Goal: Task Accomplishment & Management: Manage account settings

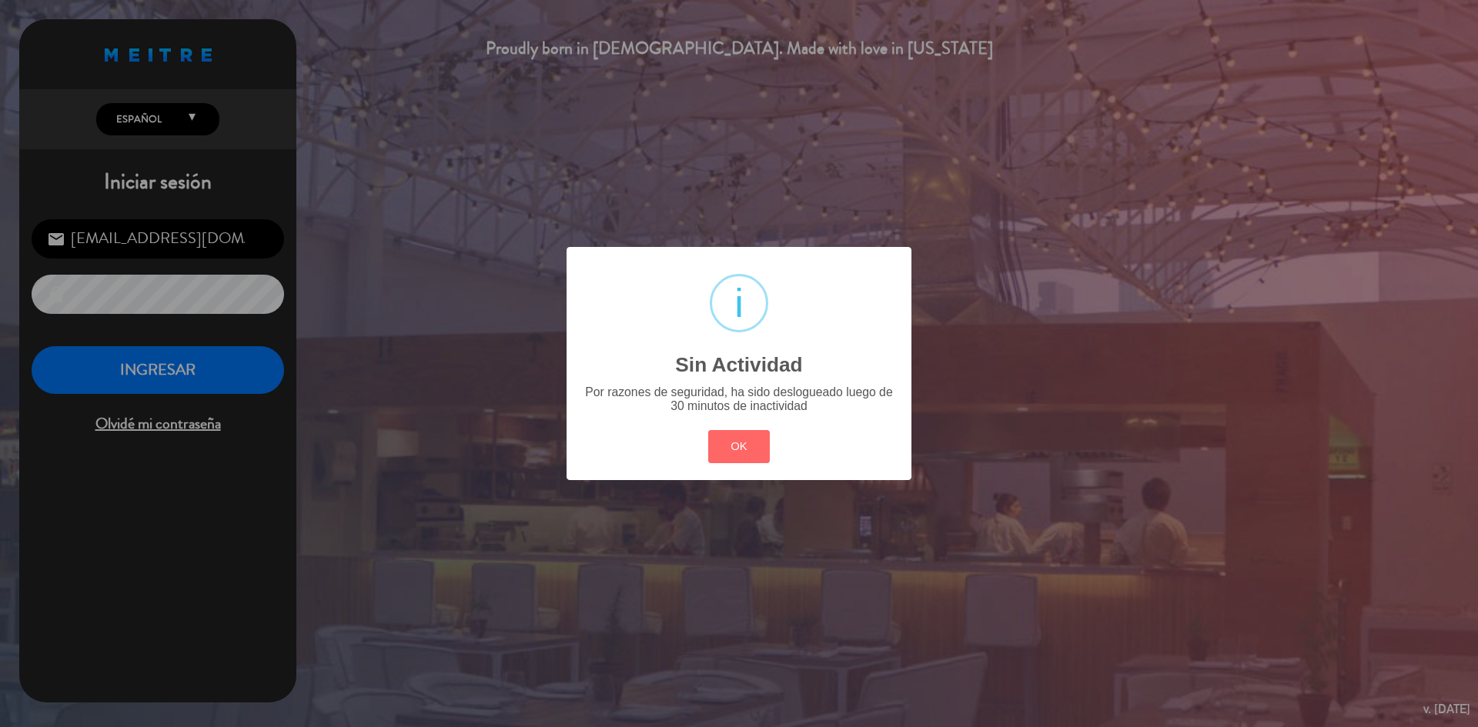
drag, startPoint x: 748, startPoint y: 457, endPoint x: 550, endPoint y: 443, distance: 199.0
click at [747, 457] on button "OK" at bounding box center [739, 446] width 62 height 33
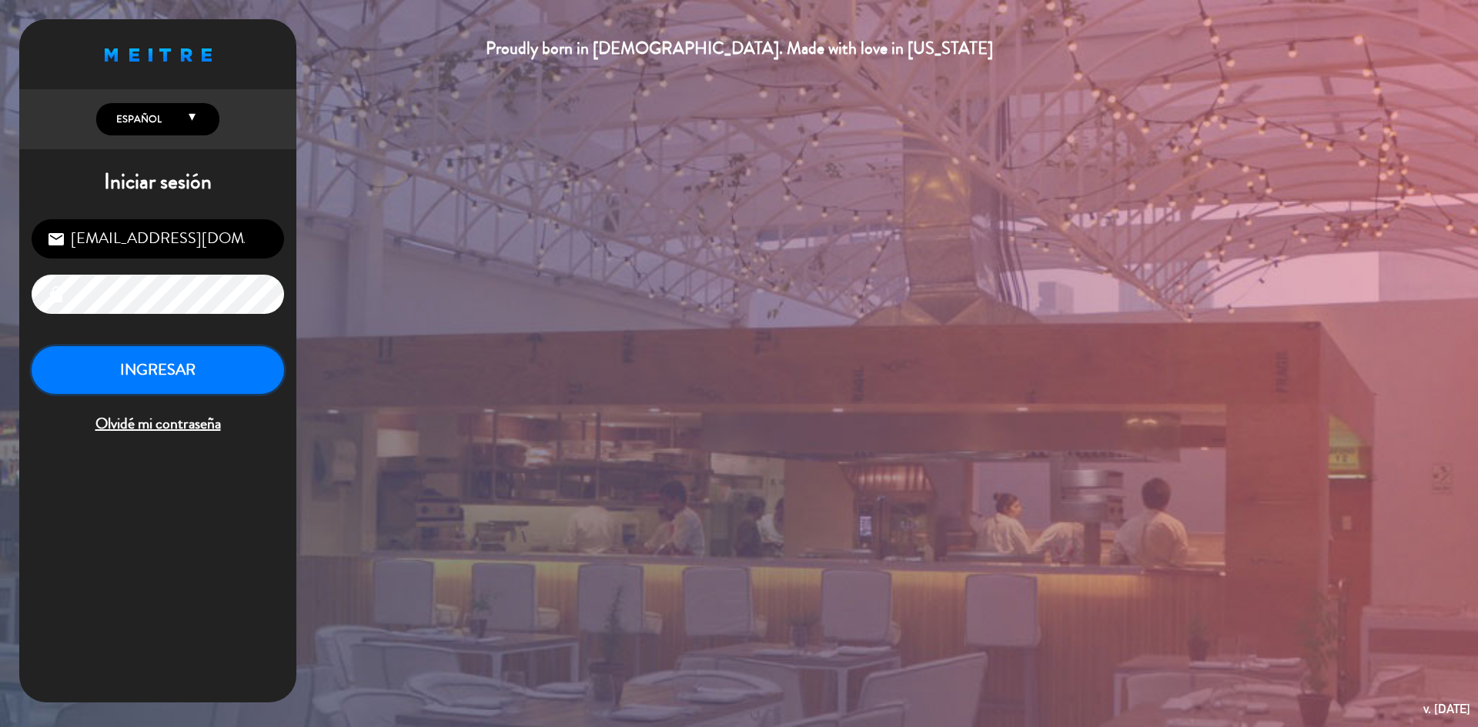
click at [153, 360] on button "INGRESAR" at bounding box center [158, 370] width 253 height 48
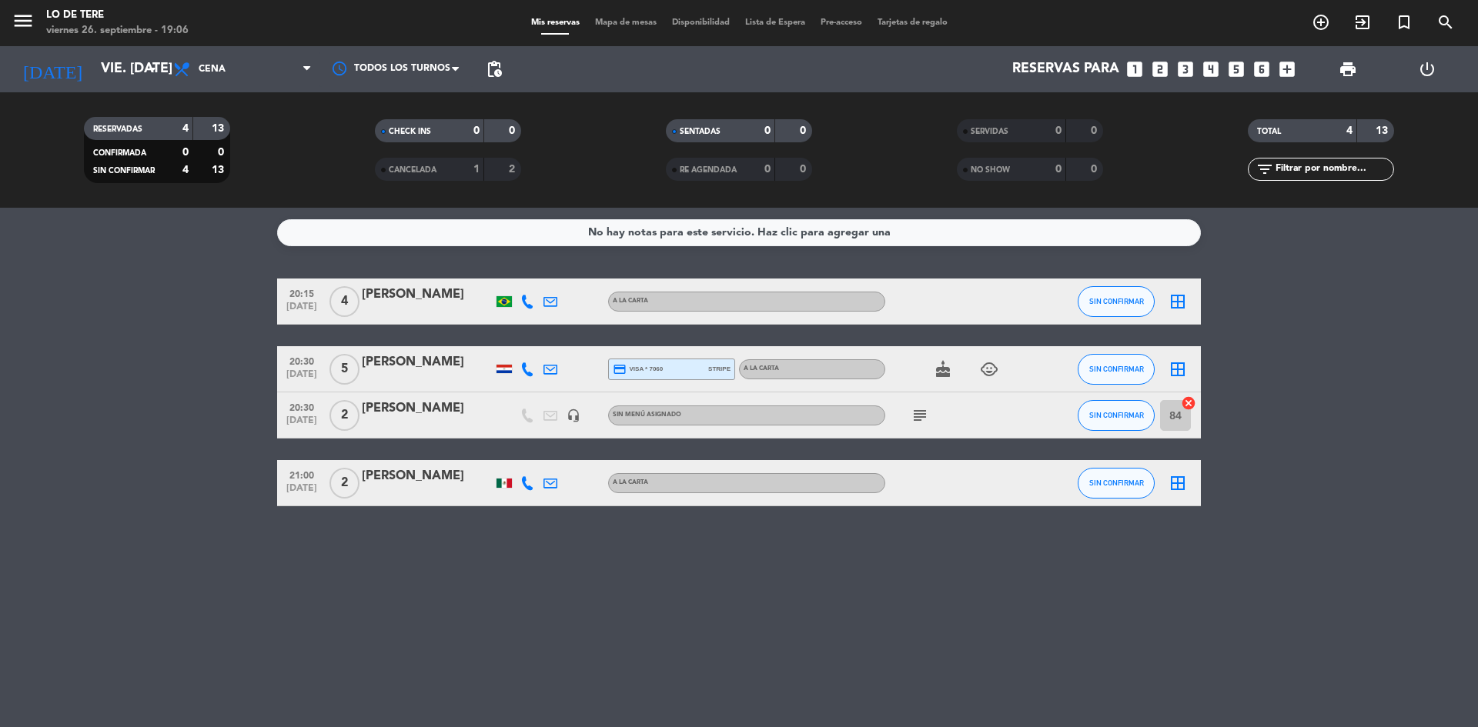
click at [905, 410] on div "subject" at bounding box center [954, 415] width 139 height 45
click at [918, 417] on icon "subject" at bounding box center [920, 415] width 18 height 18
click at [110, 67] on input "vie. [DATE]" at bounding box center [182, 69] width 179 height 31
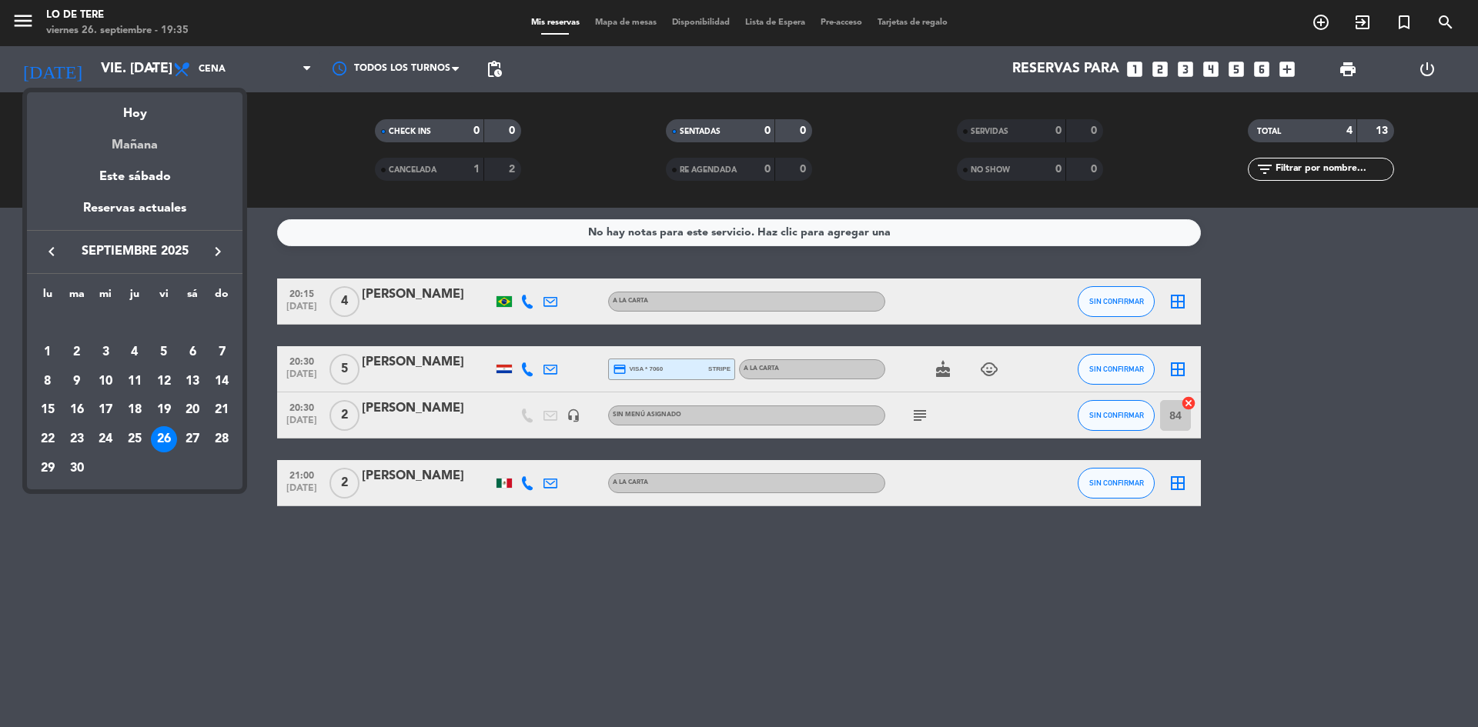
click at [147, 144] on div "Mañana" at bounding box center [135, 140] width 216 height 32
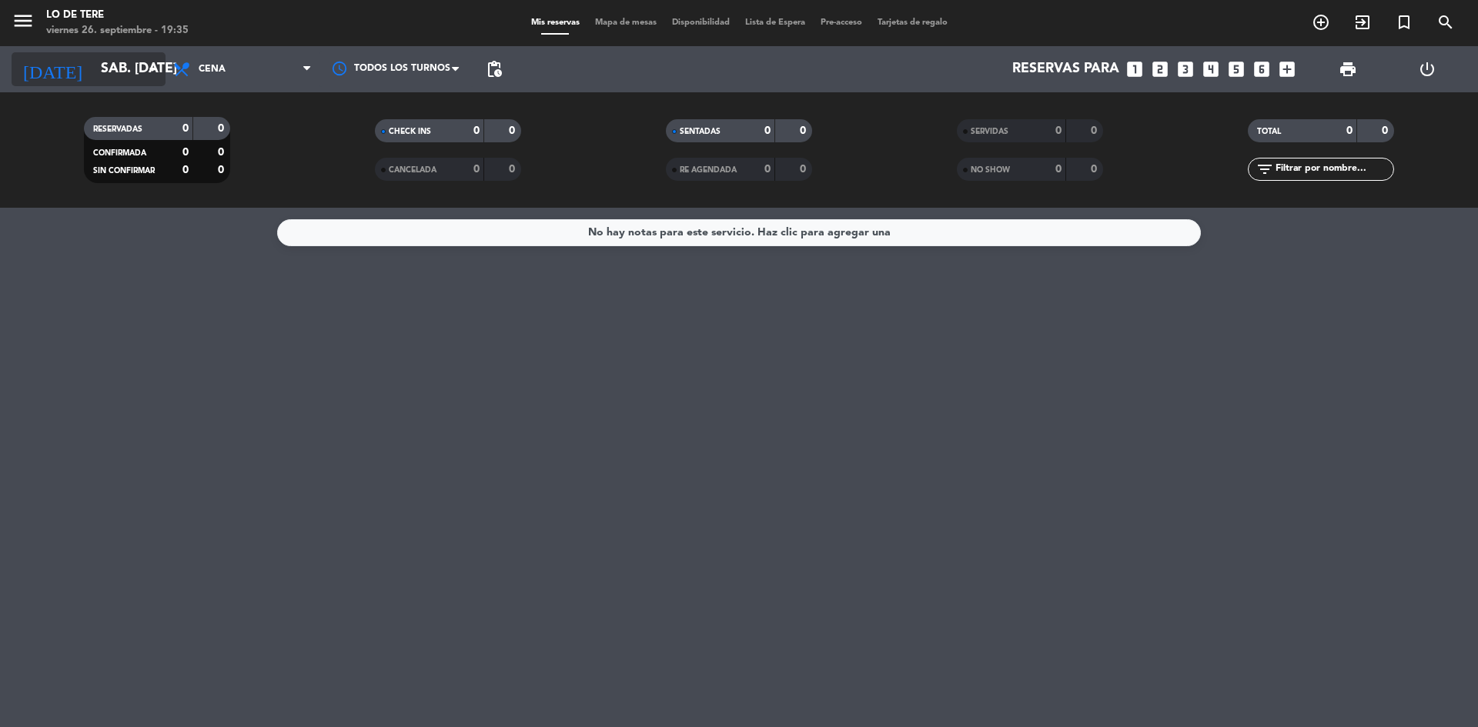
click at [125, 63] on input "sáb. [DATE]" at bounding box center [182, 69] width 179 height 31
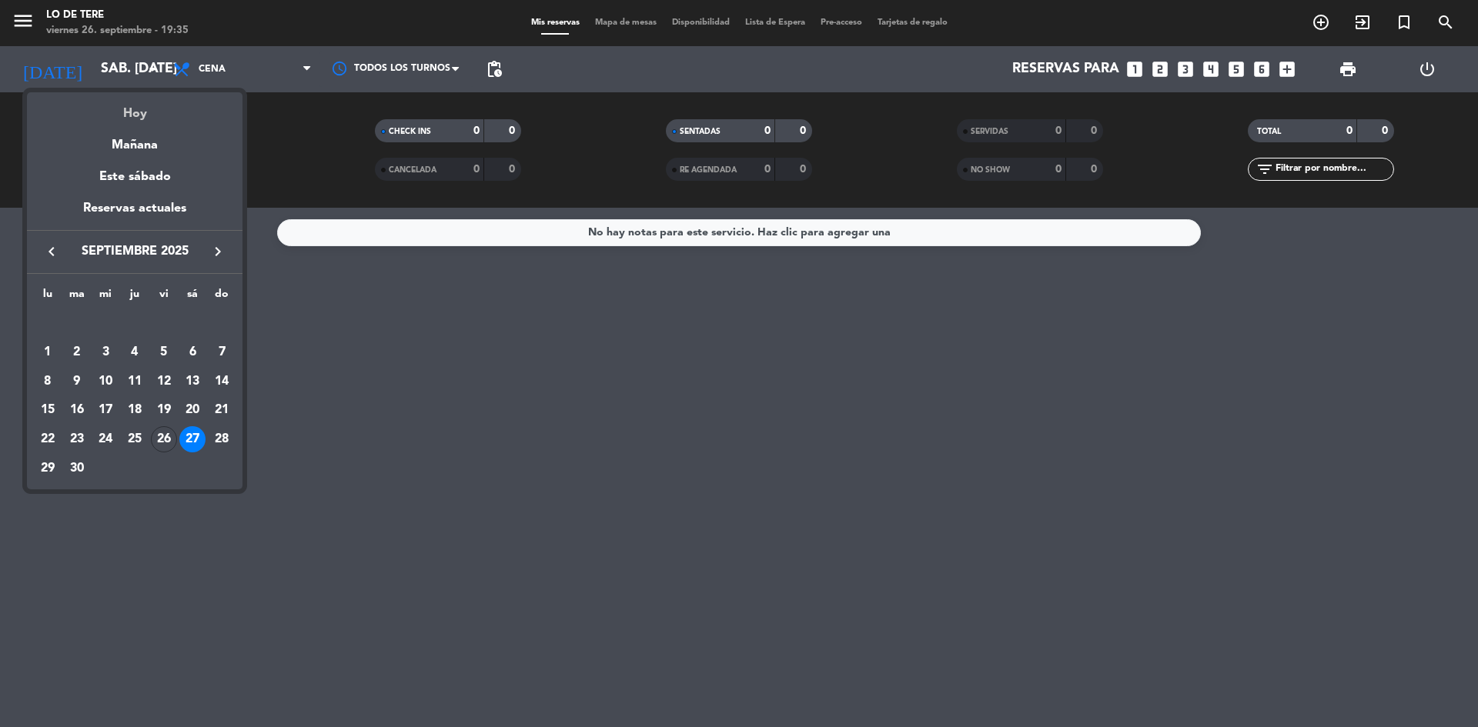
click at [139, 112] on div "Hoy" at bounding box center [135, 108] width 216 height 32
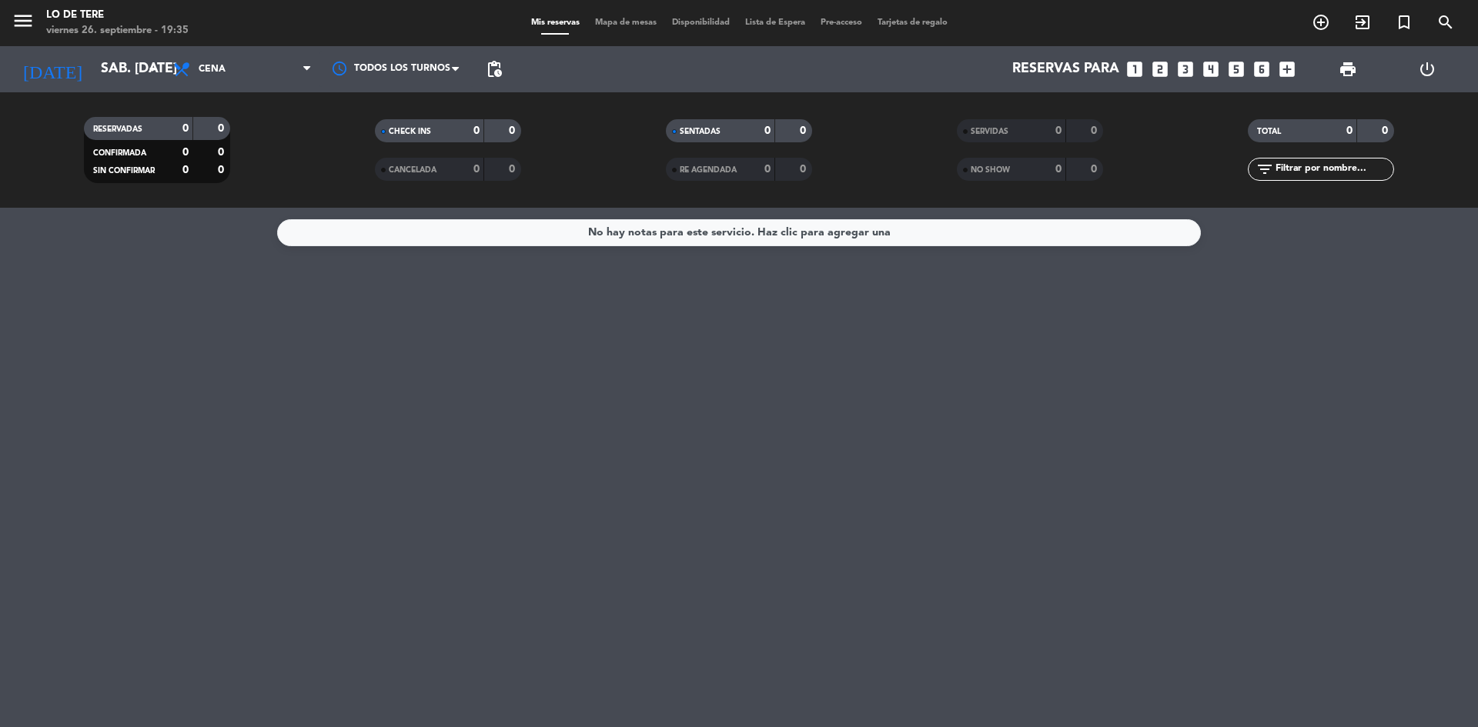
type input "vie. [DATE]"
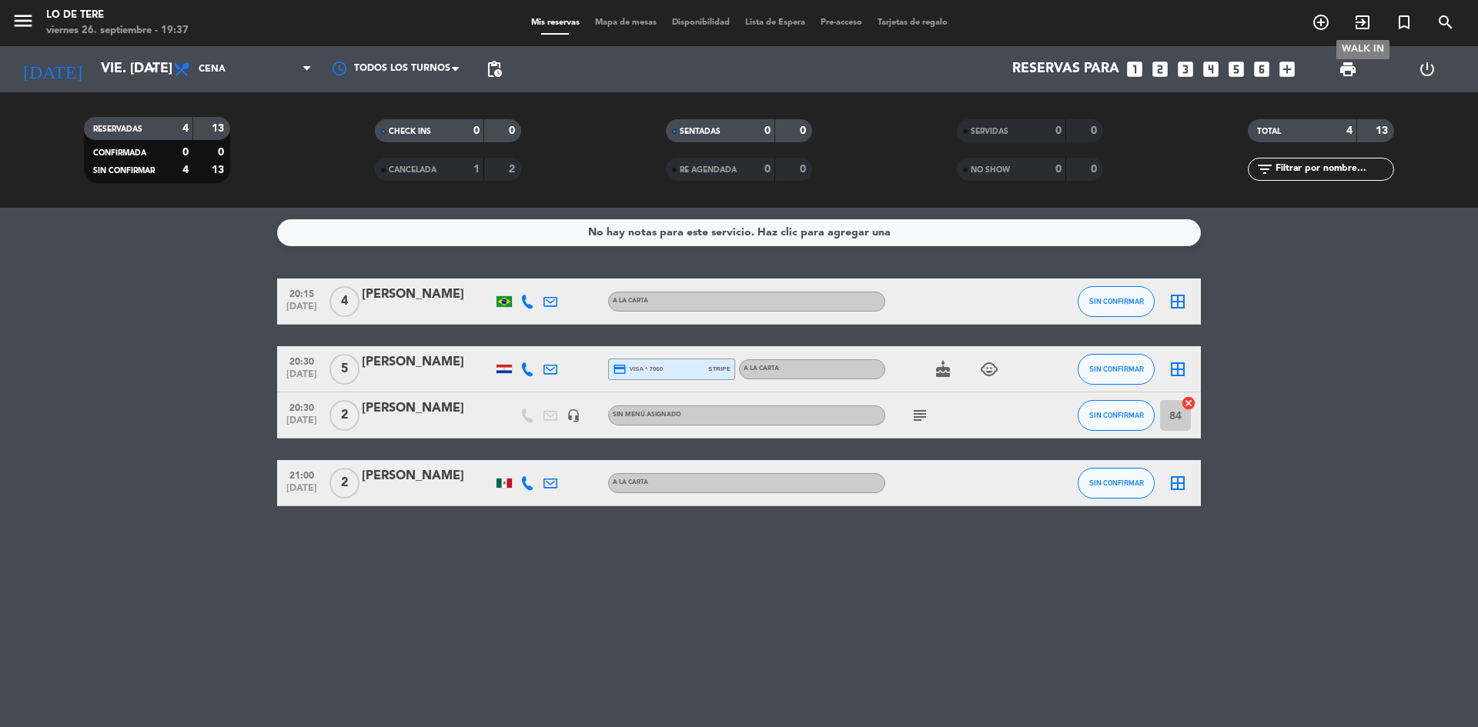
click at [1364, 21] on icon "exit_to_app" at bounding box center [1362, 22] width 18 height 18
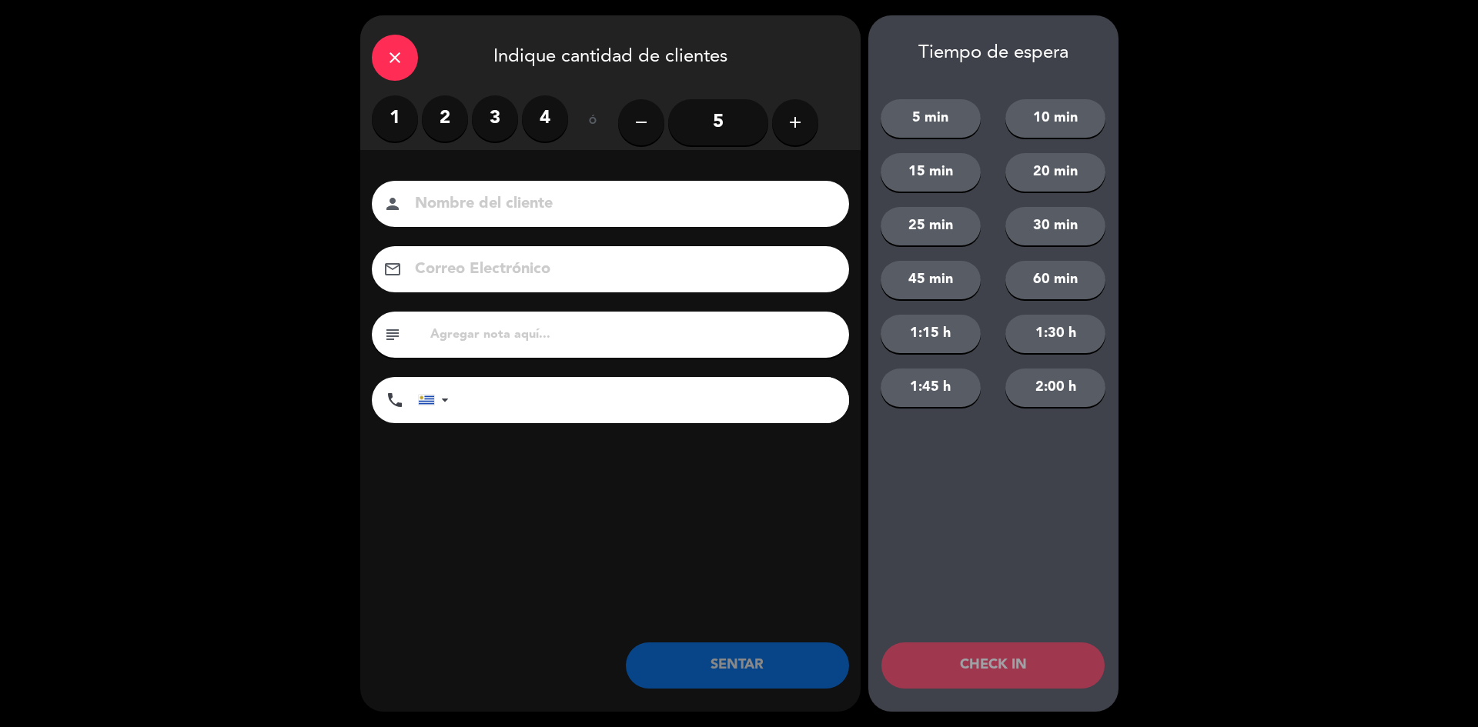
click at [446, 116] on label "2" at bounding box center [445, 118] width 46 height 46
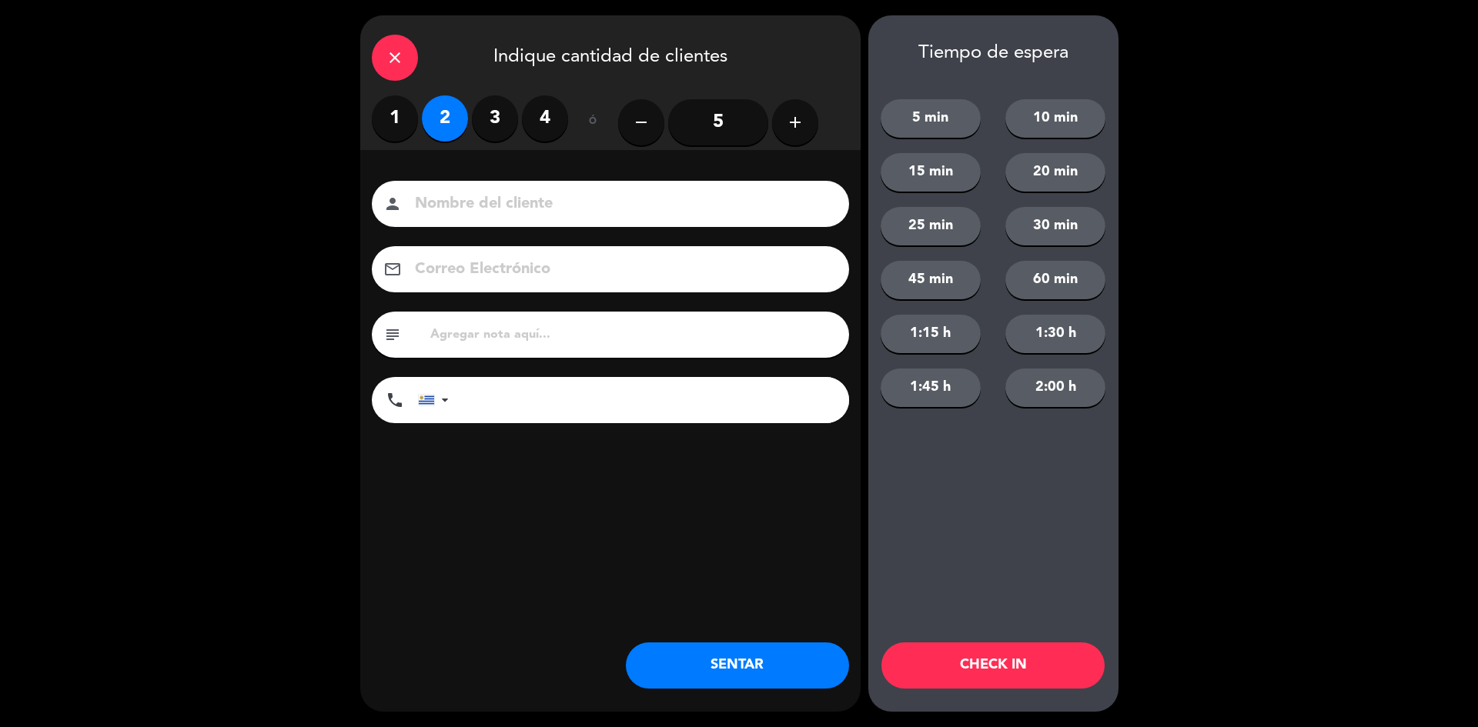
click at [714, 661] on button "SENTAR" at bounding box center [737, 666] width 223 height 46
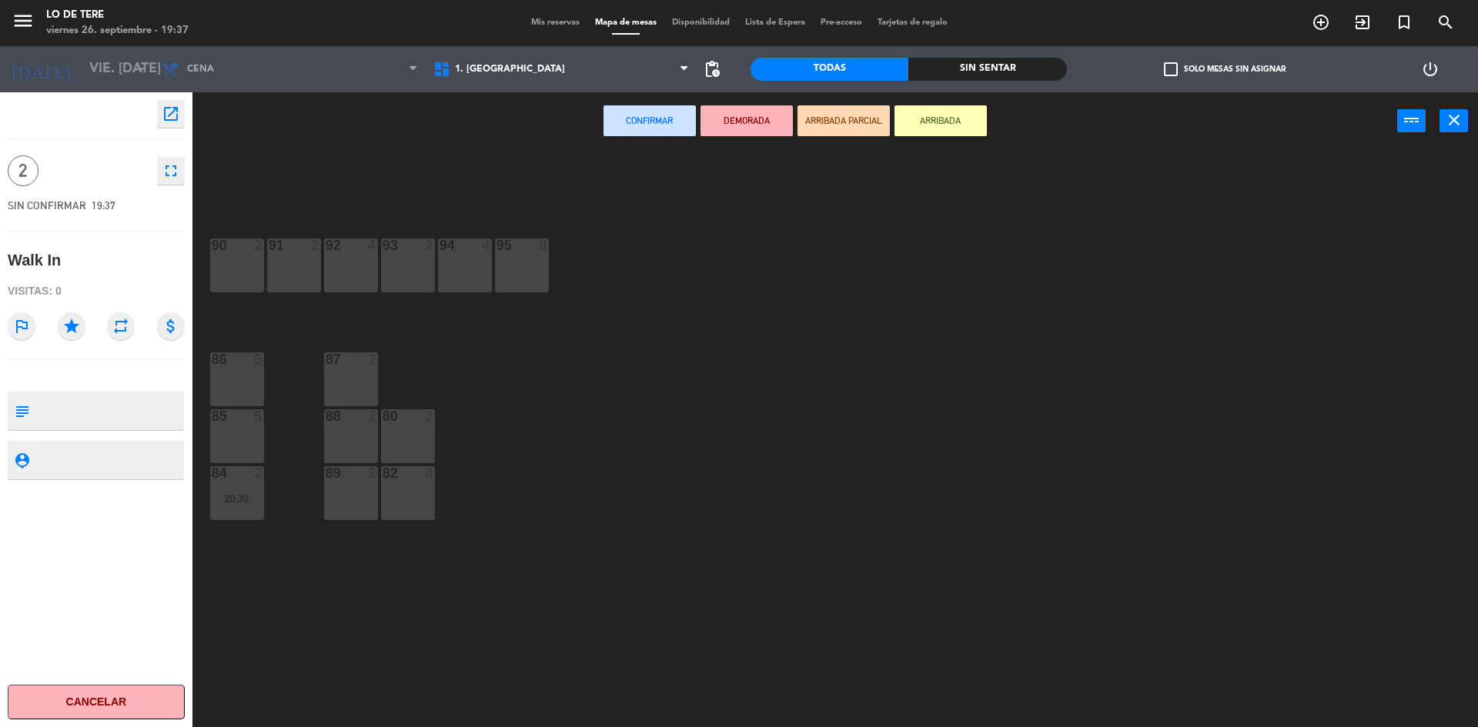
click at [400, 489] on div "82 4" at bounding box center [408, 494] width 54 height 54
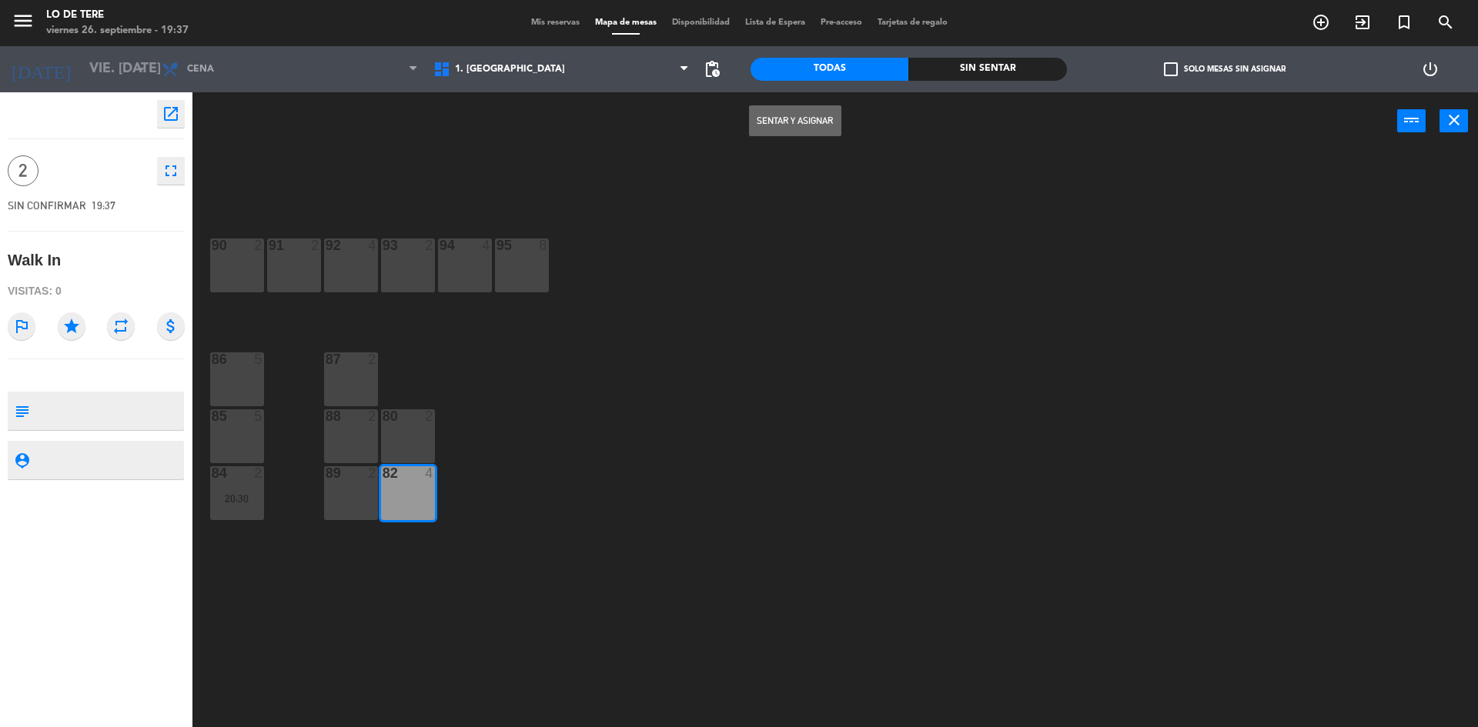
click at [788, 114] on button "Sentar y Asignar" at bounding box center [795, 120] width 92 height 31
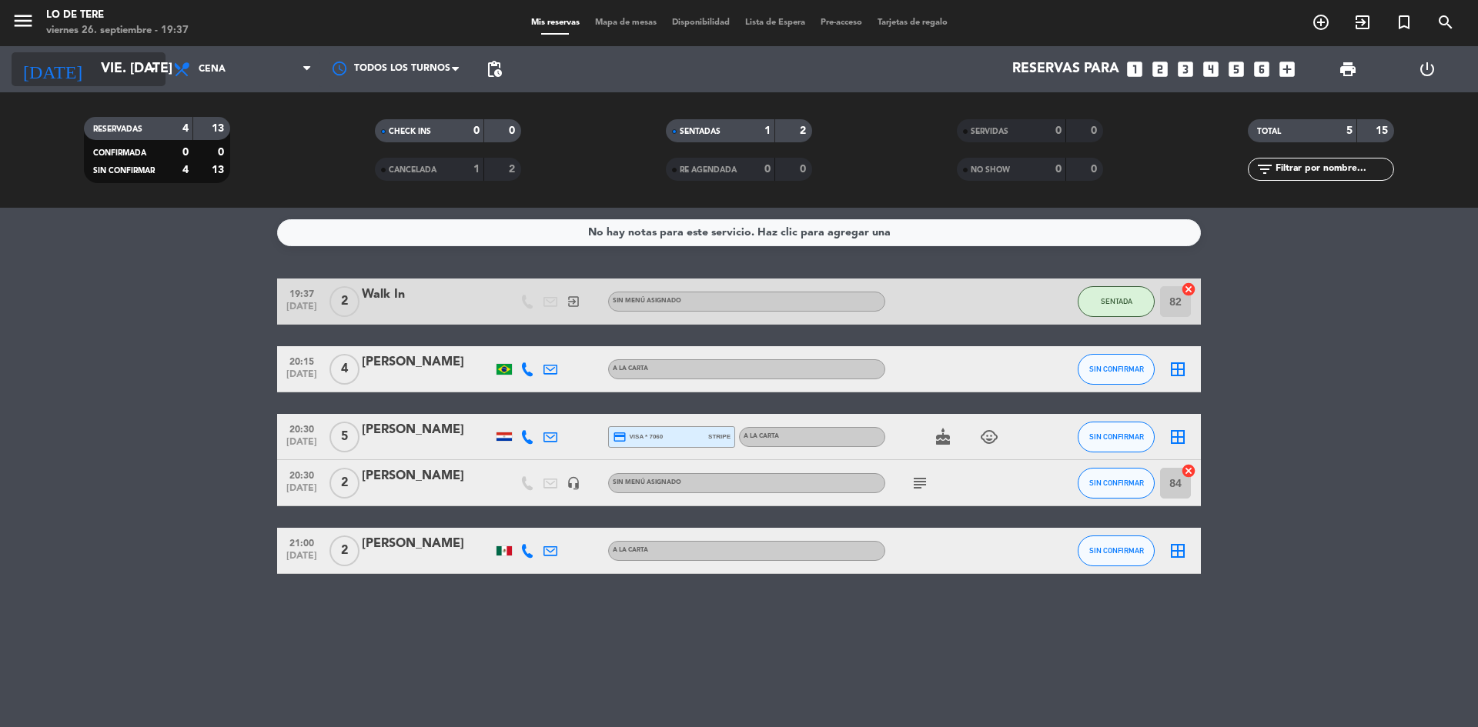
click at [101, 67] on input "vie. [DATE]" at bounding box center [182, 69] width 179 height 31
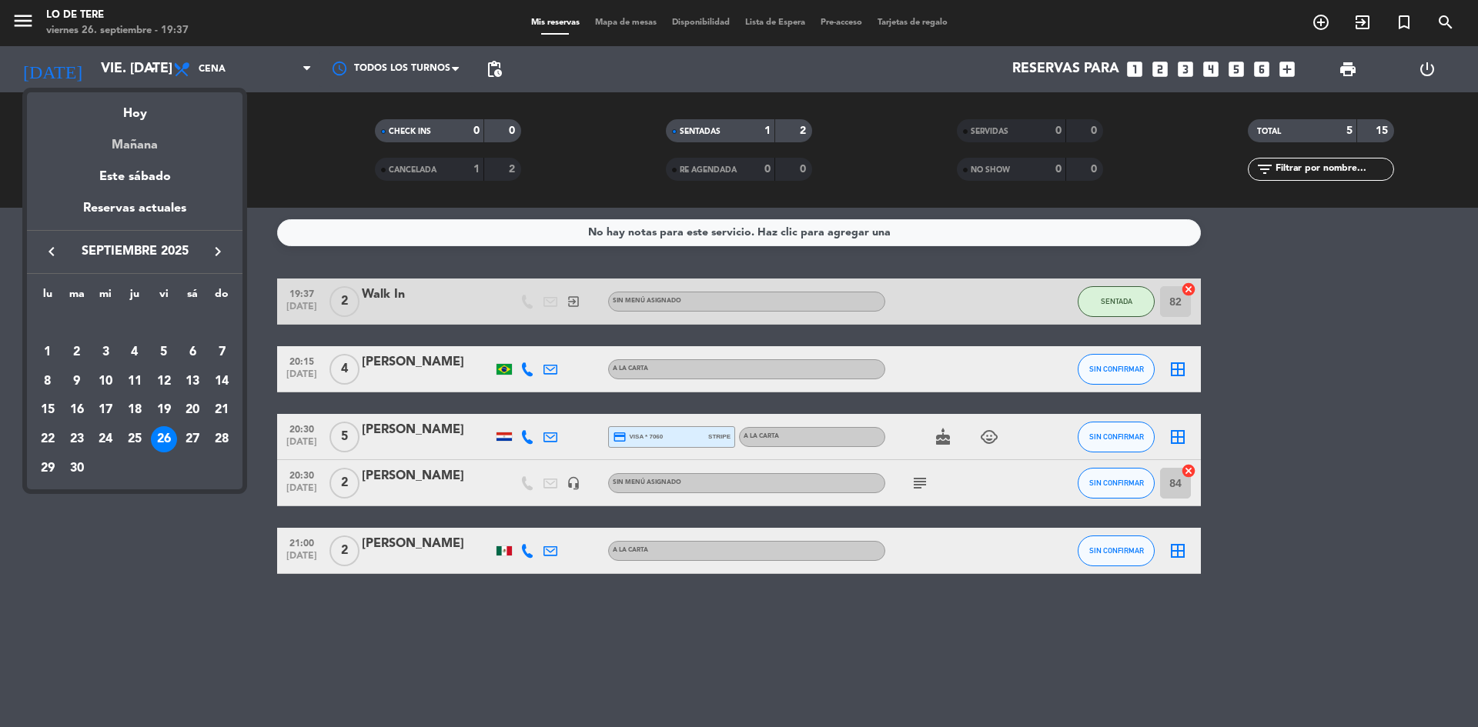
click at [150, 143] on div "Mañana" at bounding box center [135, 140] width 216 height 32
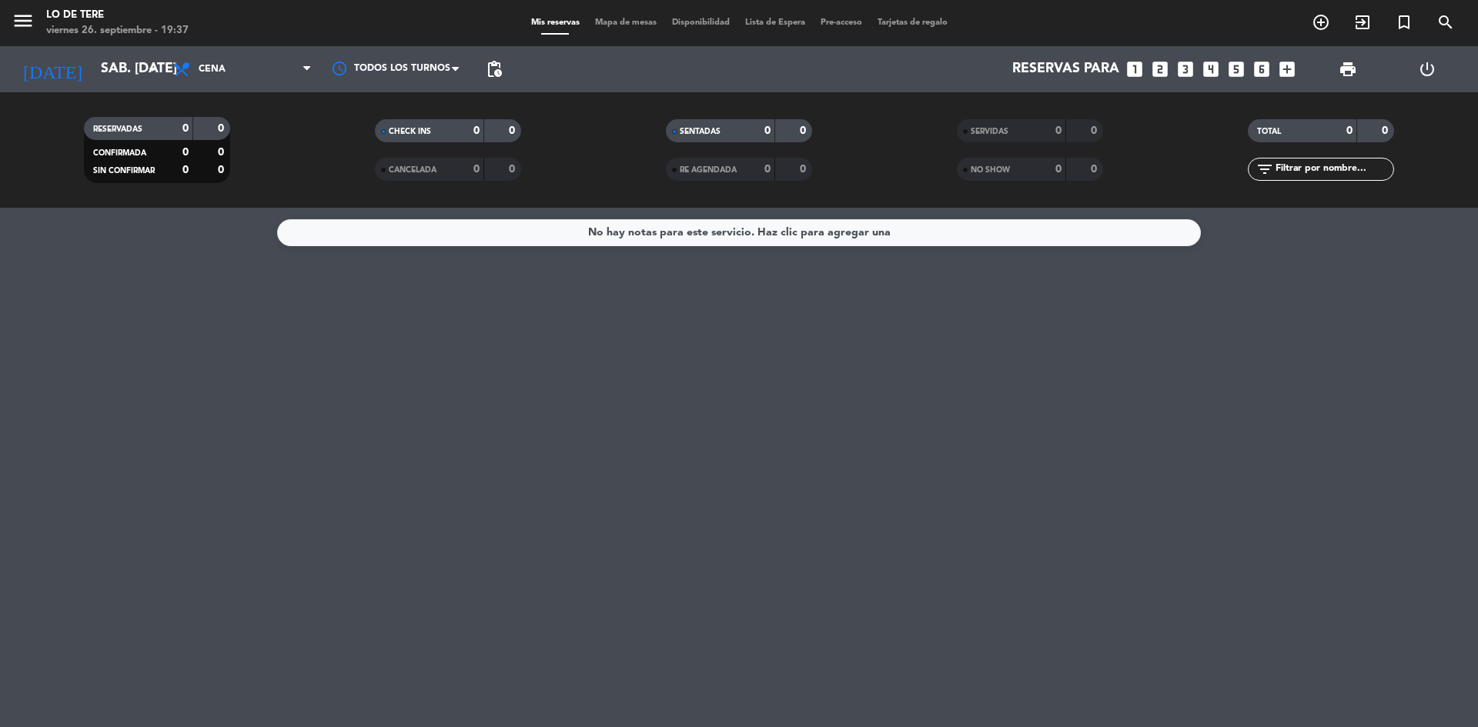
click at [246, 66] on span "Cena" at bounding box center [243, 69] width 154 height 34
click at [244, 136] on div "menu Lo de Tere viernes 26. septiembre - 19:37 Mis reservas Mapa de mesas Dispo…" at bounding box center [739, 104] width 1478 height 208
click at [120, 63] on input "sáb. [DATE]" at bounding box center [182, 69] width 179 height 31
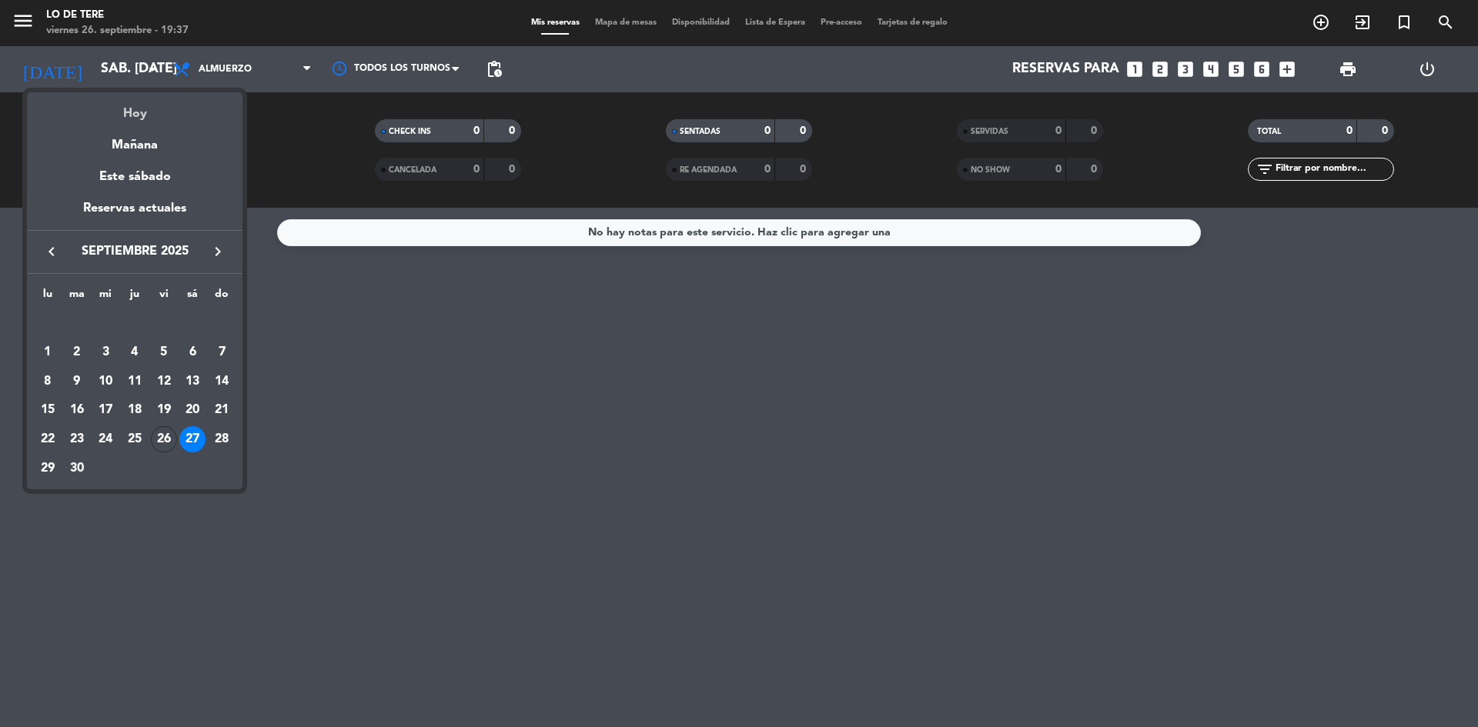
click at [141, 108] on div "Hoy" at bounding box center [135, 108] width 216 height 32
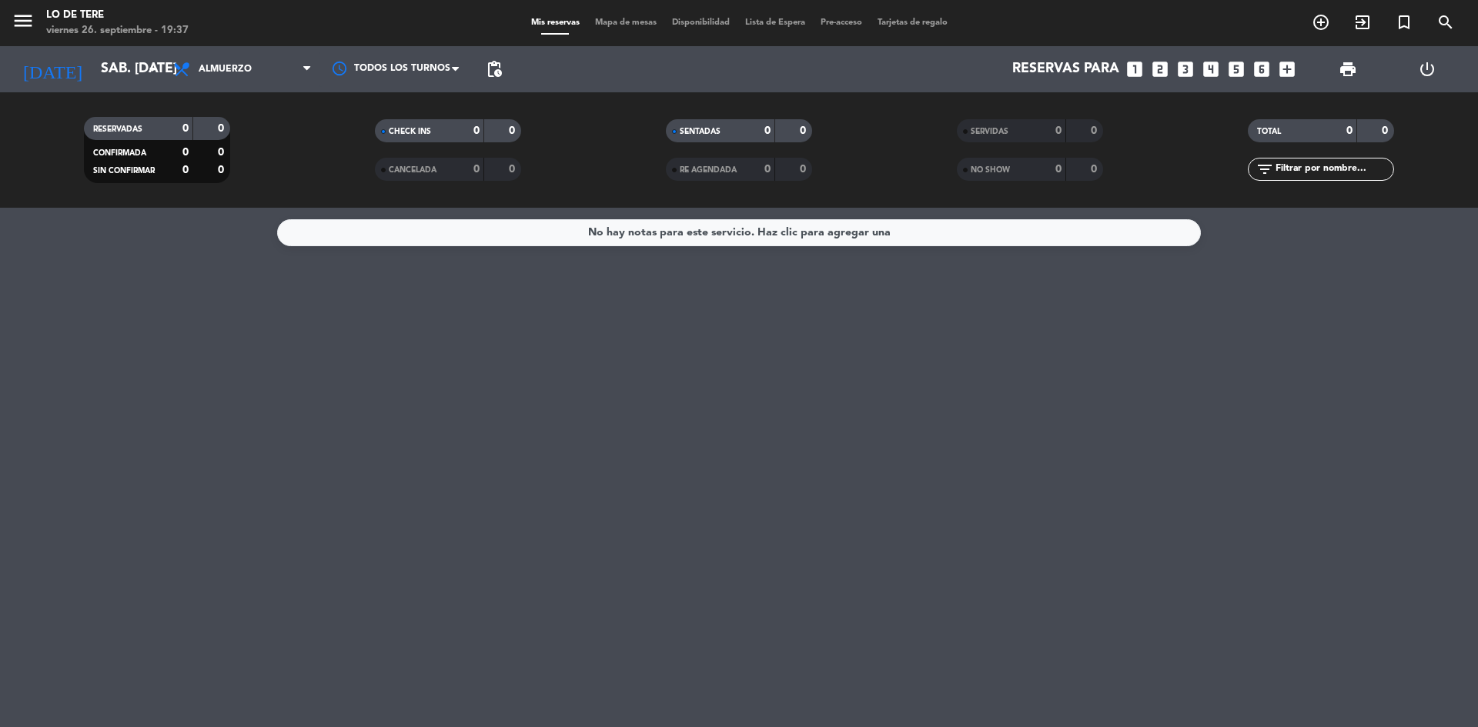
type input "vie. [DATE]"
click at [205, 67] on span "Almuerzo" at bounding box center [225, 69] width 53 height 11
click at [247, 77] on span "Almuerzo" at bounding box center [243, 69] width 154 height 34
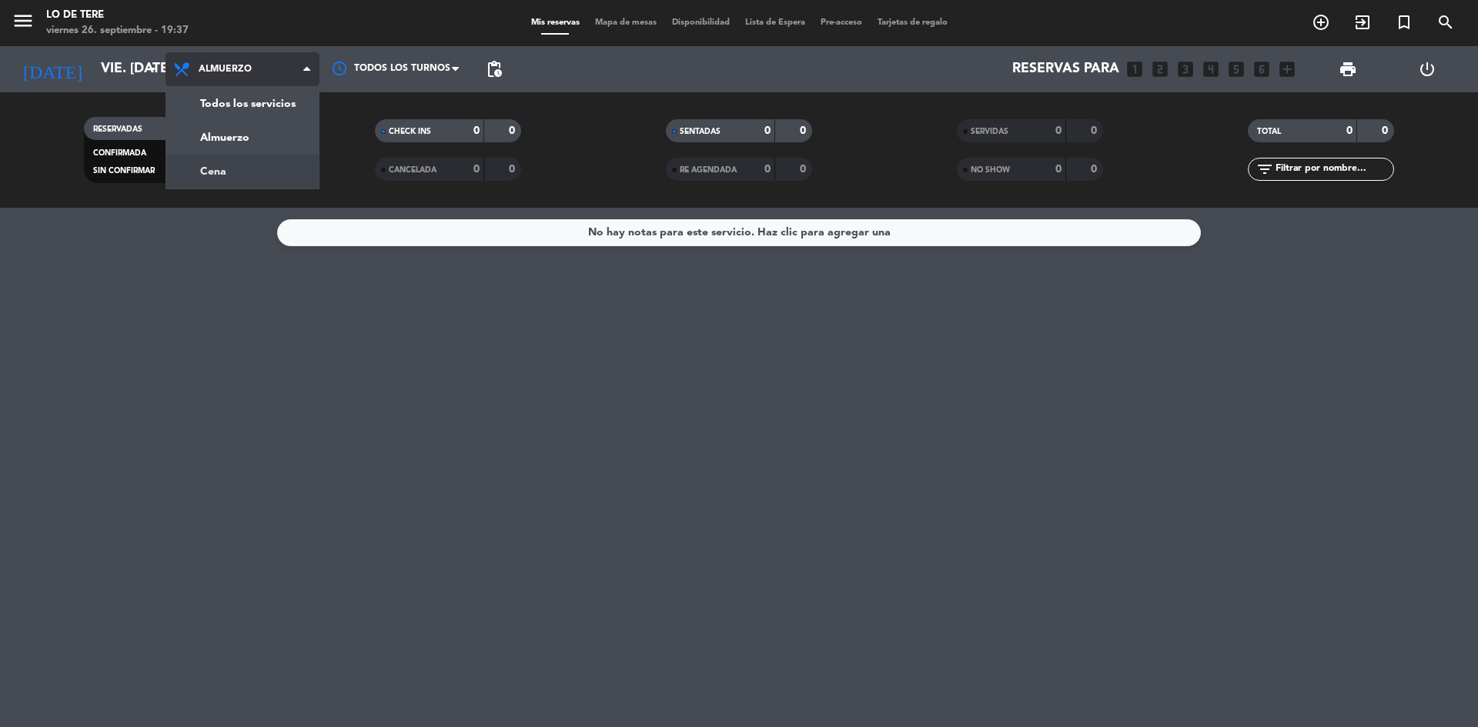
click at [236, 166] on div "menu Lo de Tere viernes 26. septiembre - 19:37 Mis reservas Mapa de mesas Dispo…" at bounding box center [739, 104] width 1478 height 208
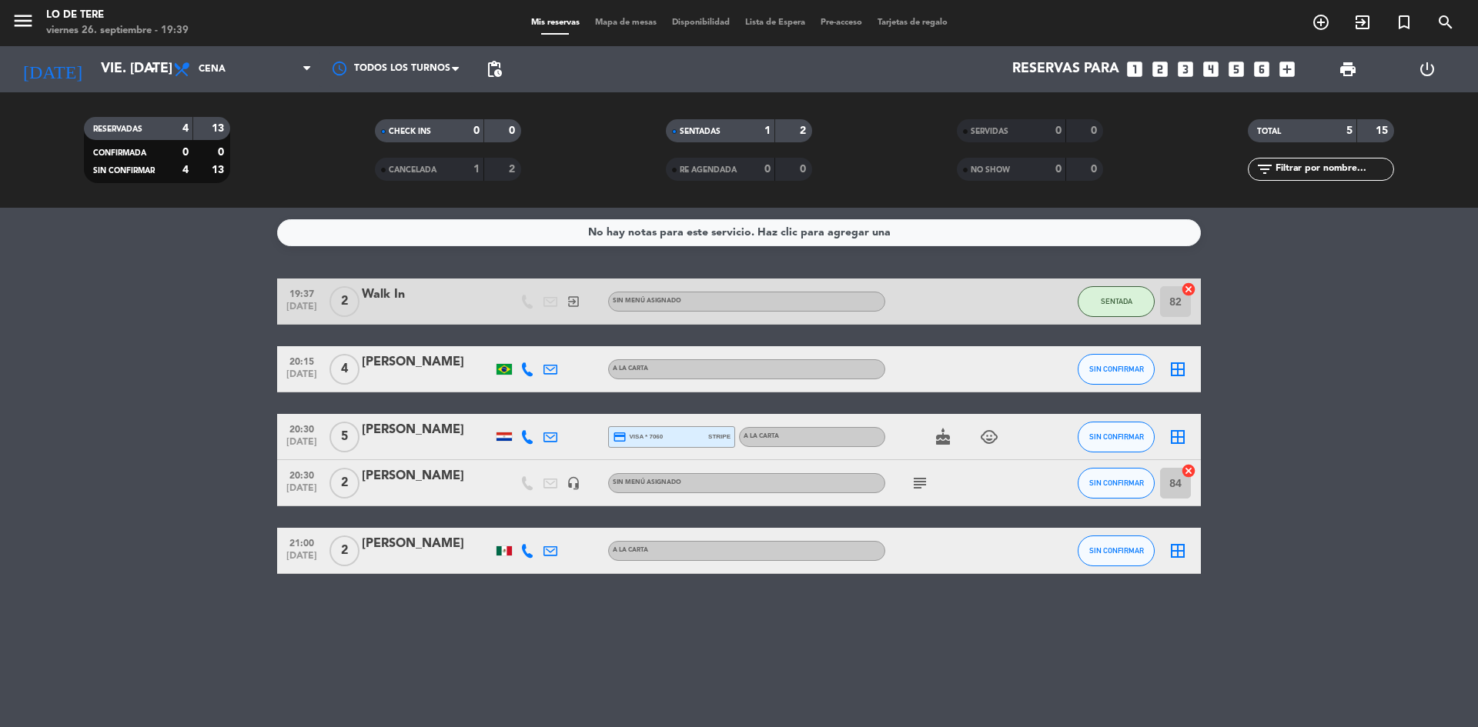
click at [500, 555] on div at bounding box center [504, 551] width 15 height 9
click at [501, 438] on div at bounding box center [504, 437] width 15 height 8
click at [941, 441] on icon "cake" at bounding box center [943, 437] width 18 height 18
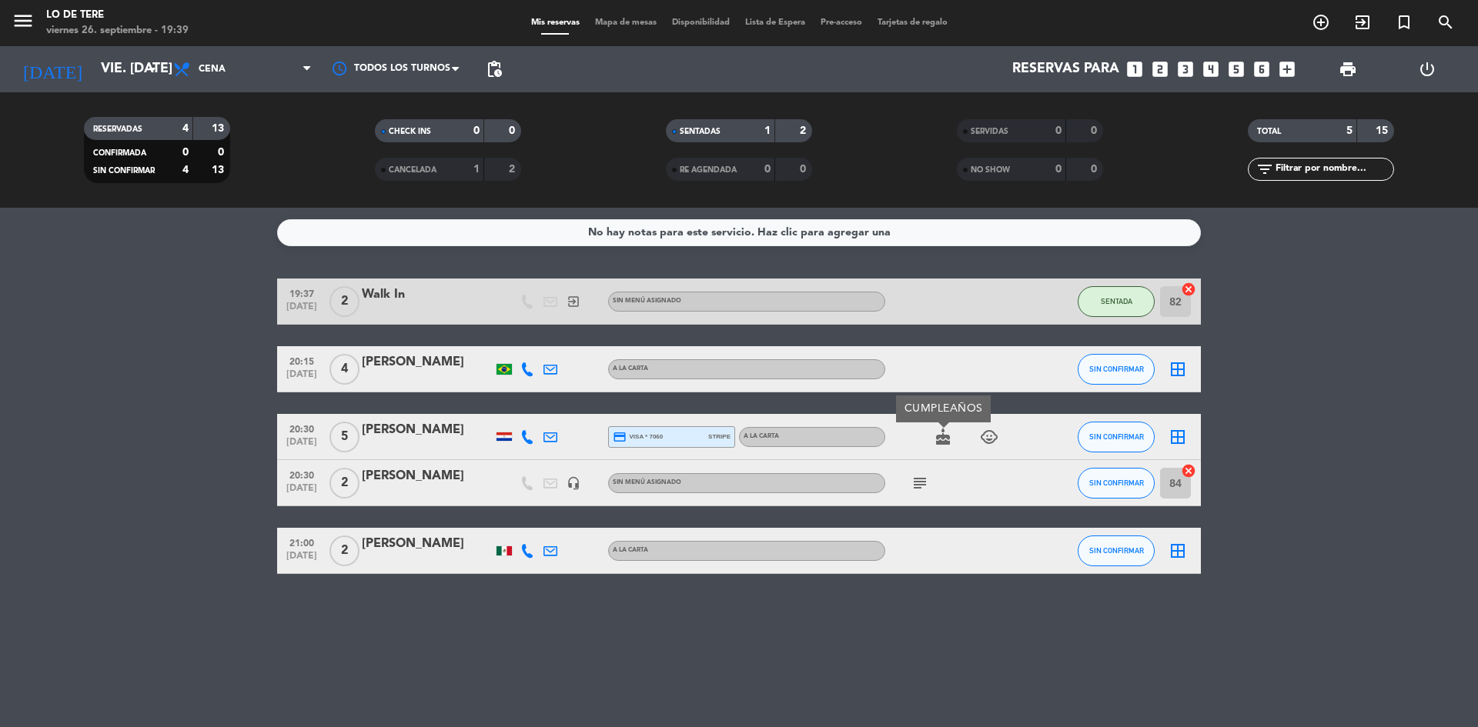
click at [992, 438] on icon "child_care" at bounding box center [989, 437] width 18 height 18
click at [500, 371] on div at bounding box center [504, 369] width 15 height 11
click at [1059, 690] on div "No hay notas para este servicio. Haz clic para agregar una 19:37 [DATE] 2 Walk …" at bounding box center [739, 468] width 1478 height 520
click at [1035, 648] on div "No hay notas para este servicio. Haz clic para agregar una 19:37 [DATE] 2 Walk …" at bounding box center [739, 468] width 1478 height 520
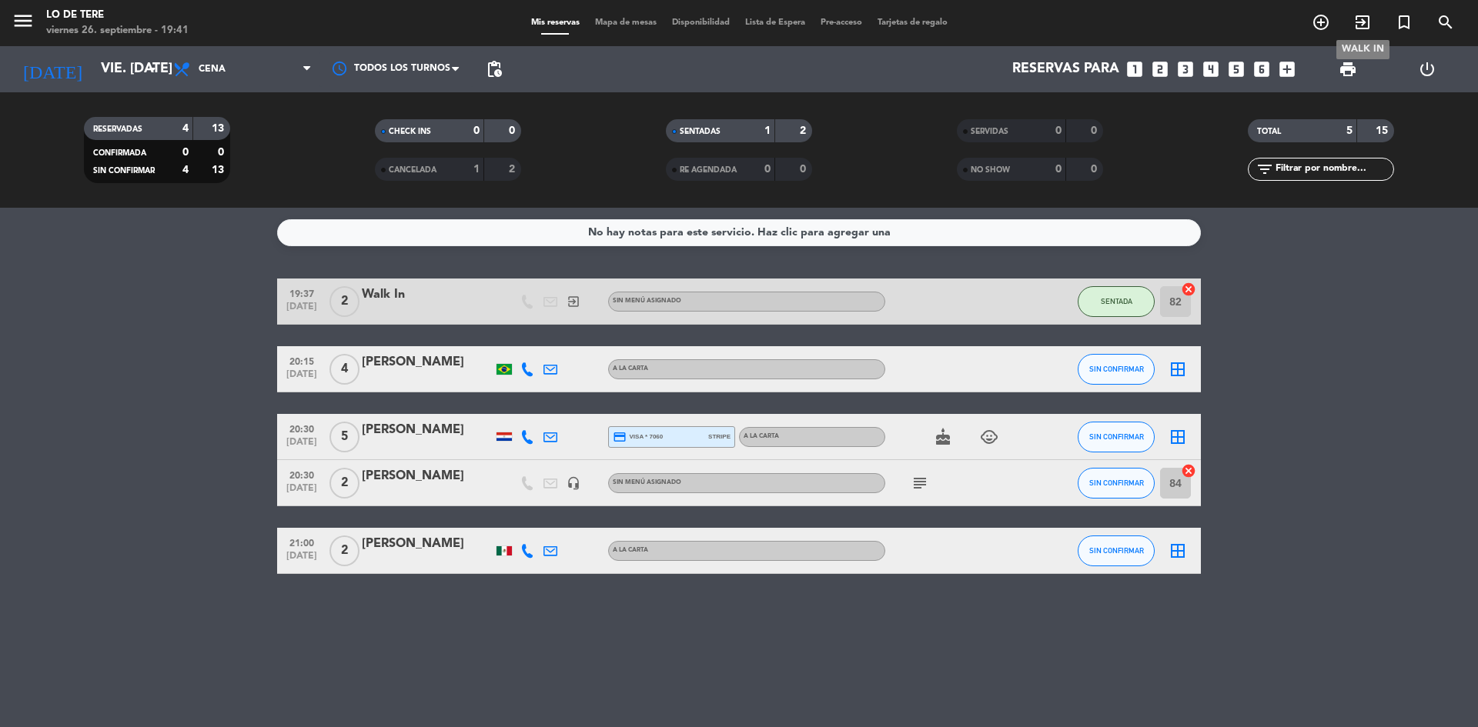
click at [1367, 25] on icon "exit_to_app" at bounding box center [1362, 22] width 18 height 18
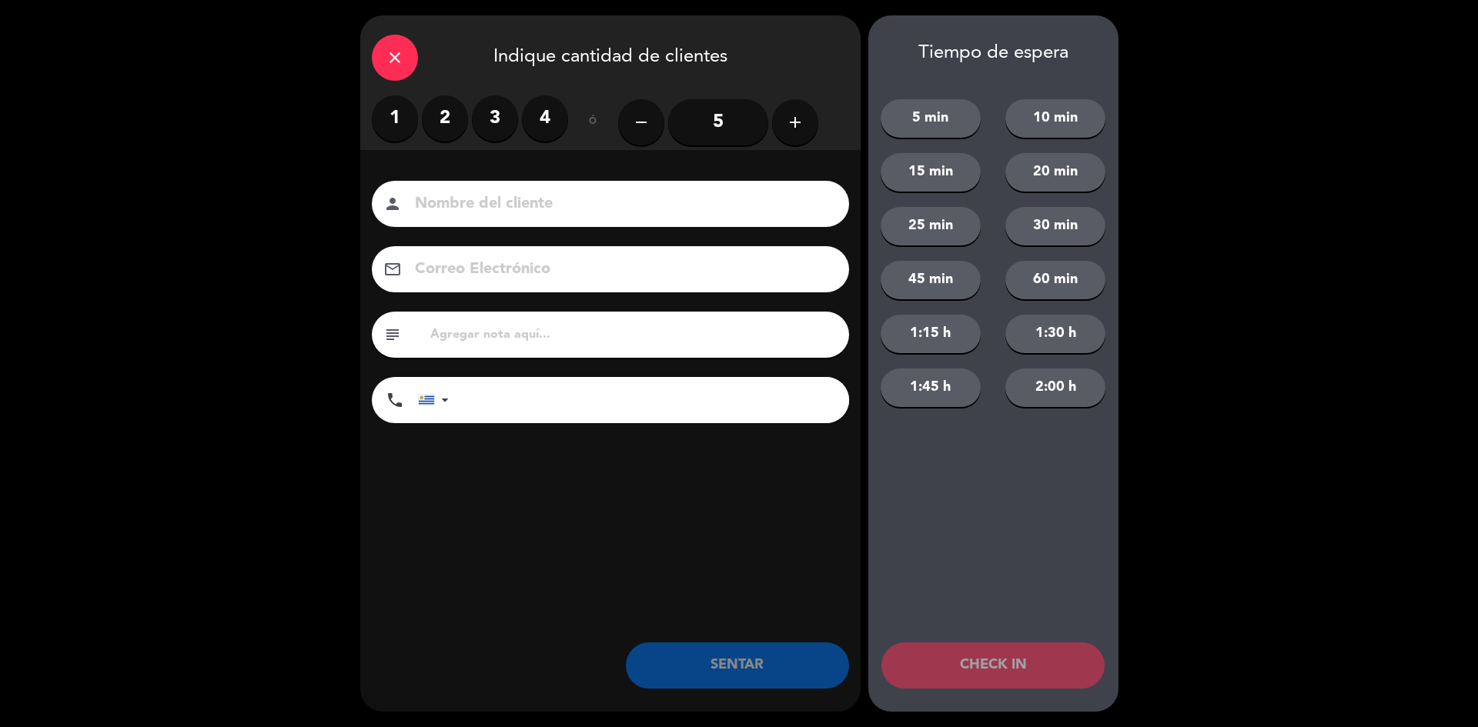
click at [446, 119] on label "2" at bounding box center [445, 118] width 46 height 46
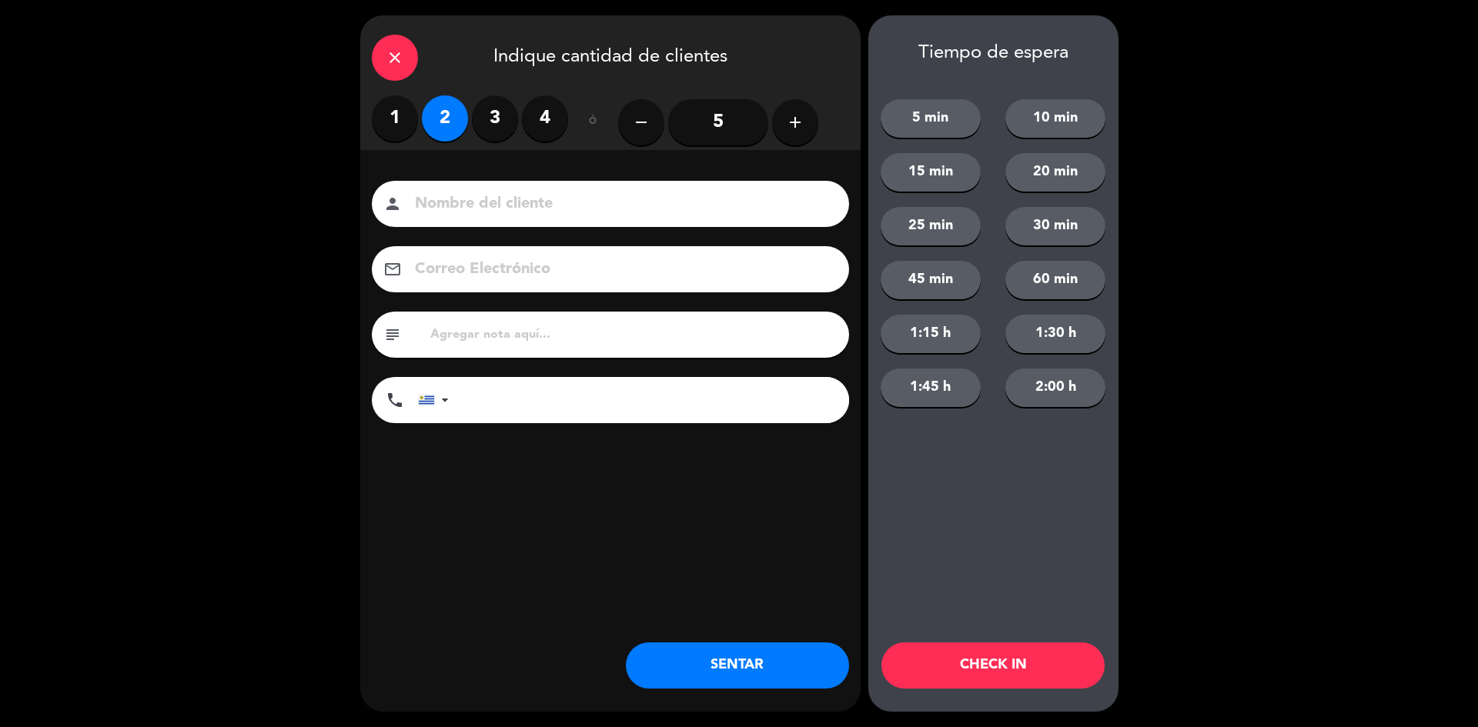
click at [771, 670] on button "SENTAR" at bounding box center [737, 666] width 223 height 46
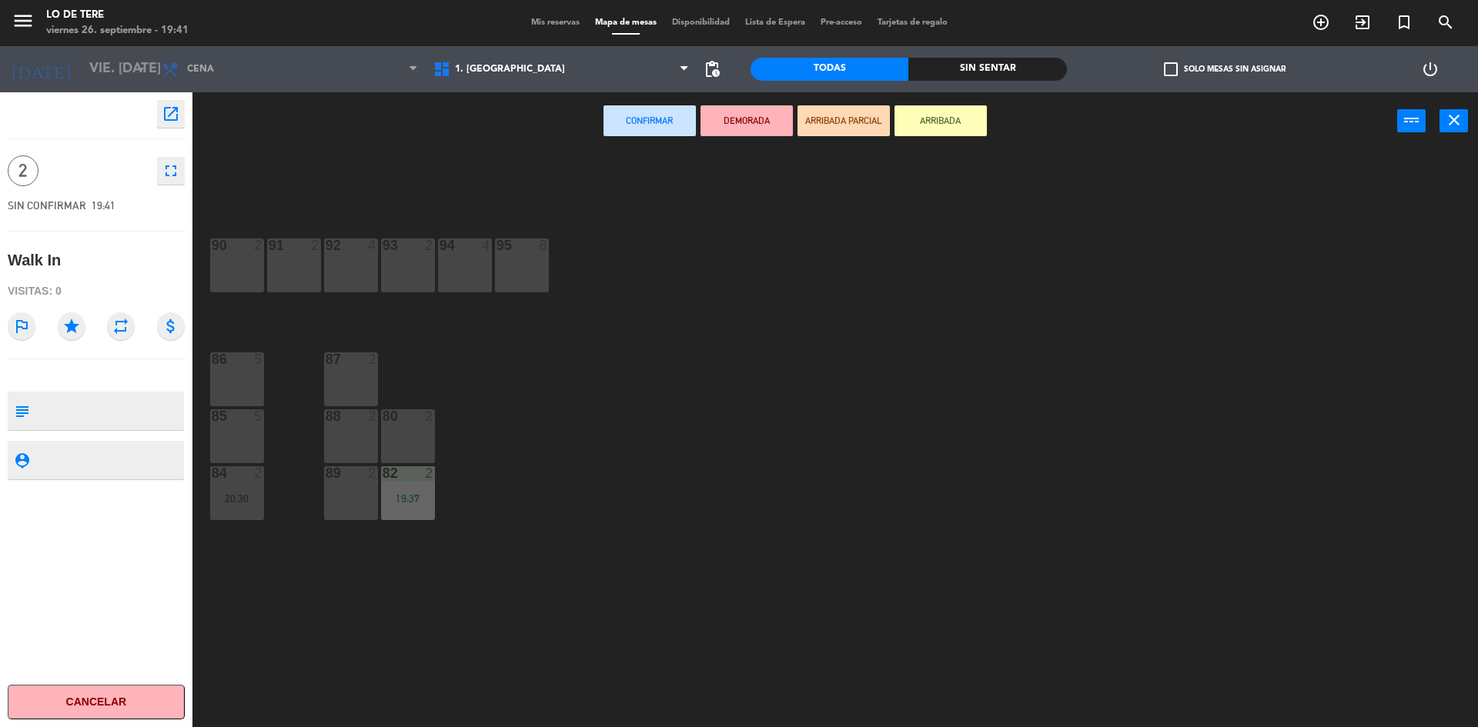
click at [239, 262] on div "90 2" at bounding box center [237, 266] width 54 height 54
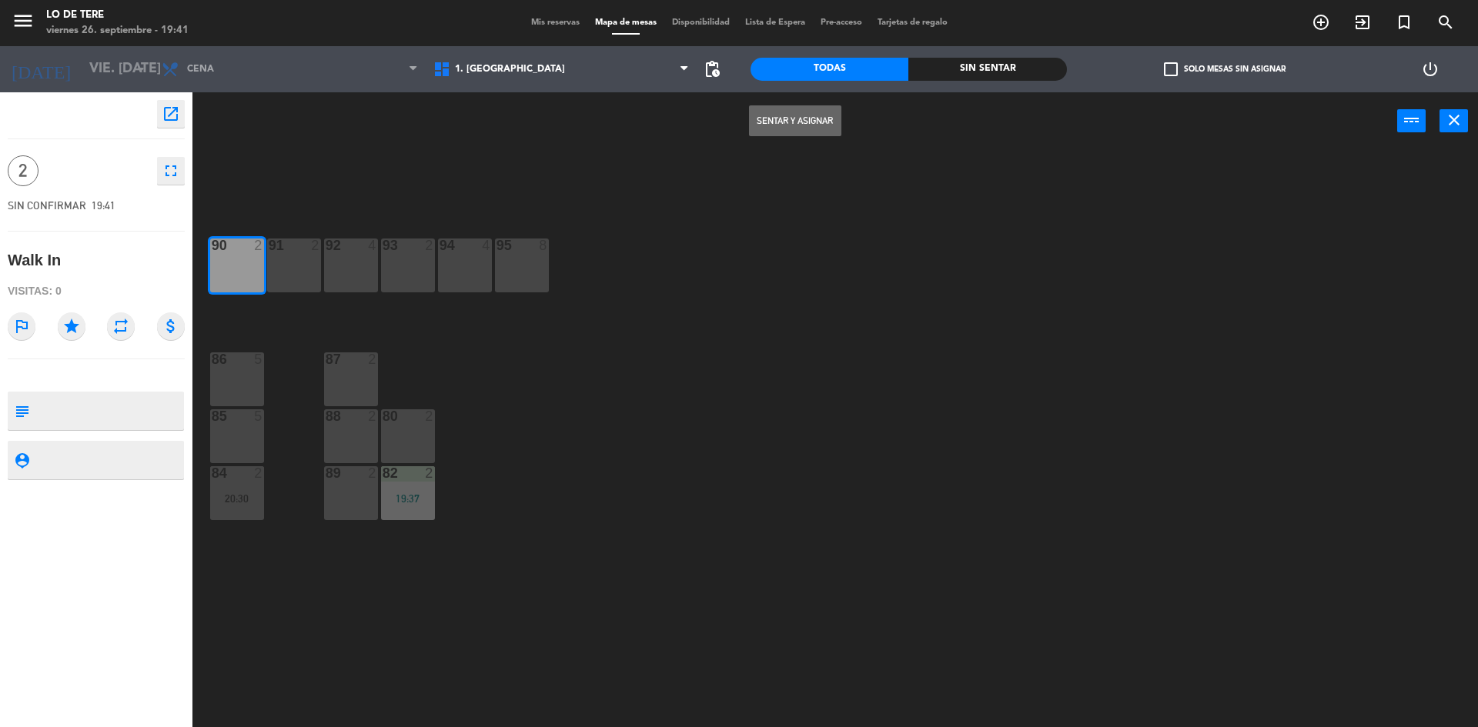
click at [782, 122] on button "Sentar y Asignar" at bounding box center [795, 120] width 92 height 31
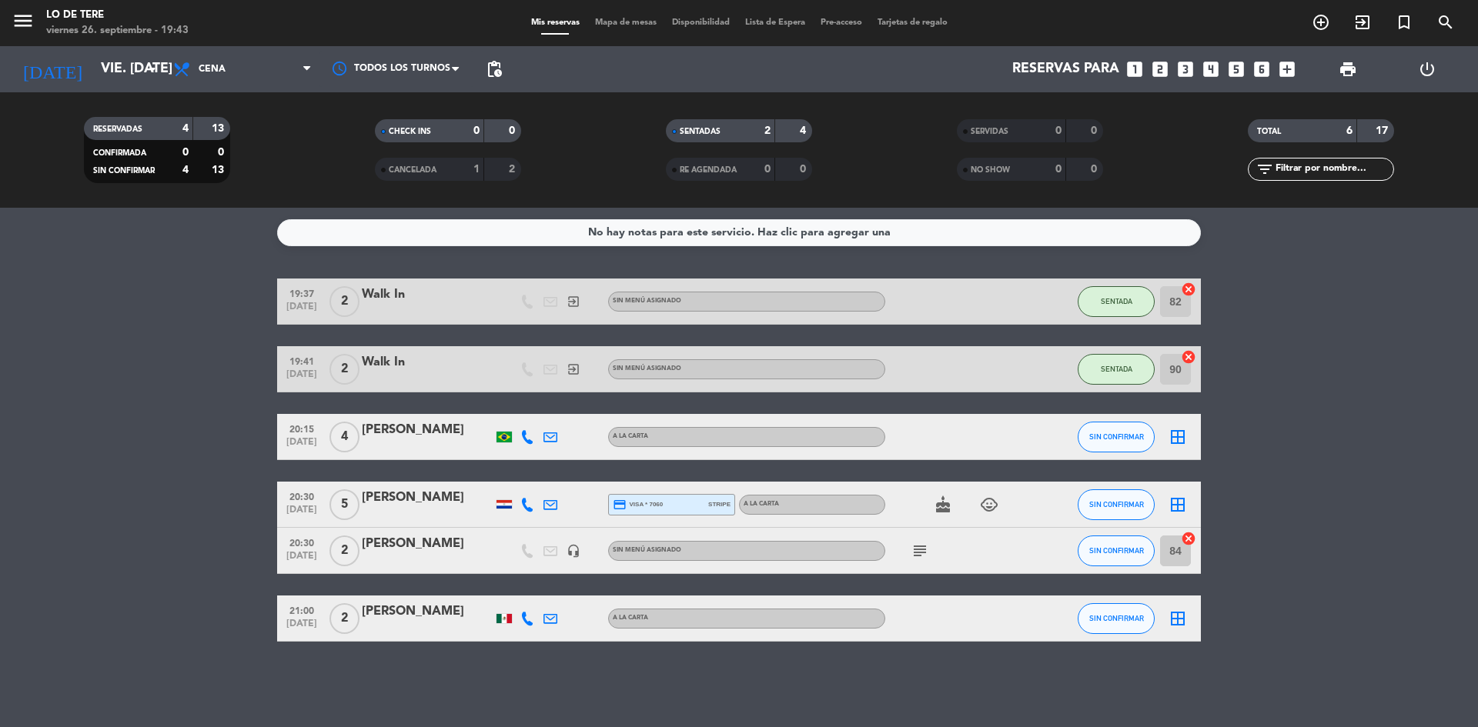
click at [920, 550] on icon "subject" at bounding box center [920, 551] width 18 height 18
click at [918, 550] on icon "subject" at bounding box center [920, 551] width 18 height 18
click at [1318, 21] on icon "add_circle_outline" at bounding box center [1321, 22] width 18 height 18
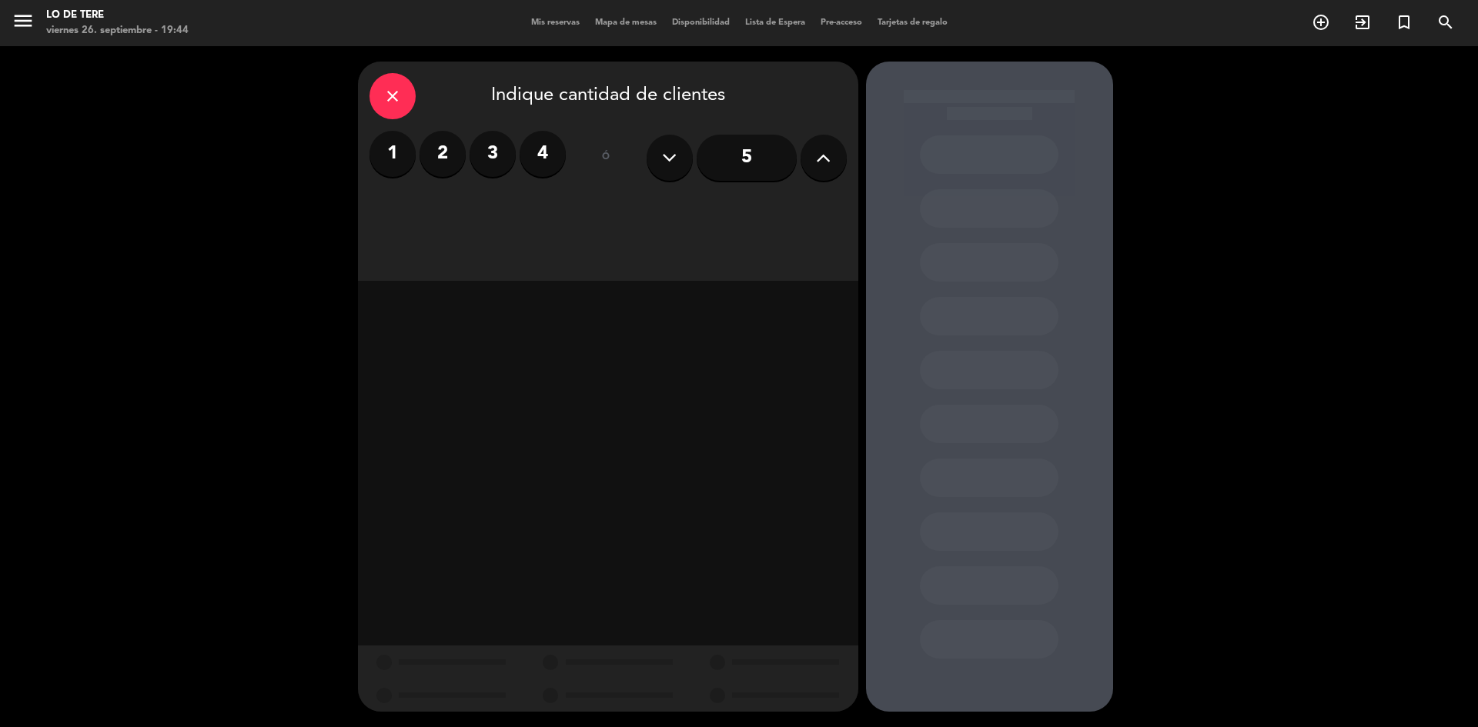
click at [442, 142] on label "2" at bounding box center [443, 154] width 46 height 46
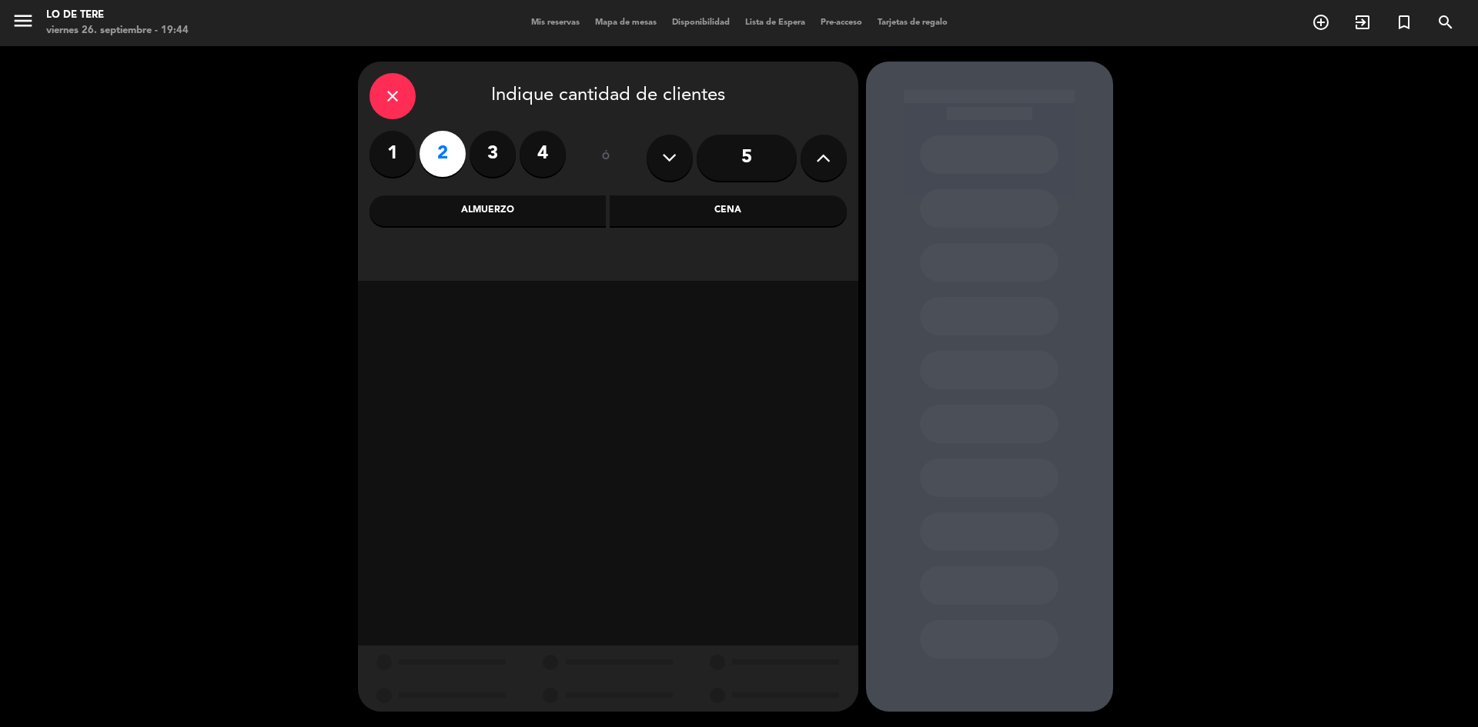
click at [718, 213] on div "Cena" at bounding box center [728, 211] width 237 height 31
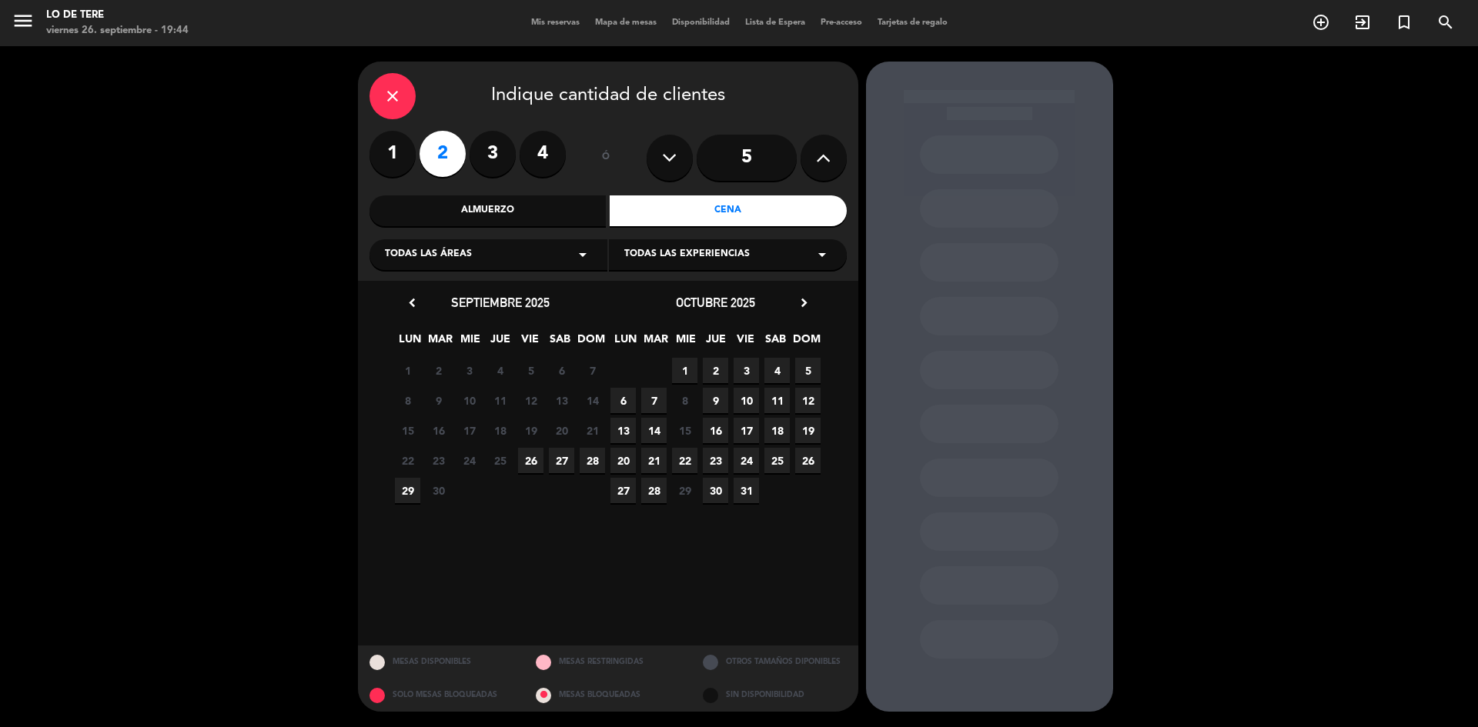
click at [520, 465] on span "26" at bounding box center [530, 460] width 25 height 25
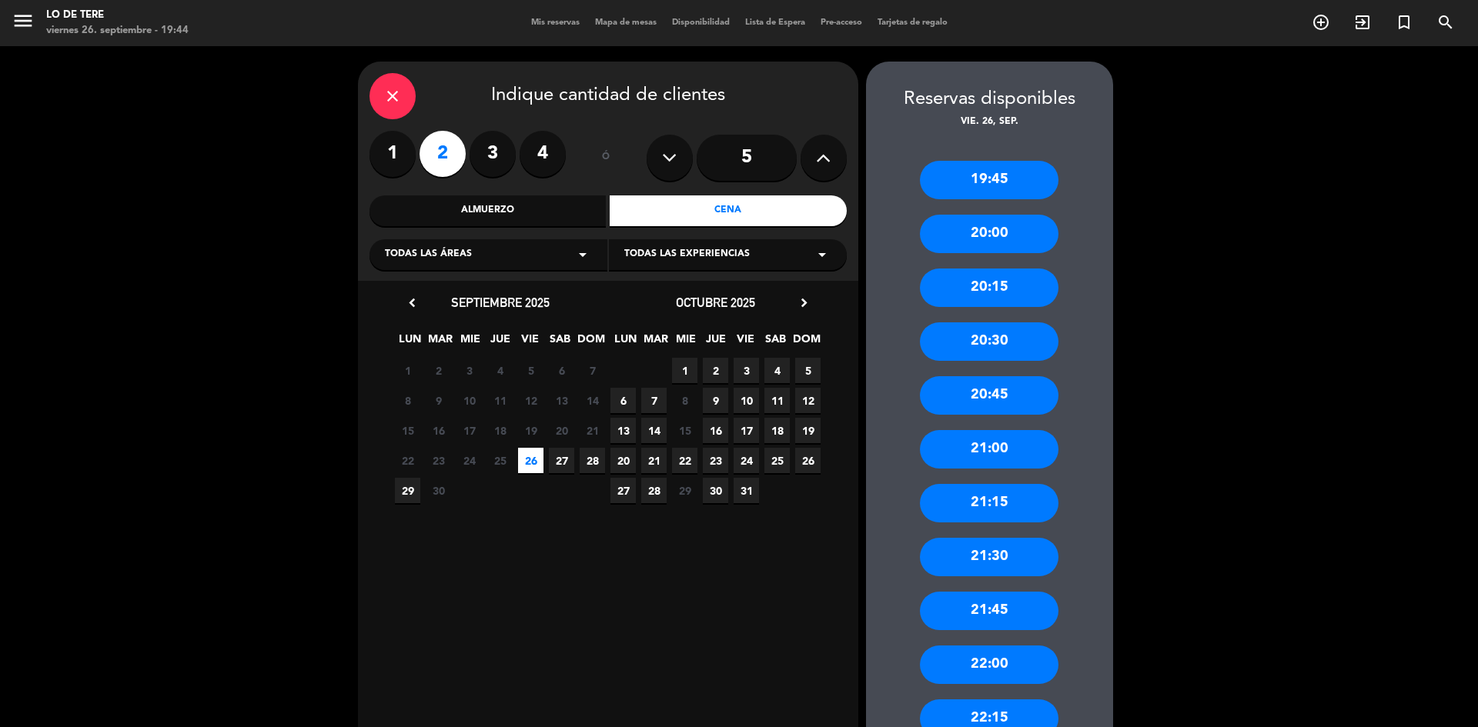
click at [984, 511] on div "21:15" at bounding box center [989, 503] width 139 height 38
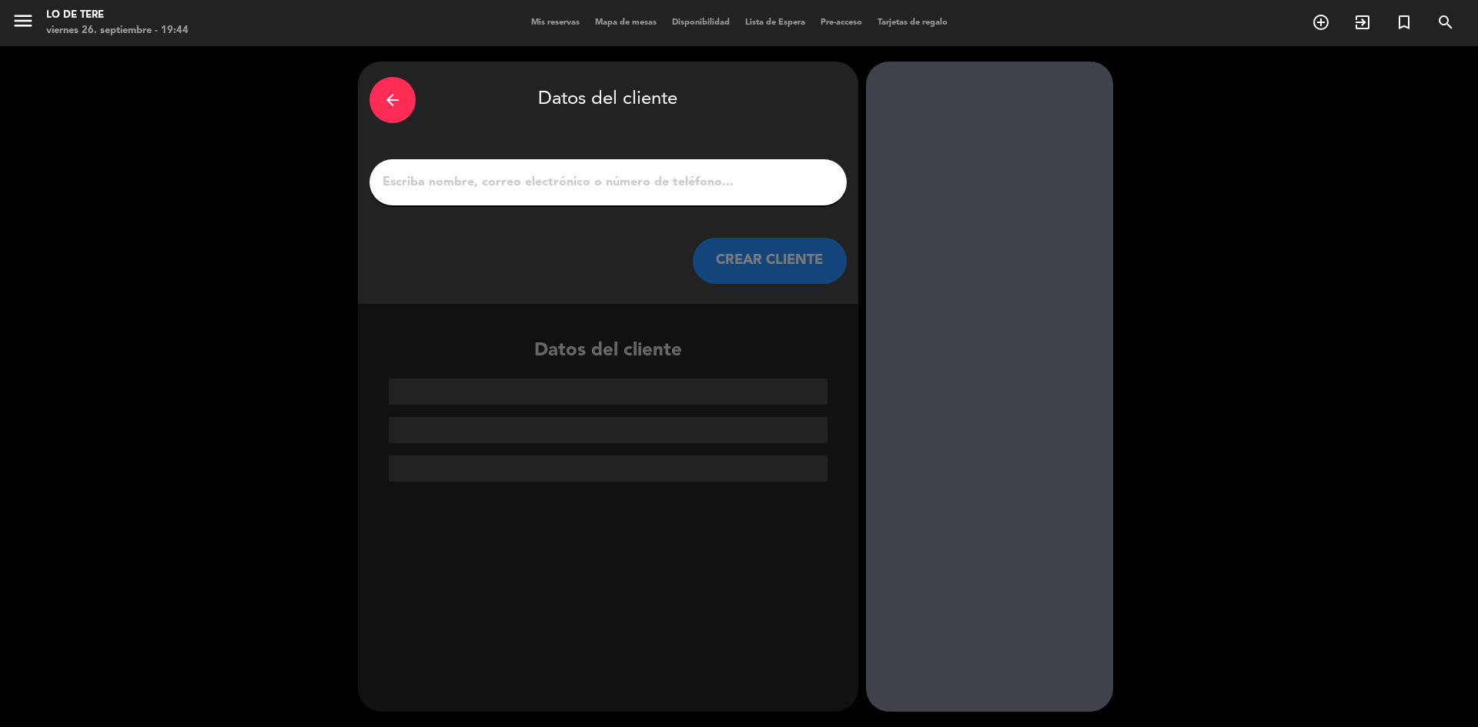
click at [554, 191] on input "1" at bounding box center [608, 183] width 454 height 22
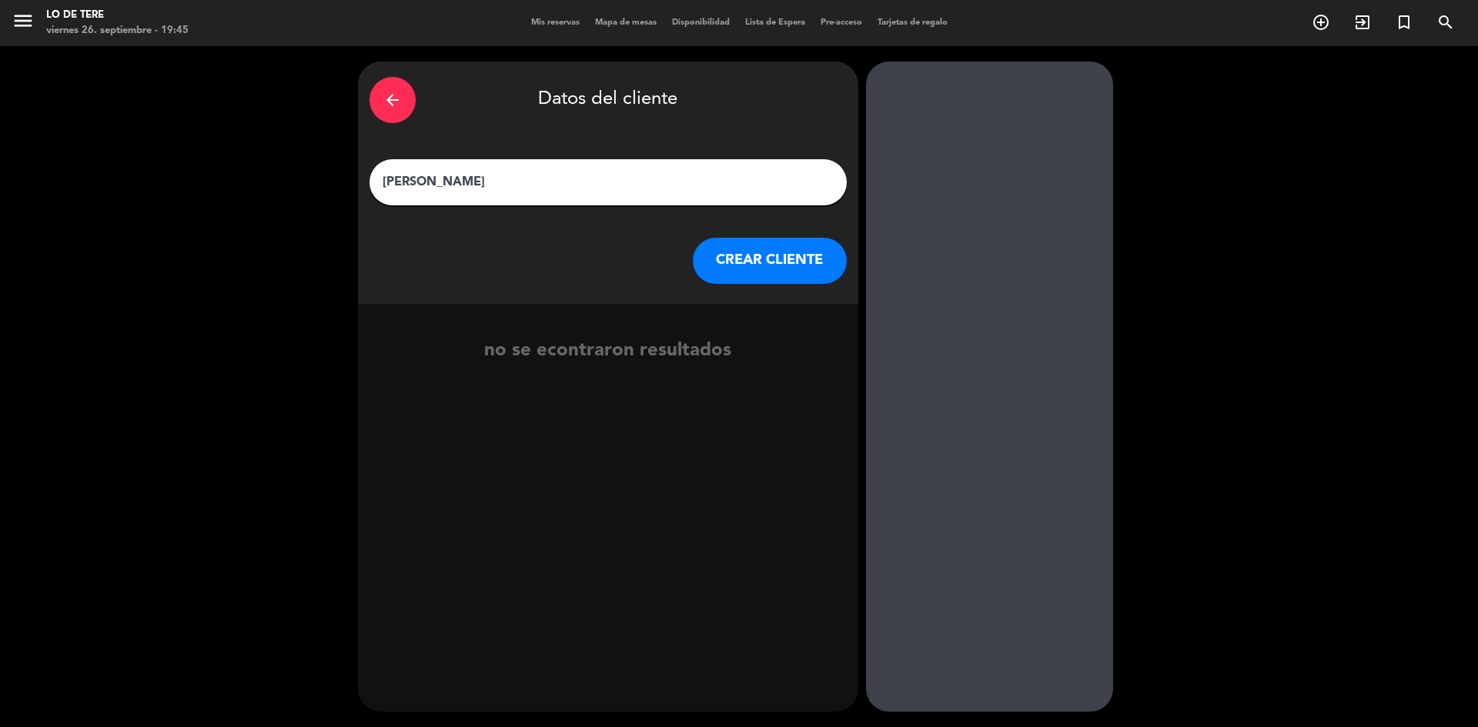
type input "[PERSON_NAME]"
click at [736, 259] on button "CREAR CLIENTE" at bounding box center [770, 261] width 154 height 46
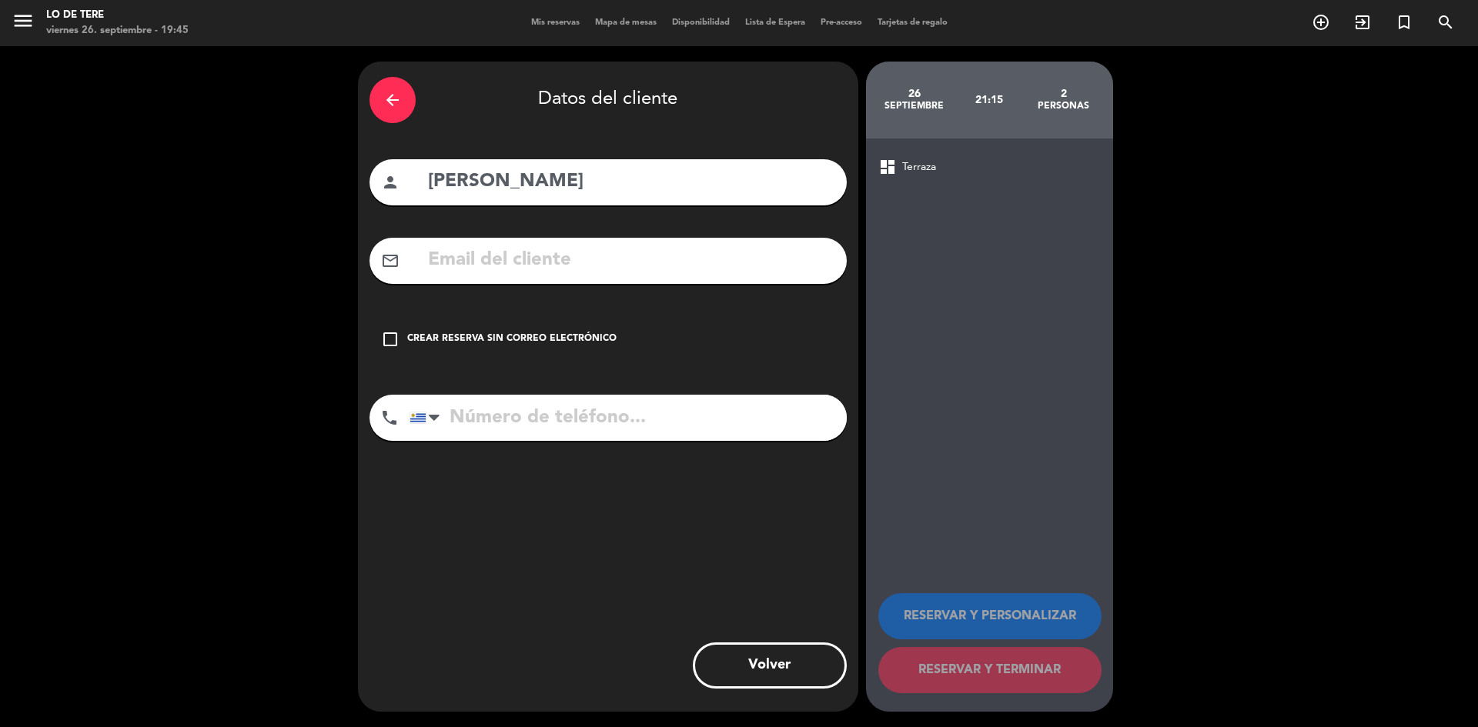
click at [491, 335] on div "Crear reserva sin correo electrónico" at bounding box center [511, 339] width 209 height 15
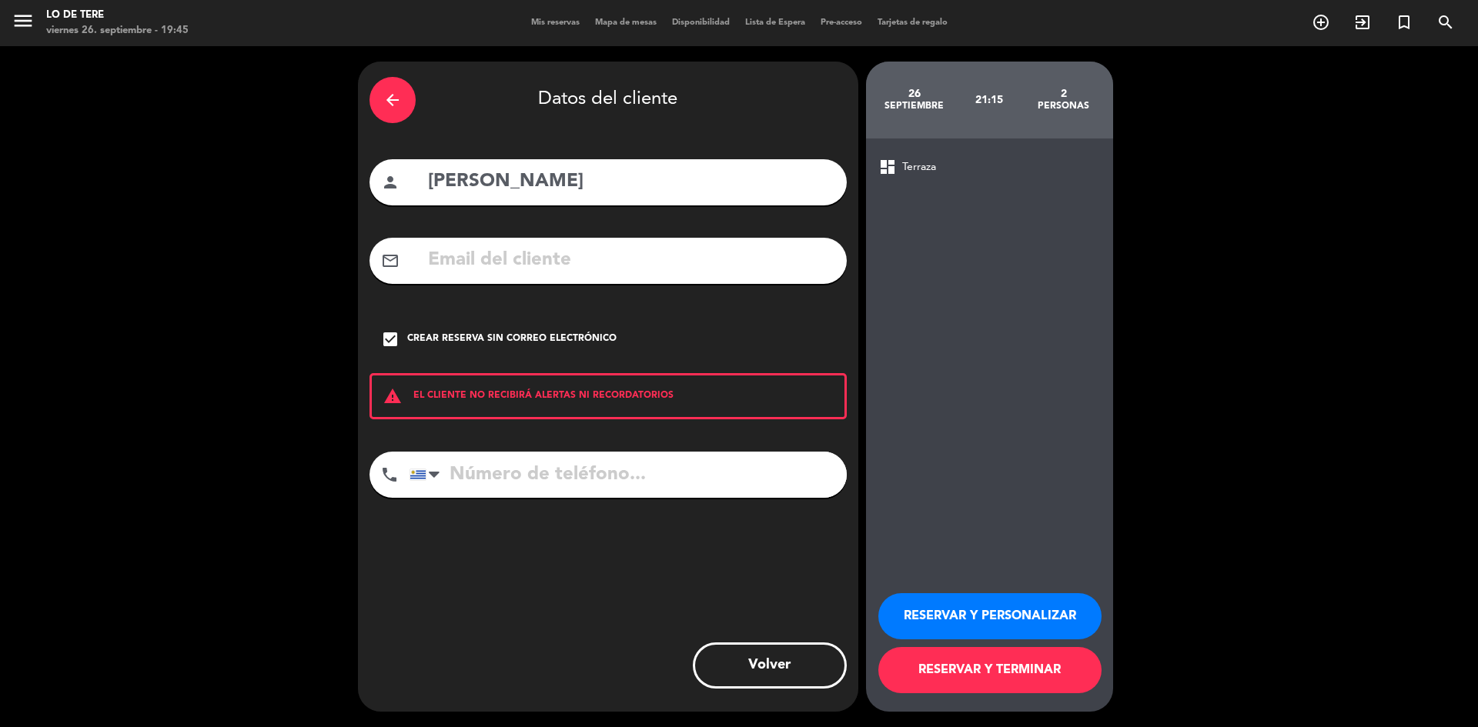
click at [1001, 665] on button "RESERVAR Y TERMINAR" at bounding box center [989, 670] width 223 height 46
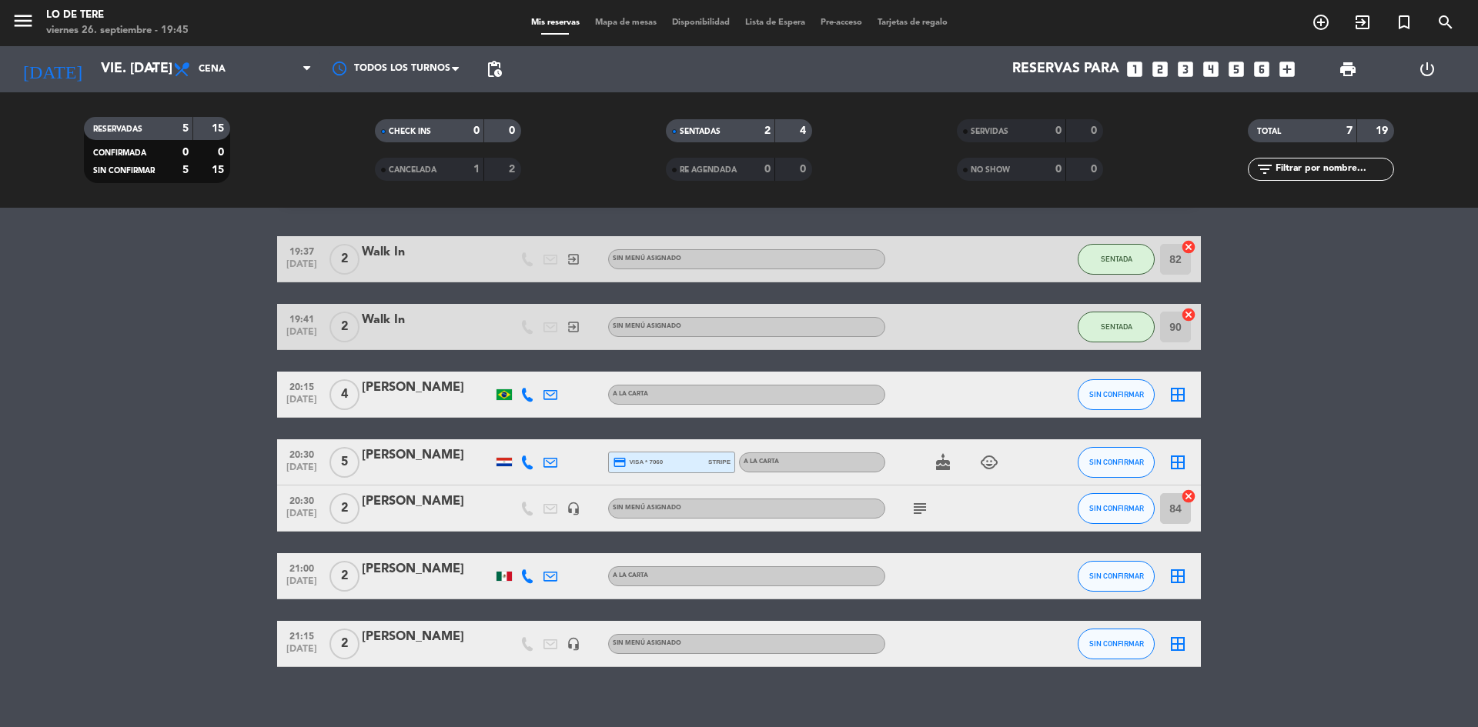
scroll to position [59, 0]
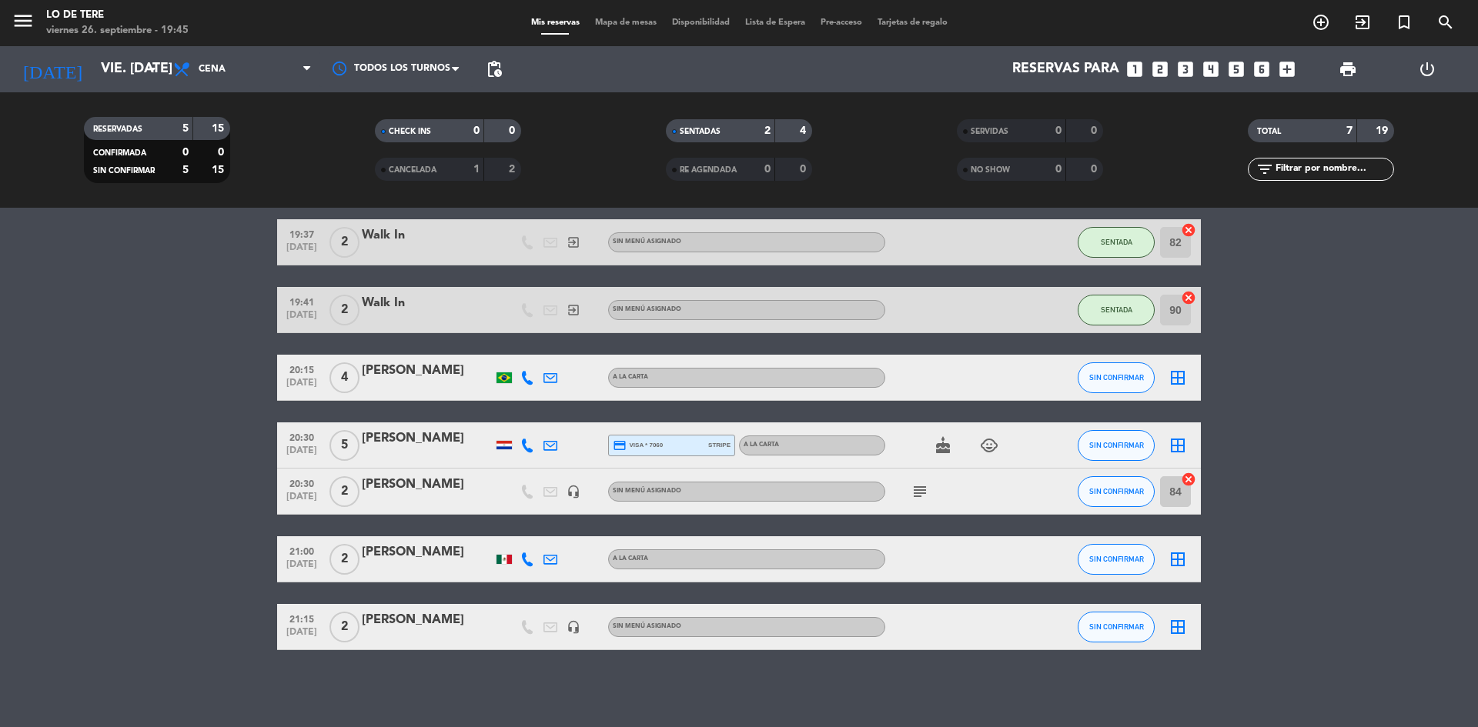
click at [1178, 382] on icon "border_all" at bounding box center [1178, 378] width 18 height 18
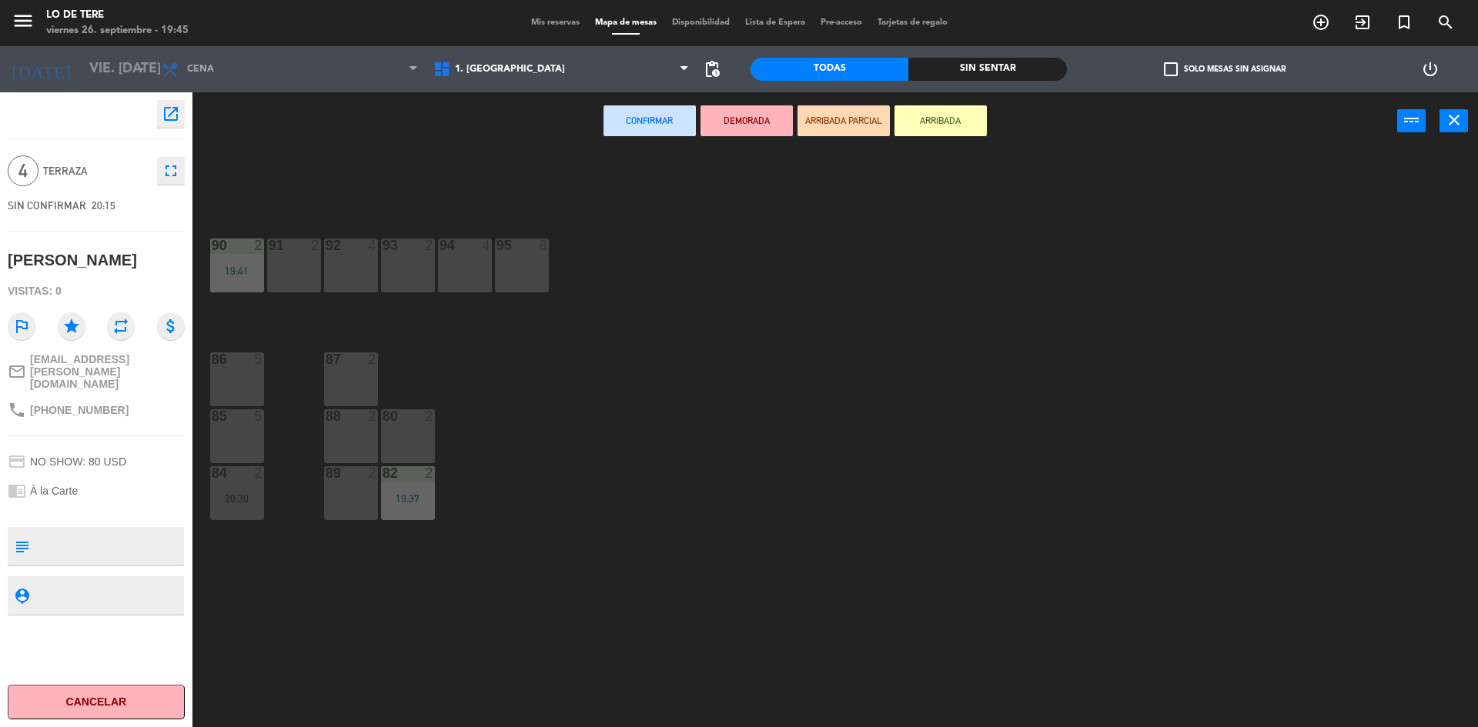
click at [351, 490] on div "89 2" at bounding box center [351, 494] width 54 height 54
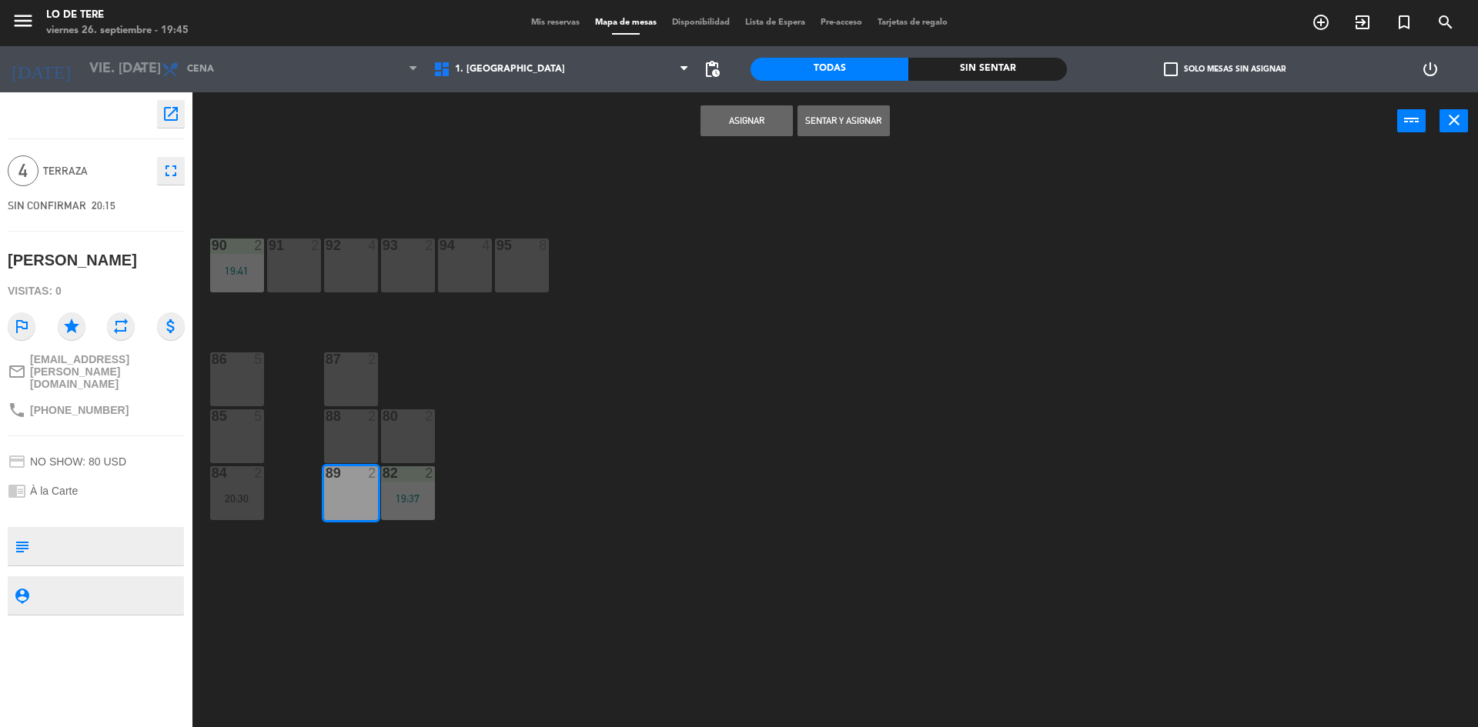
click at [815, 126] on button "Sentar y Asignar" at bounding box center [844, 120] width 92 height 31
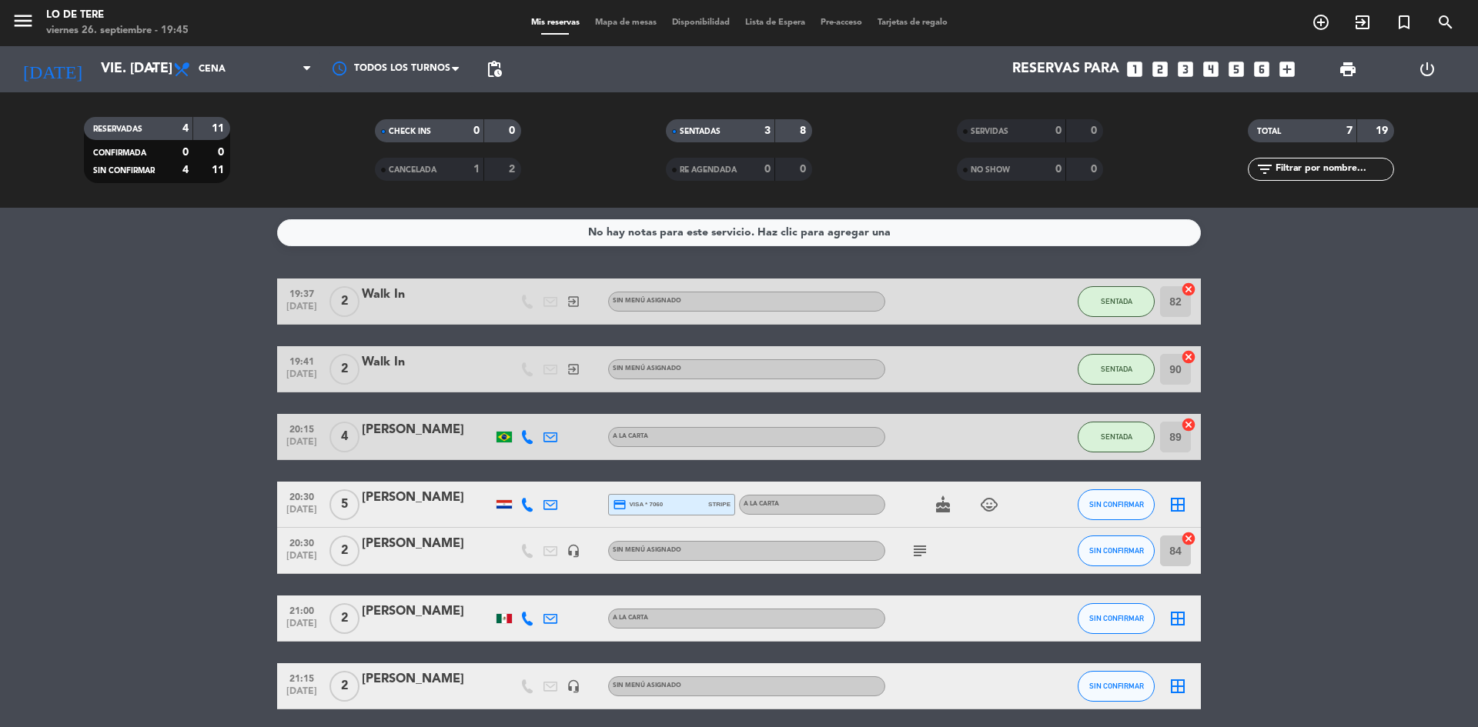
click at [1171, 505] on icon "border_all" at bounding box center [1178, 505] width 18 height 18
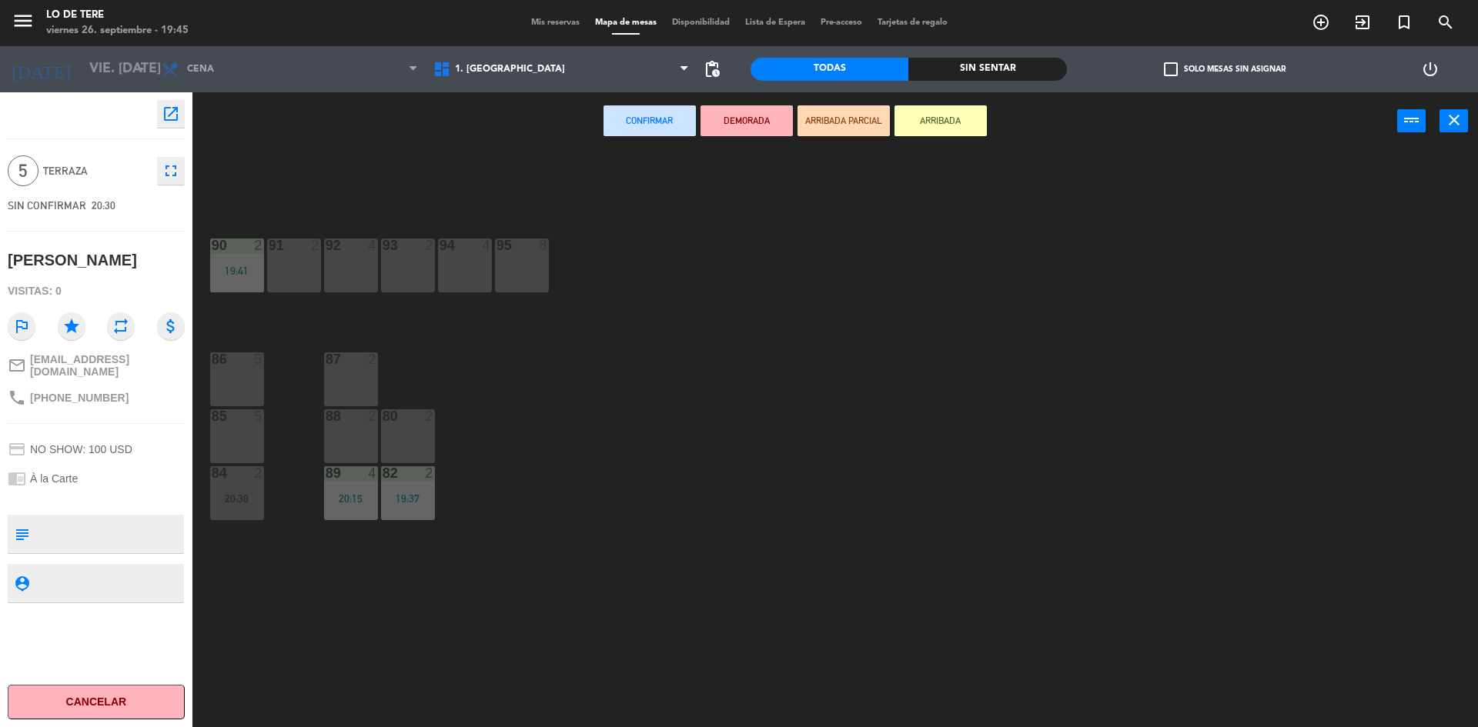
click at [232, 372] on div "86 5" at bounding box center [237, 380] width 54 height 54
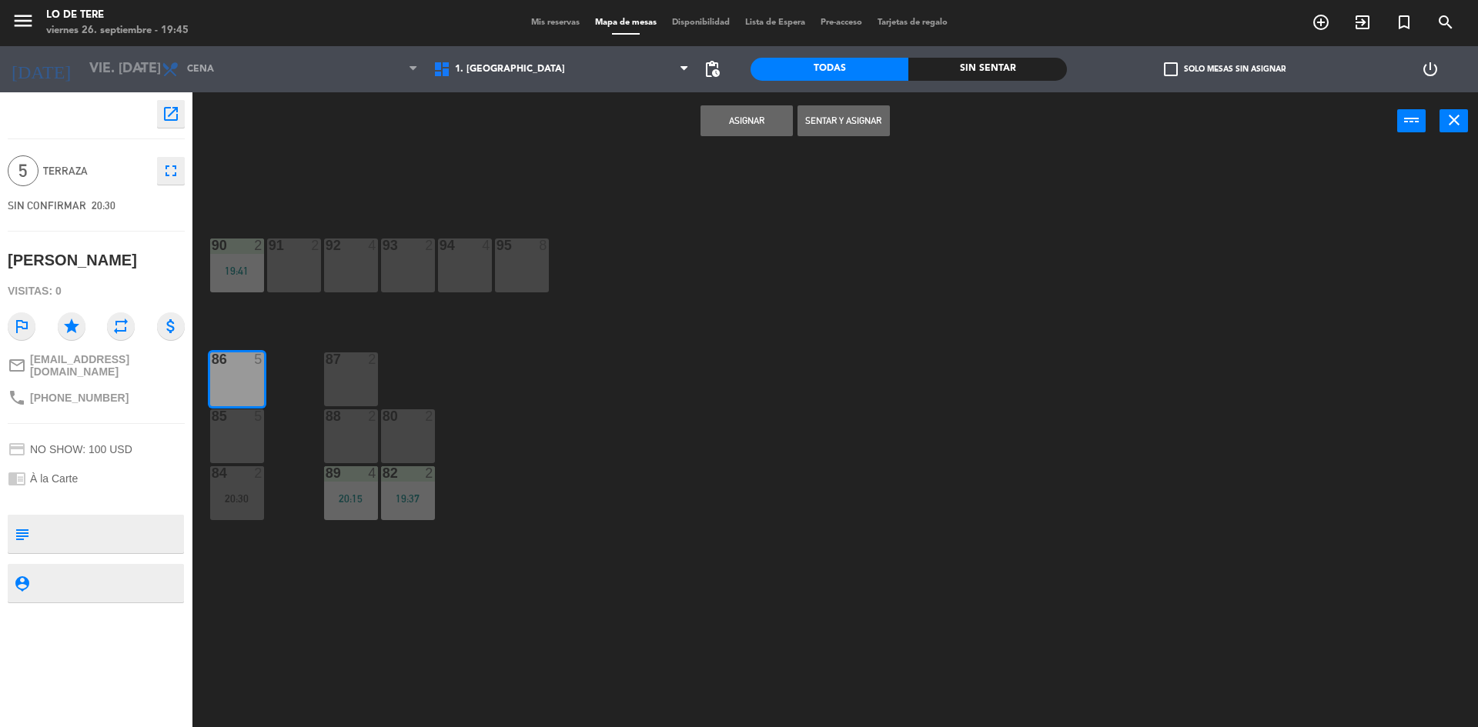
click at [737, 127] on button "Asignar" at bounding box center [747, 120] width 92 height 31
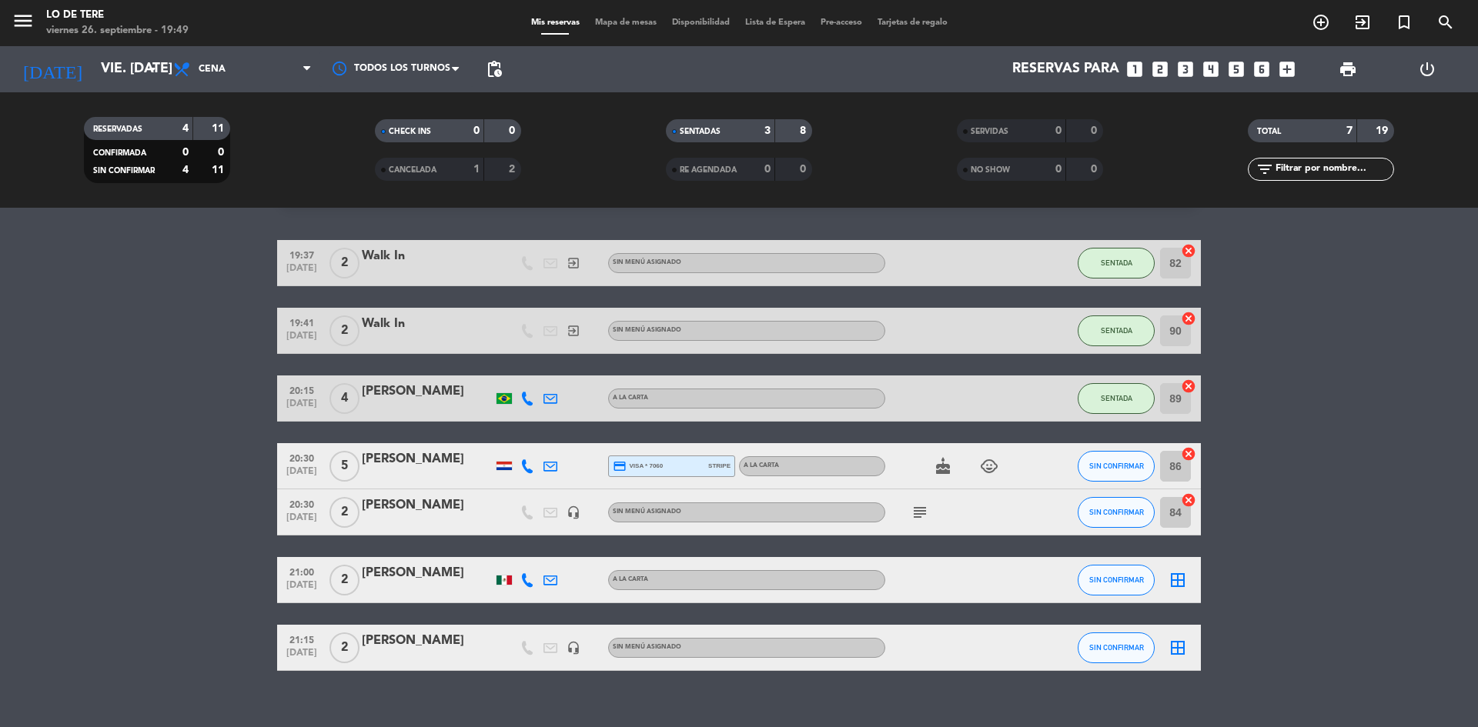
scroll to position [59, 0]
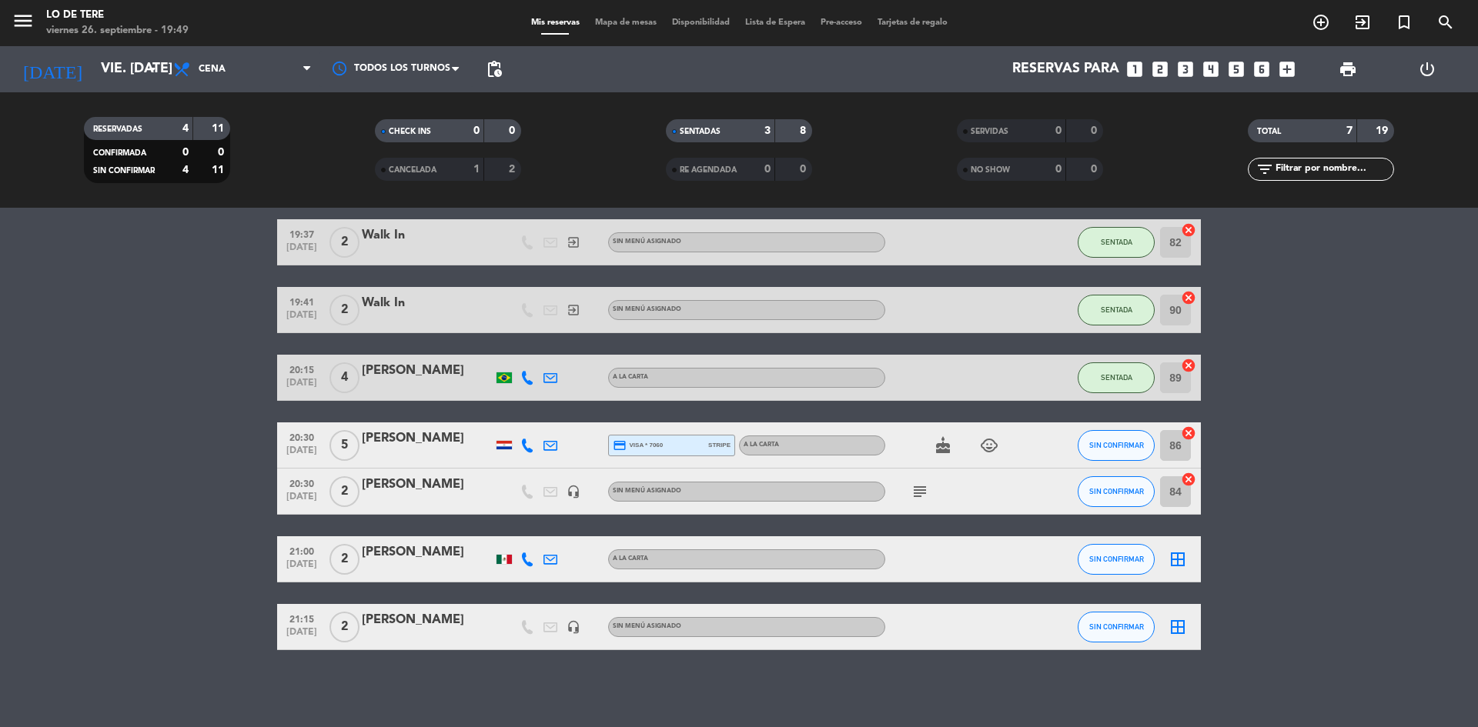
click at [575, 627] on icon "headset_mic" at bounding box center [574, 627] width 14 height 14
click at [922, 496] on icon "subject" at bounding box center [920, 492] width 18 height 18
click at [1358, 22] on icon "exit_to_app" at bounding box center [1362, 22] width 18 height 18
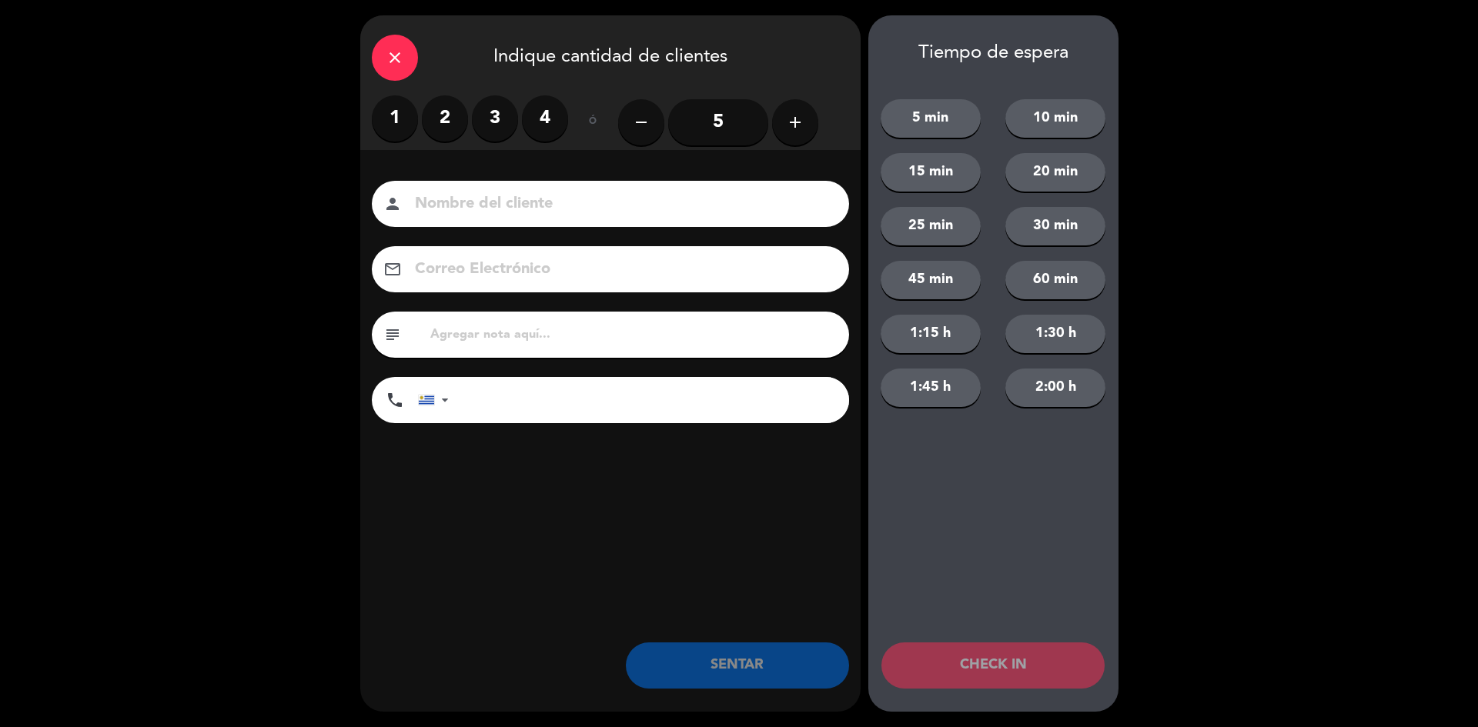
click at [724, 112] on input "5" at bounding box center [718, 122] width 100 height 46
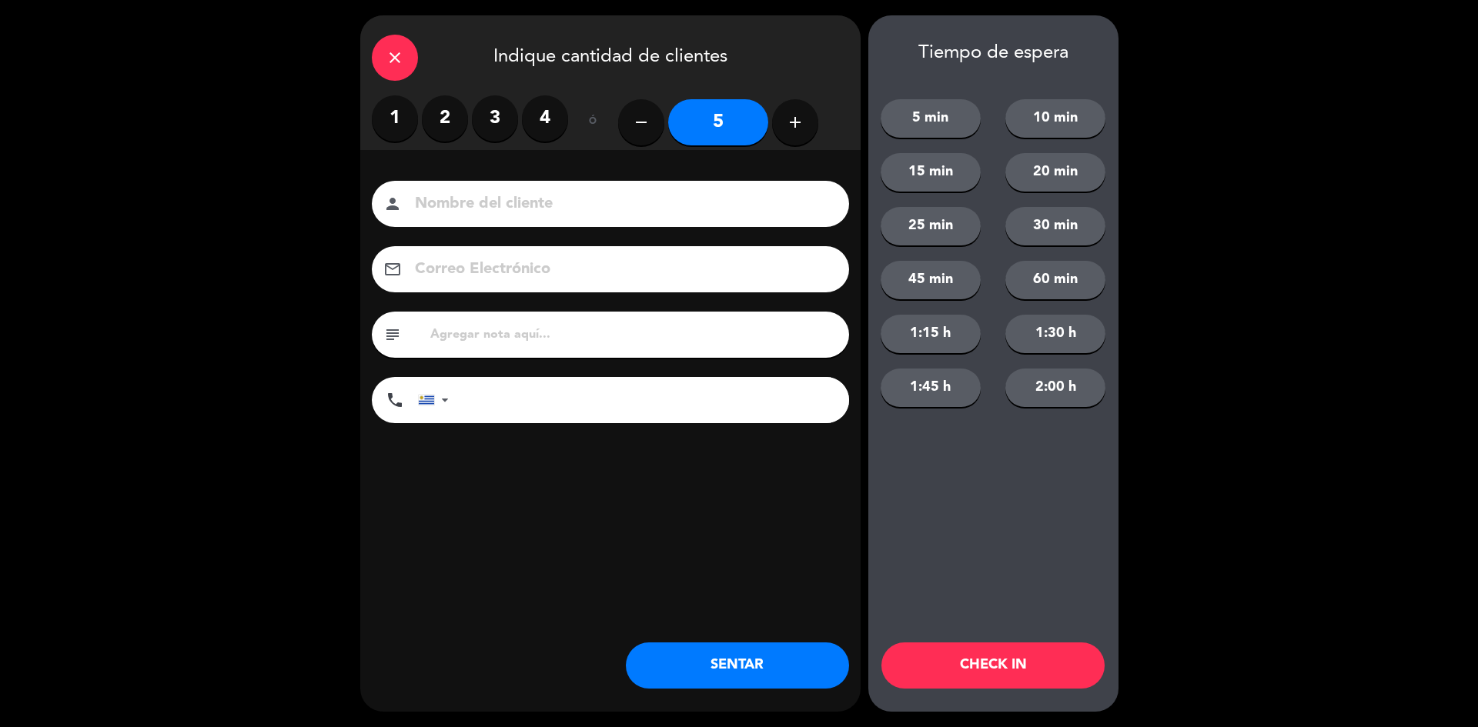
click at [785, 669] on button "SENTAR" at bounding box center [737, 666] width 223 height 46
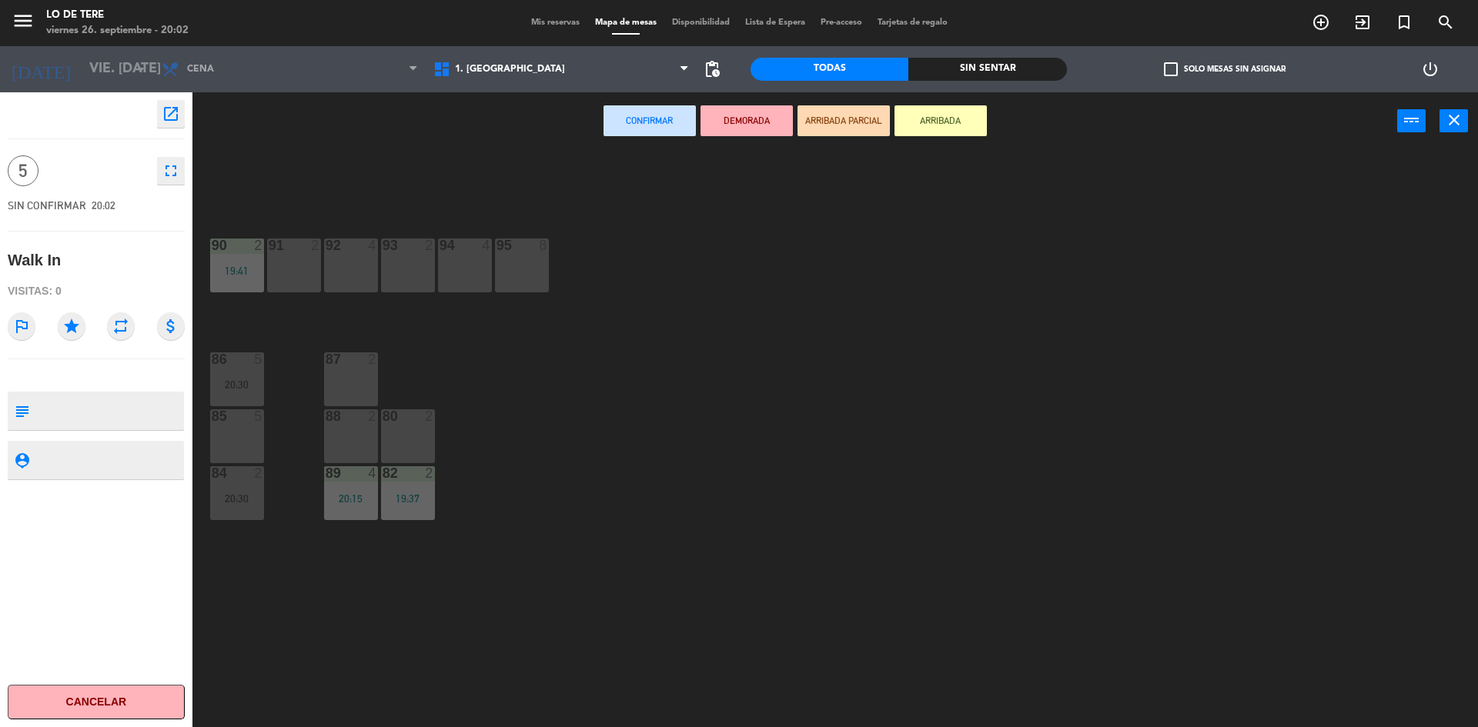
click at [523, 257] on div "95 8" at bounding box center [522, 266] width 54 height 54
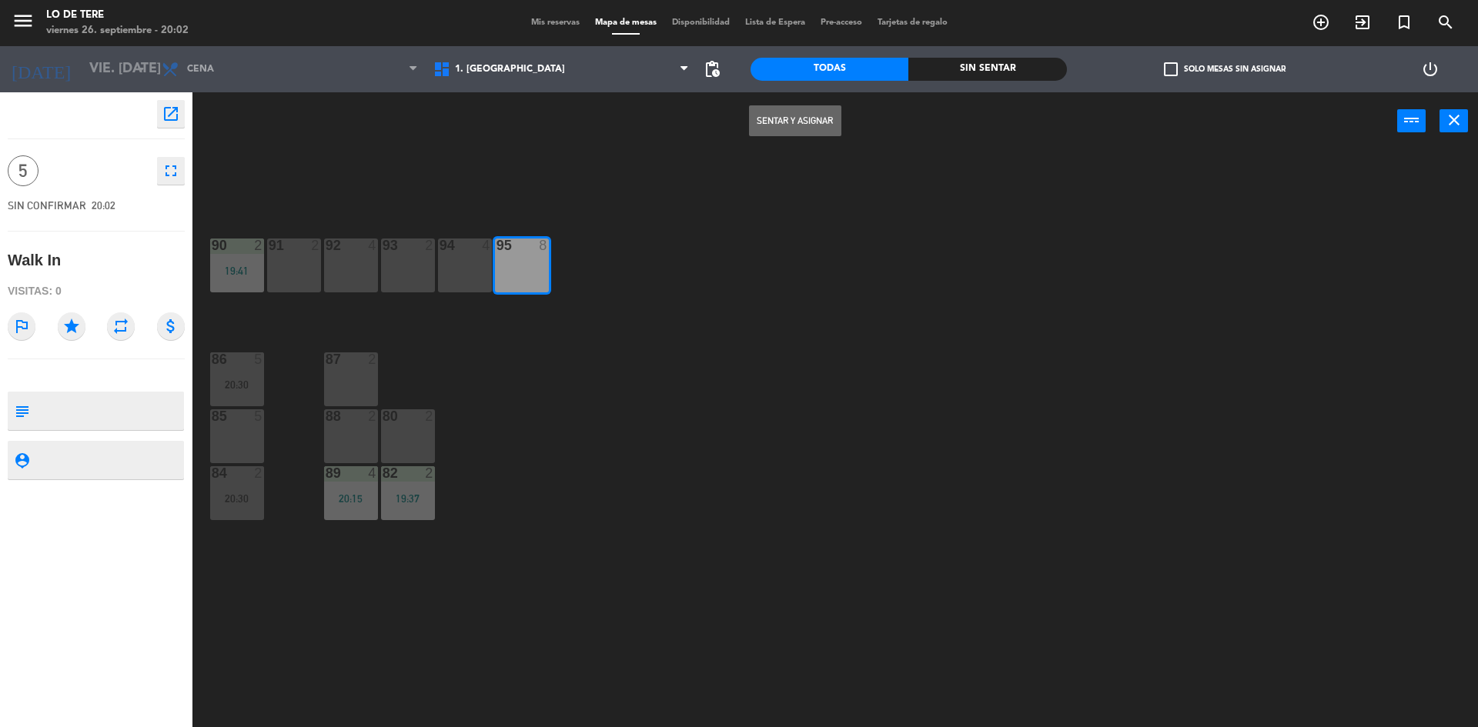
click at [806, 127] on button "Sentar y Asignar" at bounding box center [795, 120] width 92 height 31
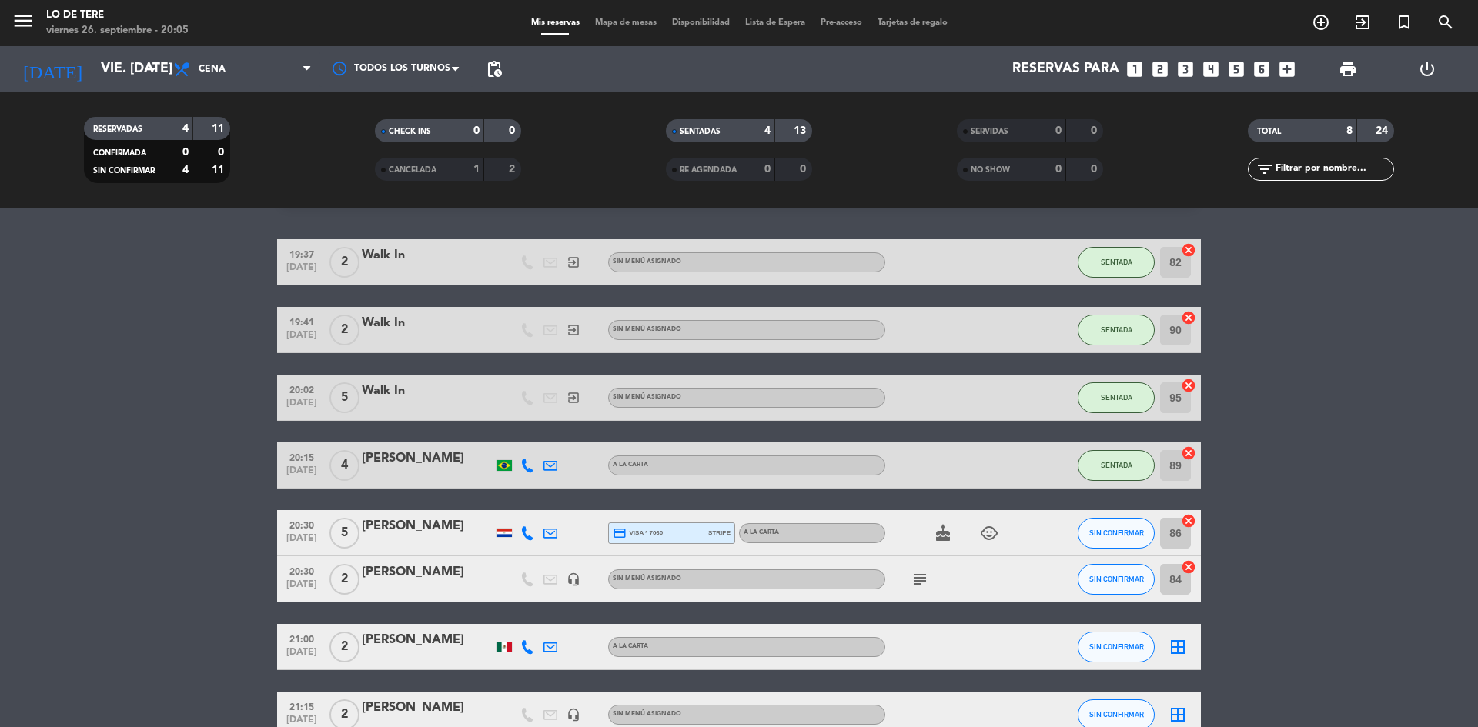
scroll to position [77, 0]
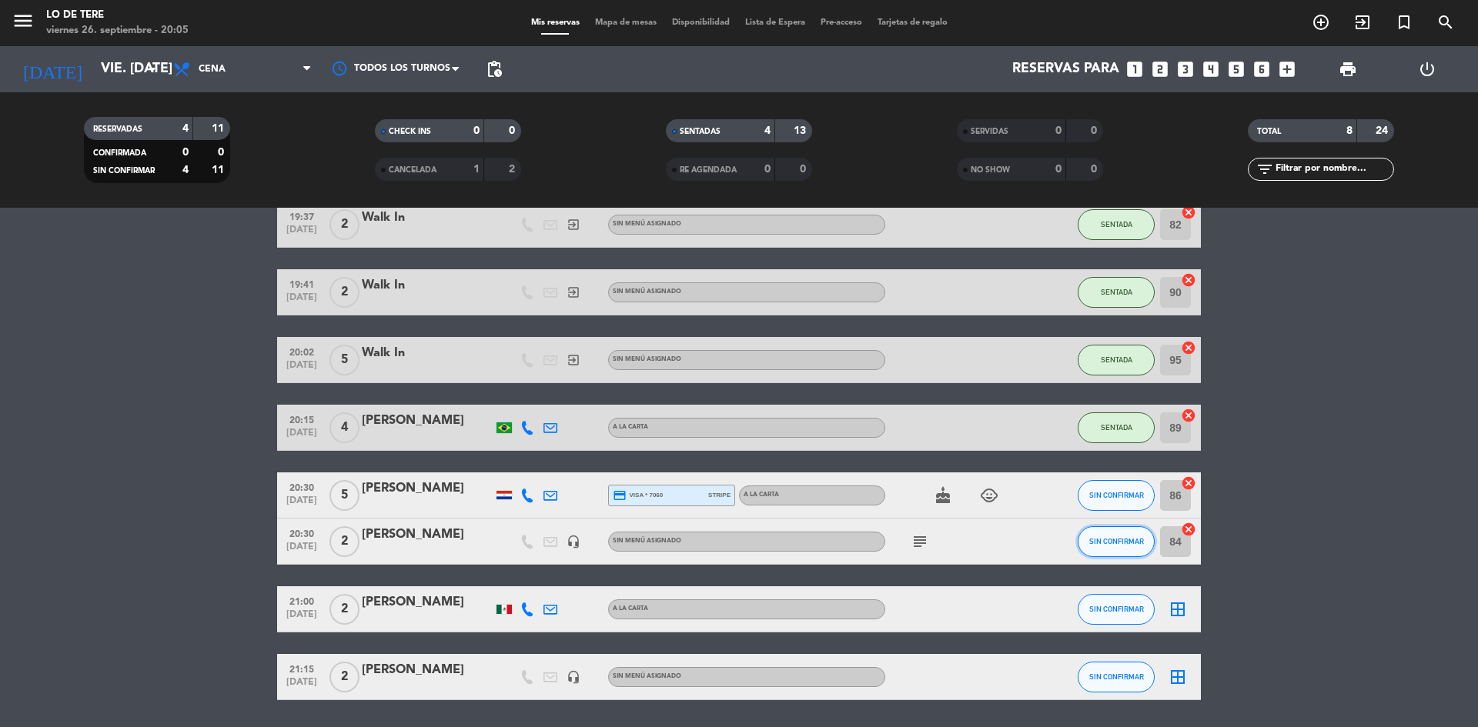
click at [1086, 544] on button "SIN CONFIRMAR" at bounding box center [1116, 542] width 77 height 31
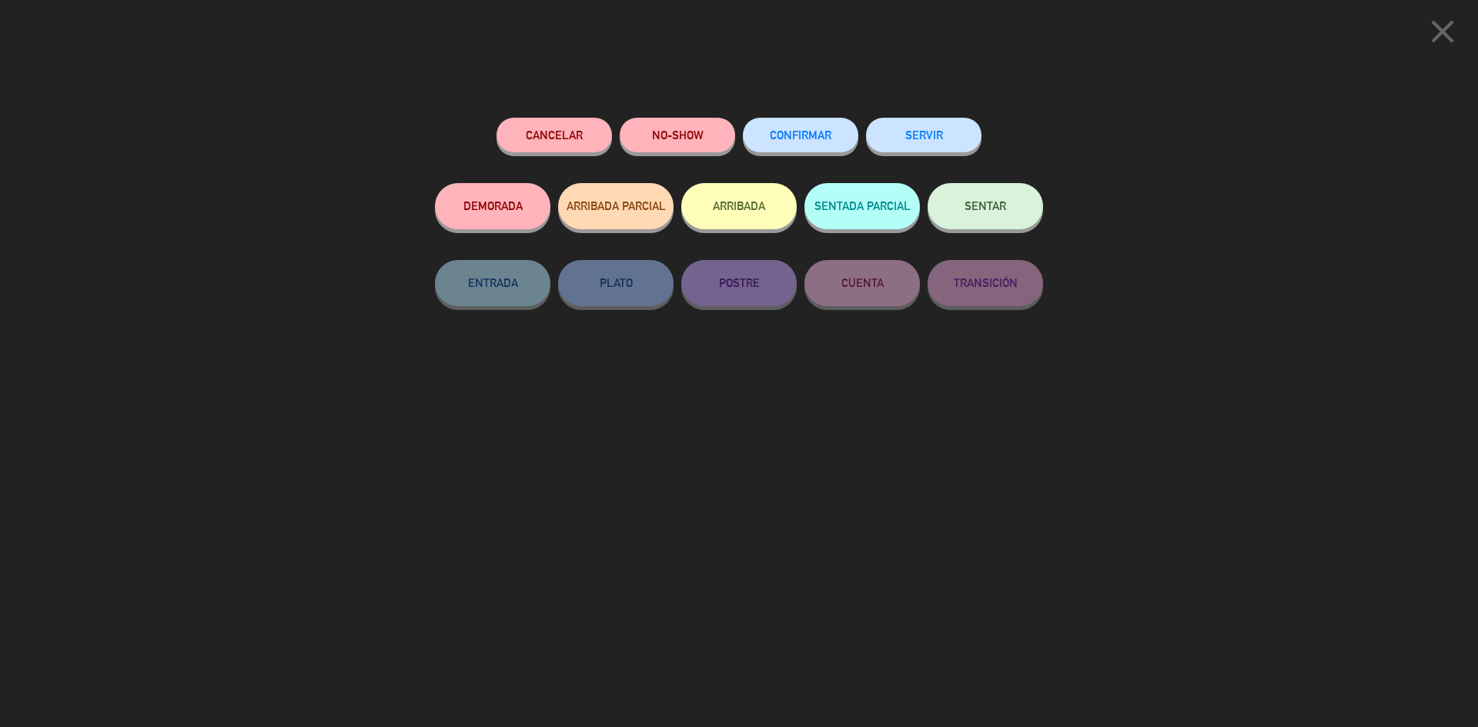
click at [1025, 216] on button "SENTAR" at bounding box center [985, 206] width 115 height 46
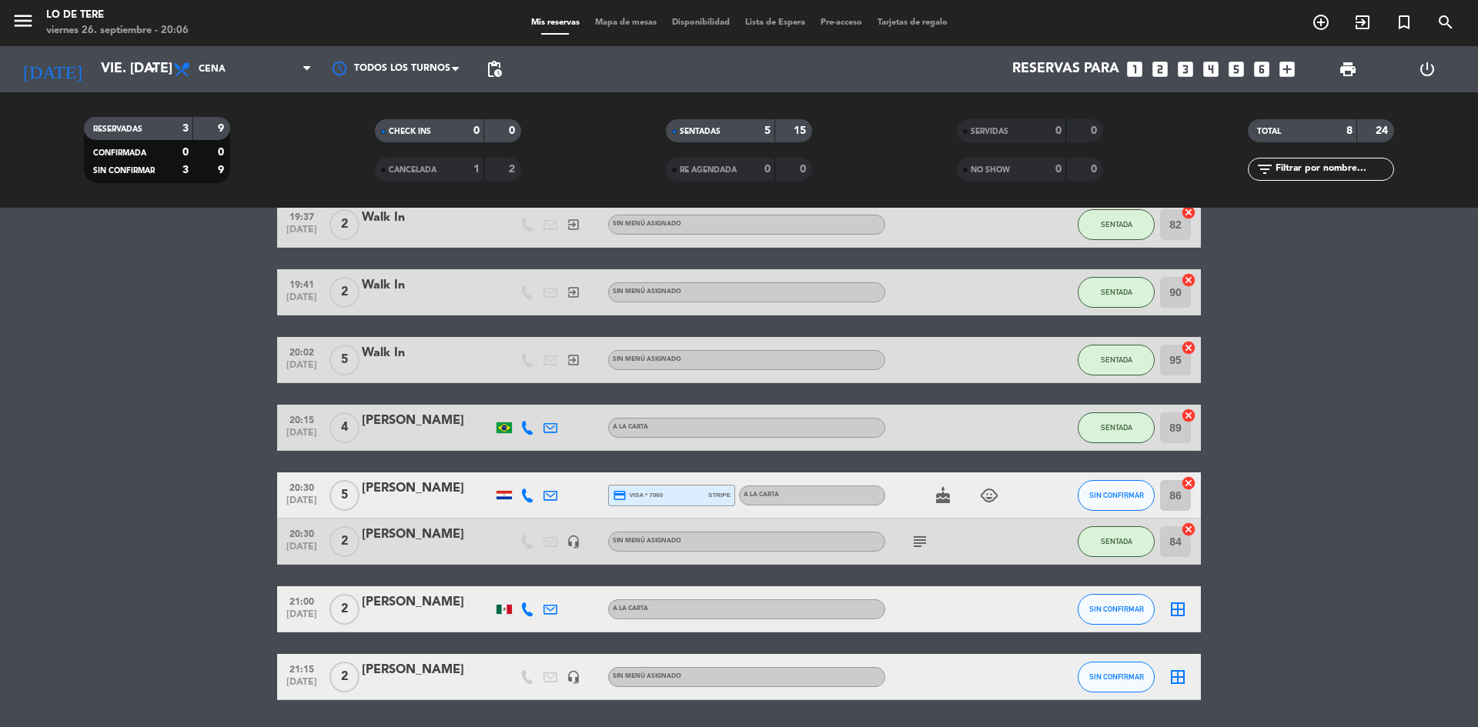
scroll to position [127, 0]
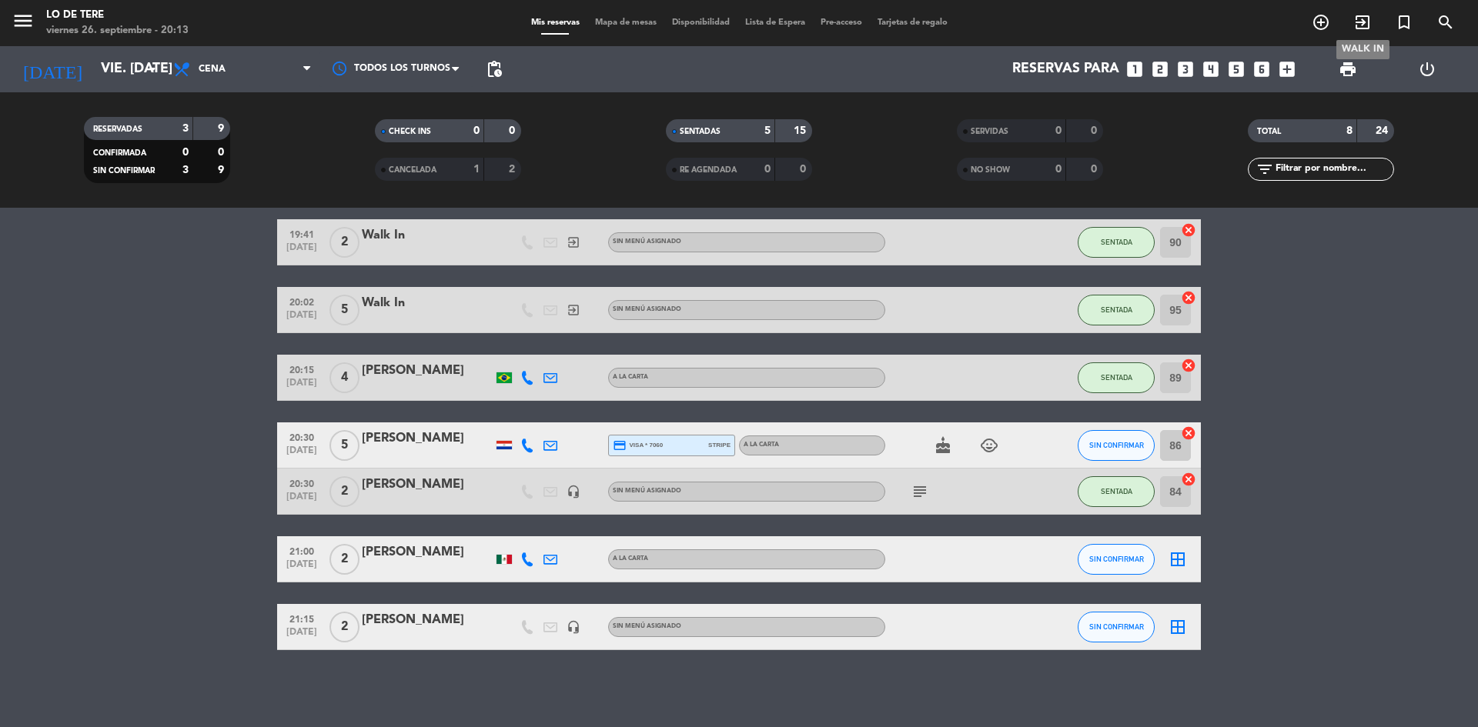
click at [1358, 21] on icon "exit_to_app" at bounding box center [1362, 22] width 18 height 18
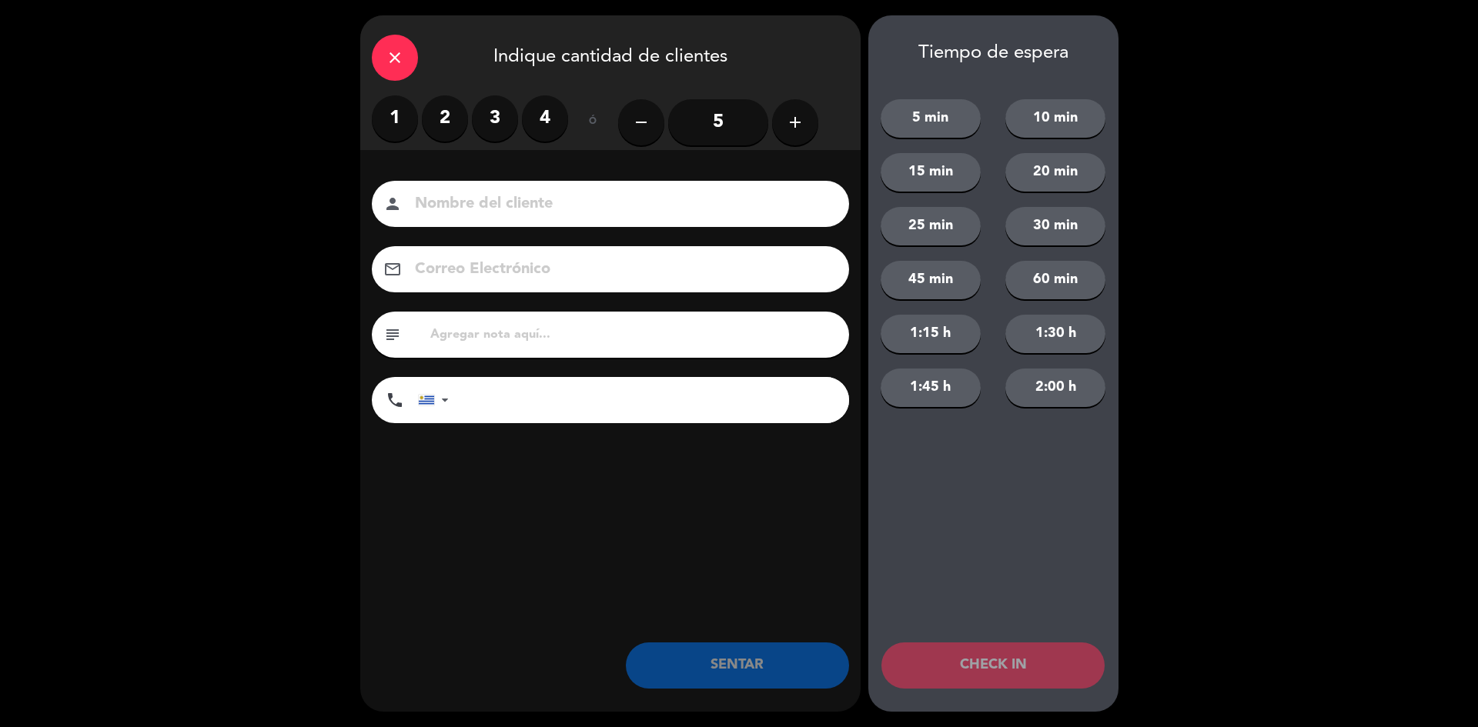
click at [443, 102] on label "2" at bounding box center [445, 118] width 46 height 46
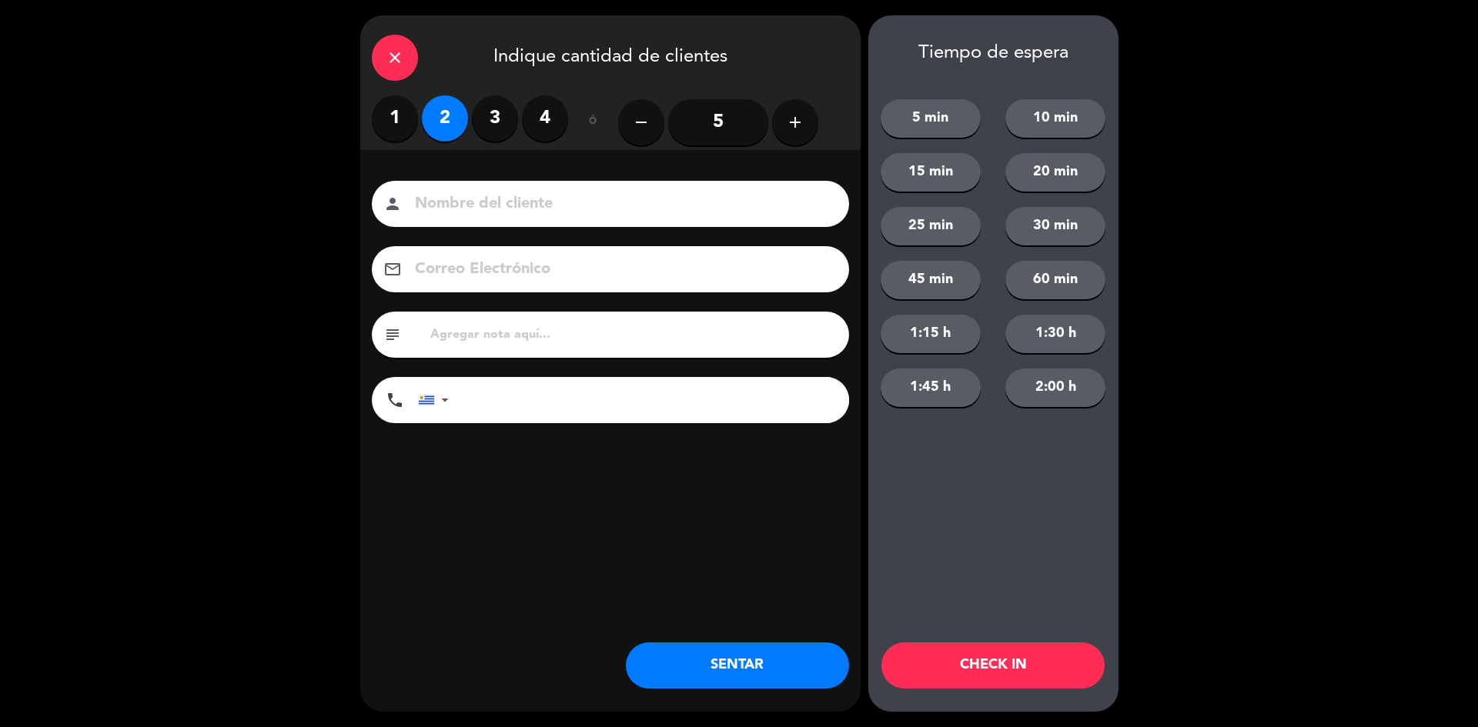
click at [726, 674] on button "SENTAR" at bounding box center [737, 666] width 223 height 46
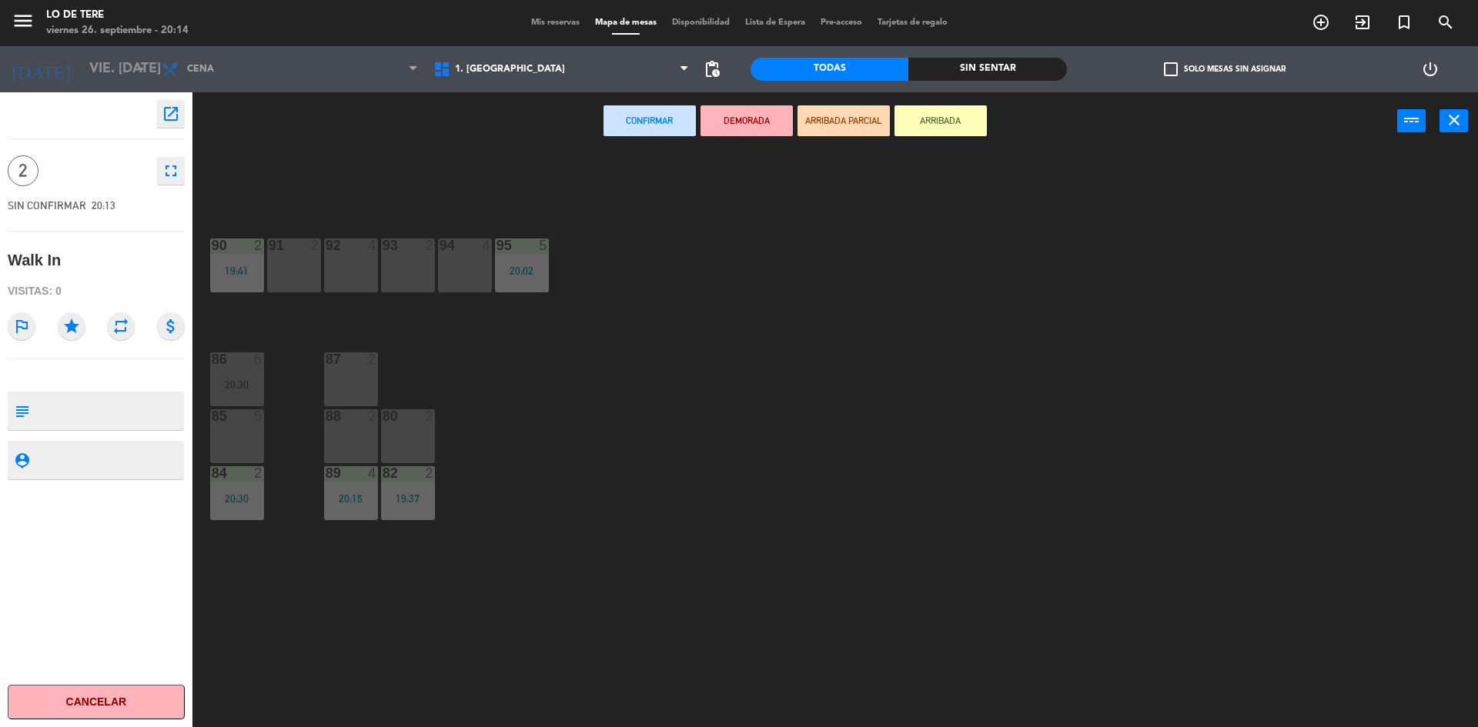
click at [362, 376] on div "87 2" at bounding box center [351, 380] width 54 height 54
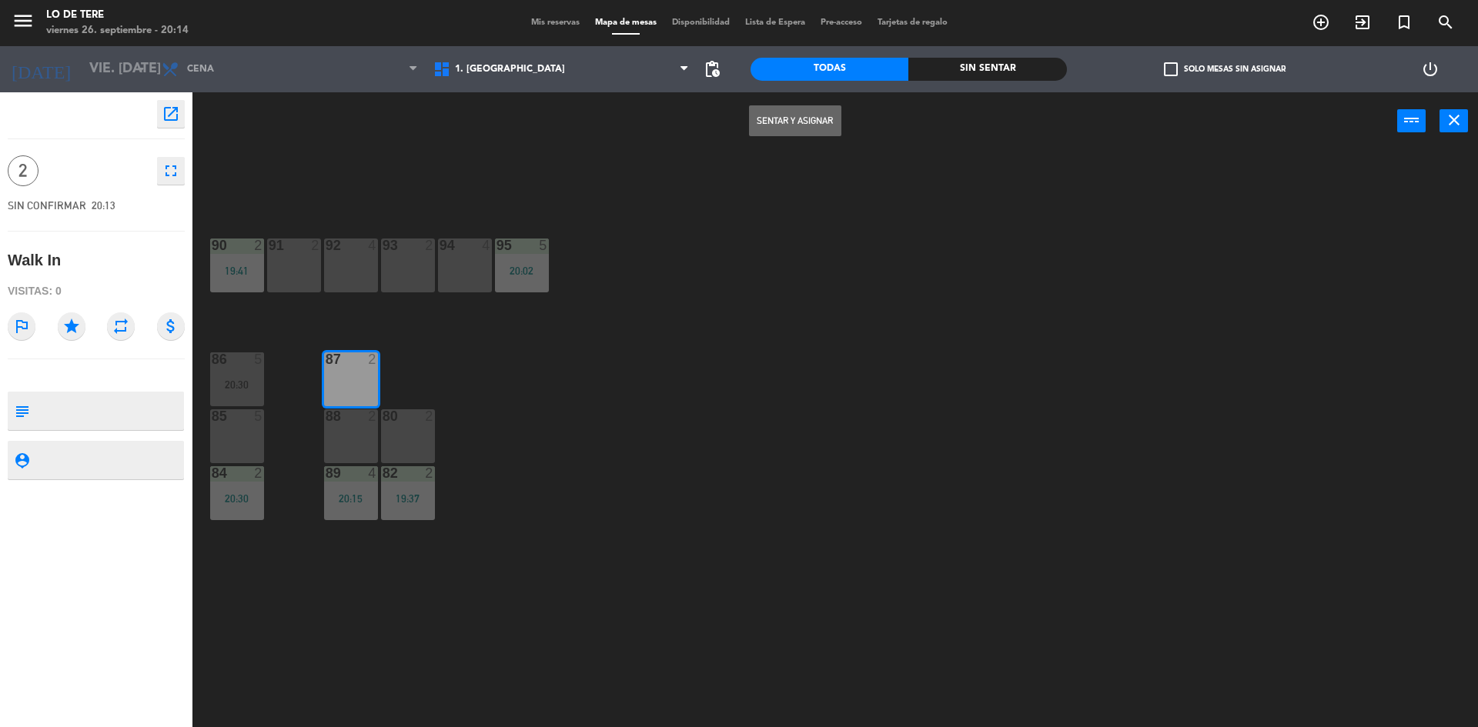
click at [809, 125] on button "Sentar y Asignar" at bounding box center [795, 120] width 92 height 31
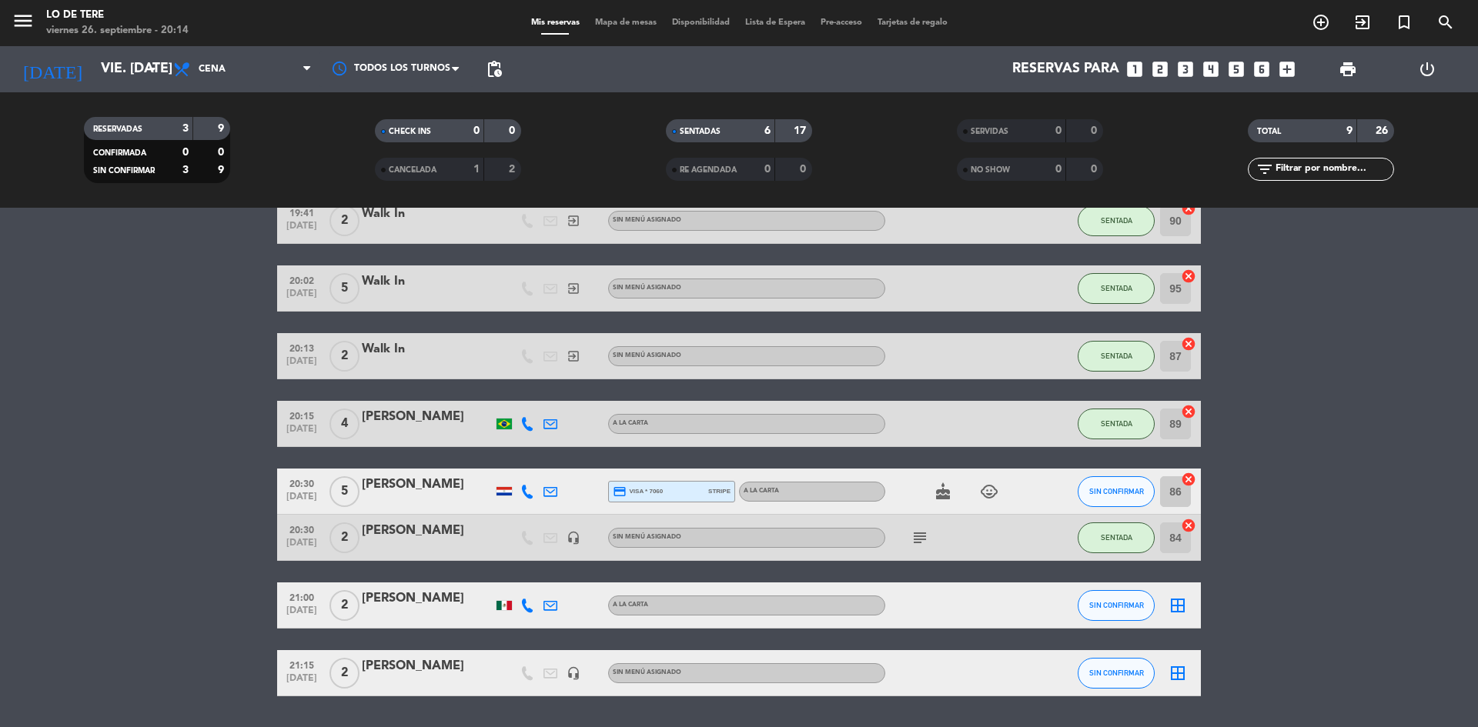
scroll to position [195, 0]
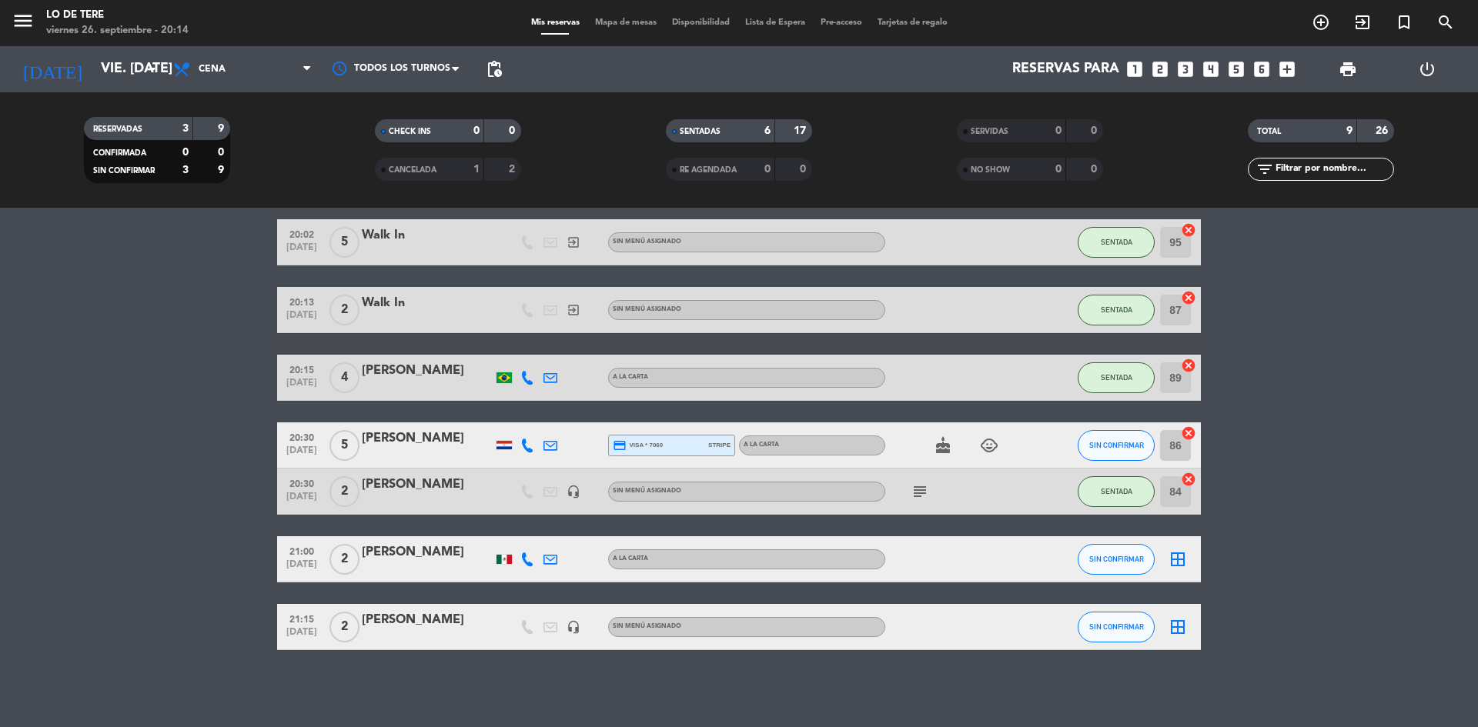
click at [1177, 558] on icon "border_all" at bounding box center [1178, 559] width 18 height 18
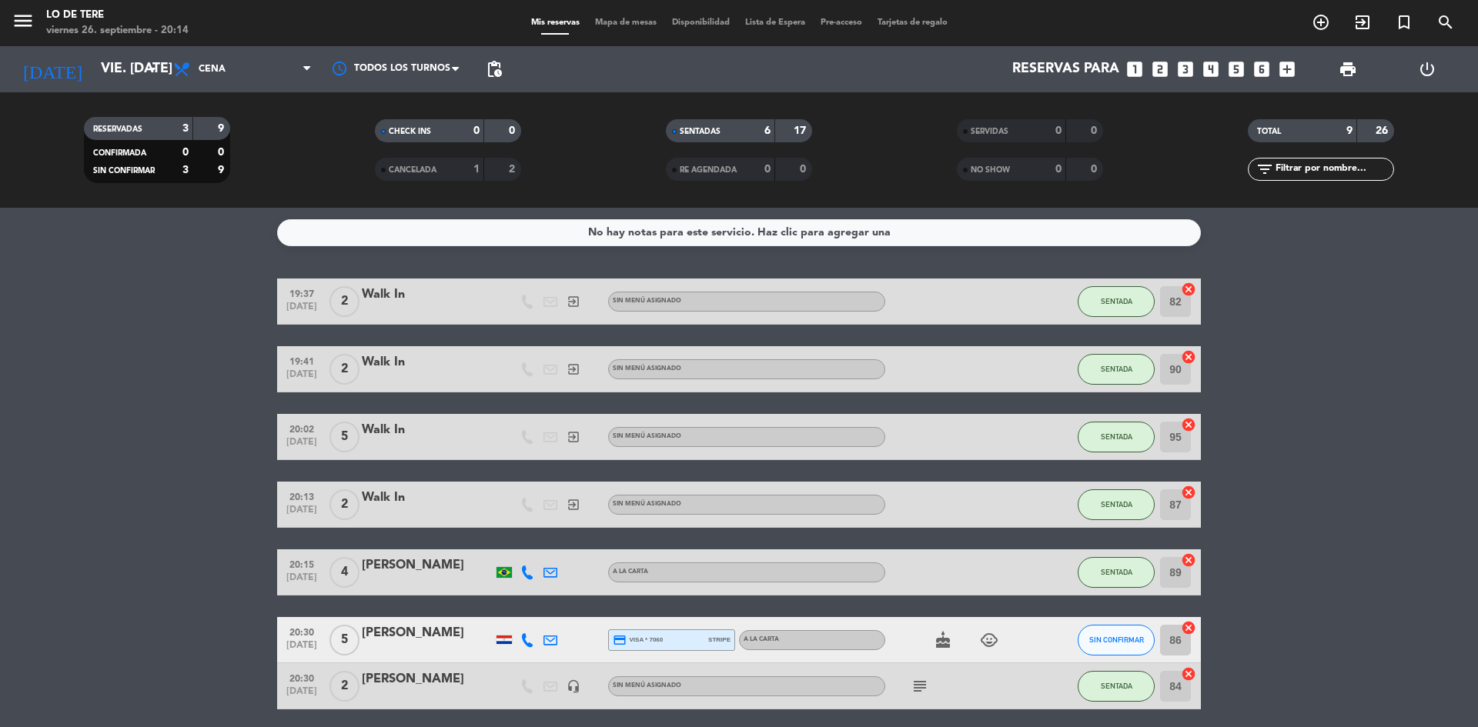
click at [1195, 360] on icon "cancel" at bounding box center [1188, 356] width 15 height 15
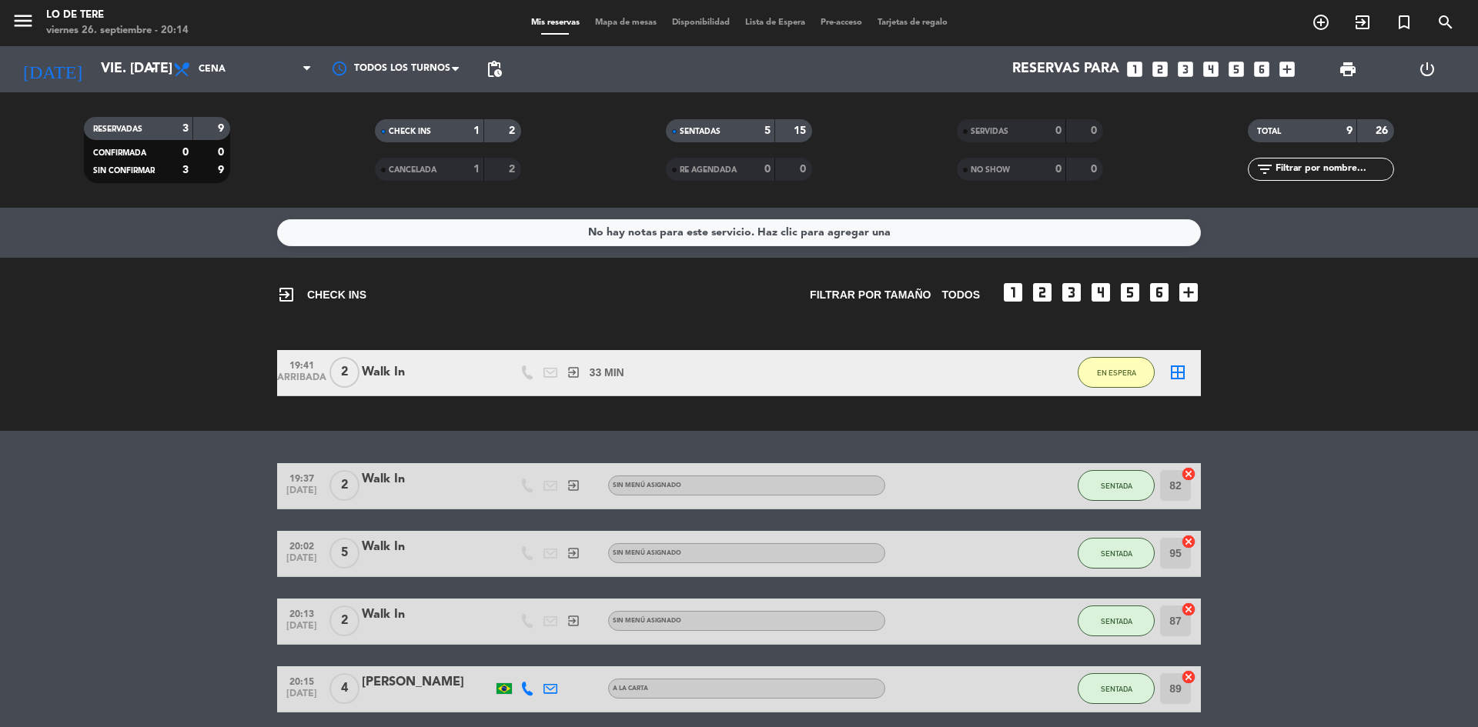
click at [1182, 370] on icon "border_all" at bounding box center [1178, 372] width 18 height 18
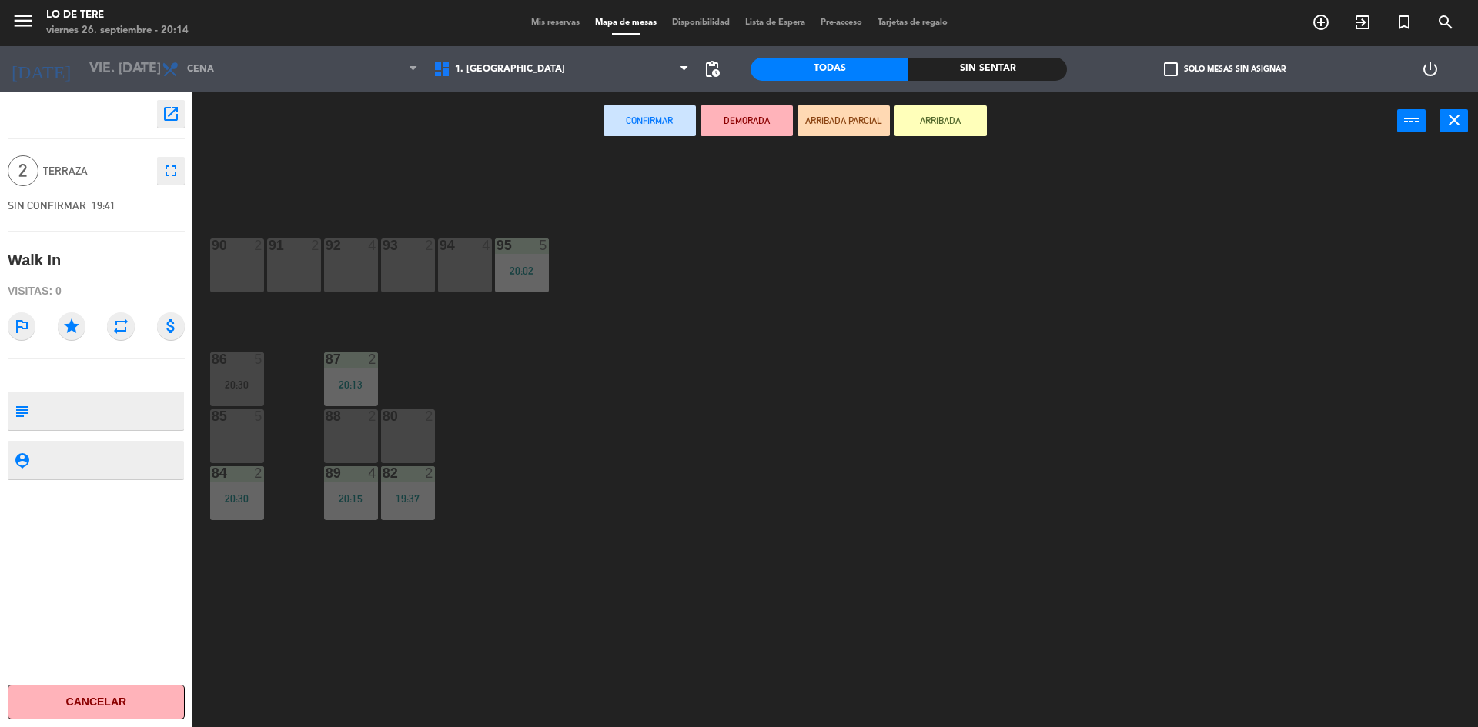
click at [308, 264] on div "91 2" at bounding box center [294, 266] width 54 height 54
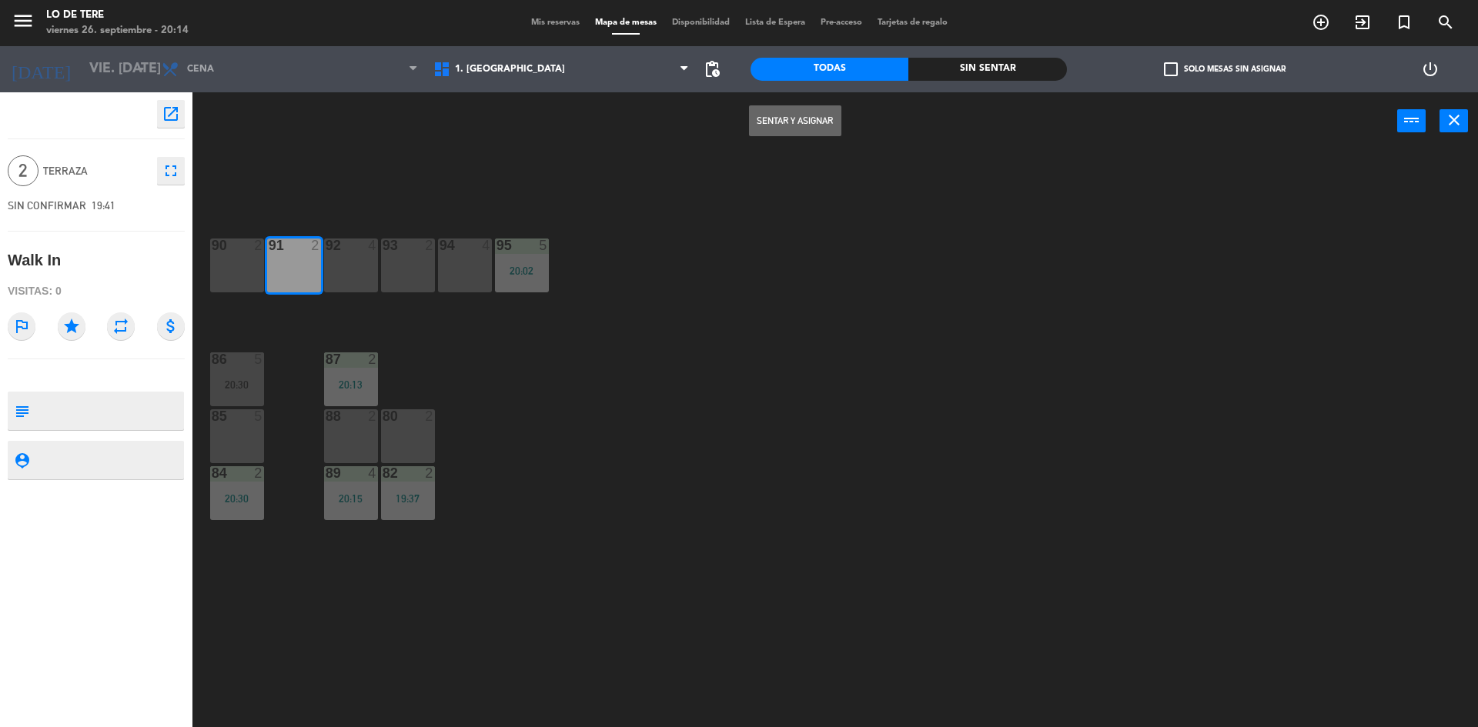
click at [775, 135] on button "Sentar y Asignar" at bounding box center [795, 120] width 92 height 31
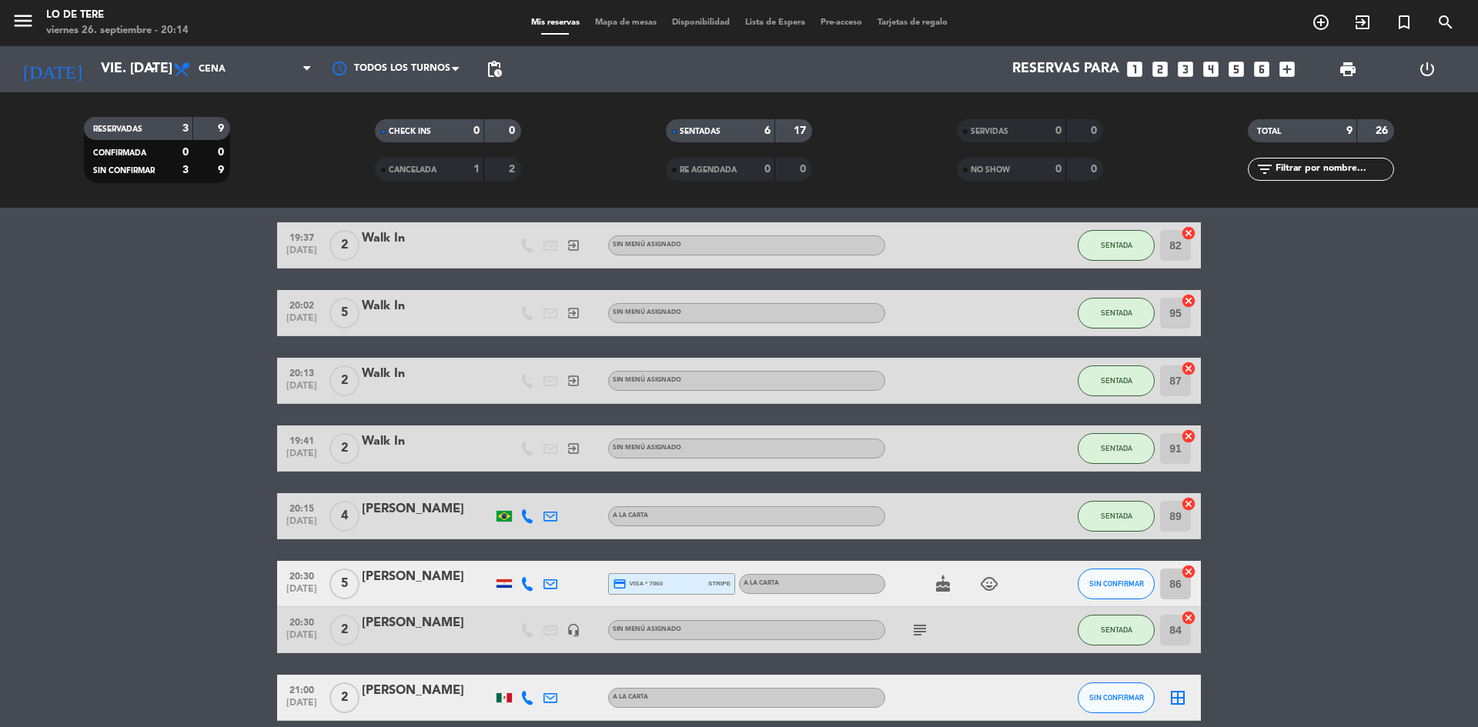
scroll to position [195, 0]
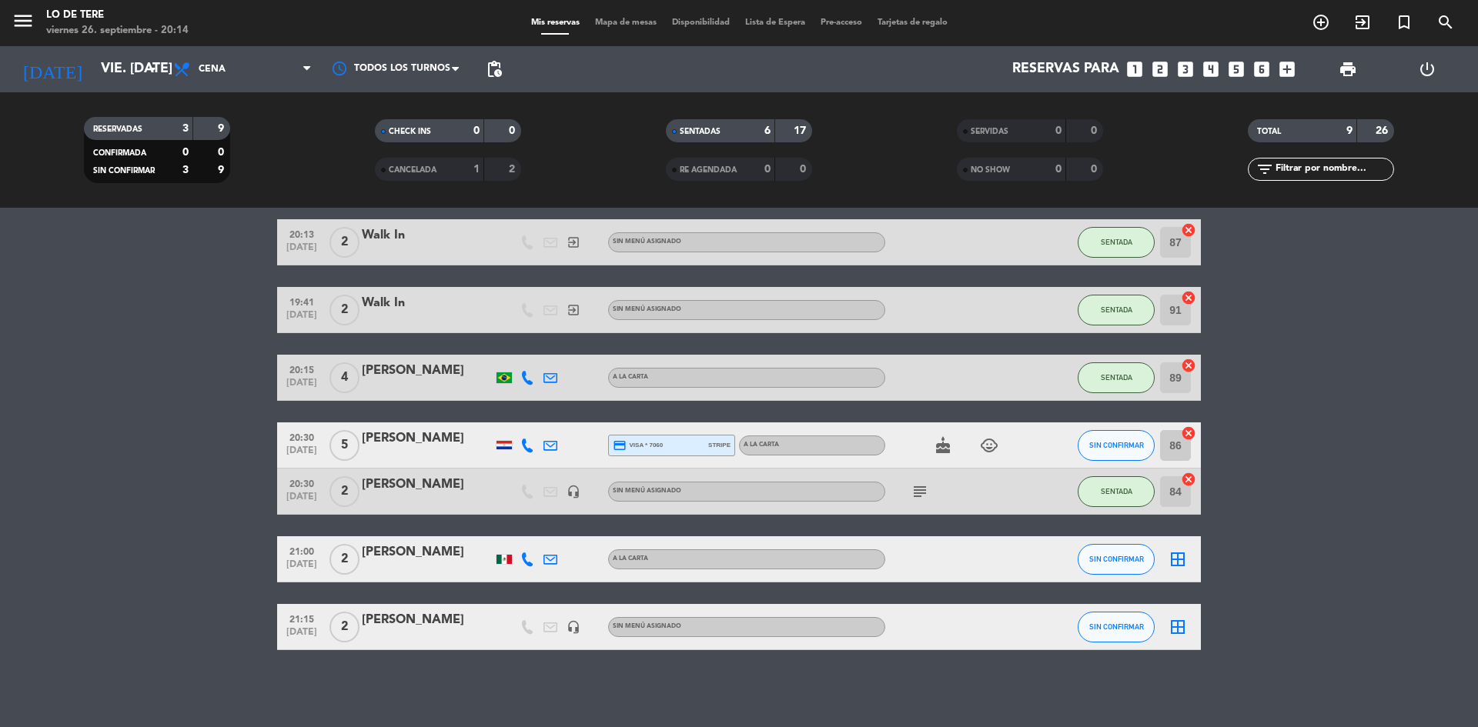
click at [1176, 564] on icon "border_all" at bounding box center [1178, 559] width 18 height 18
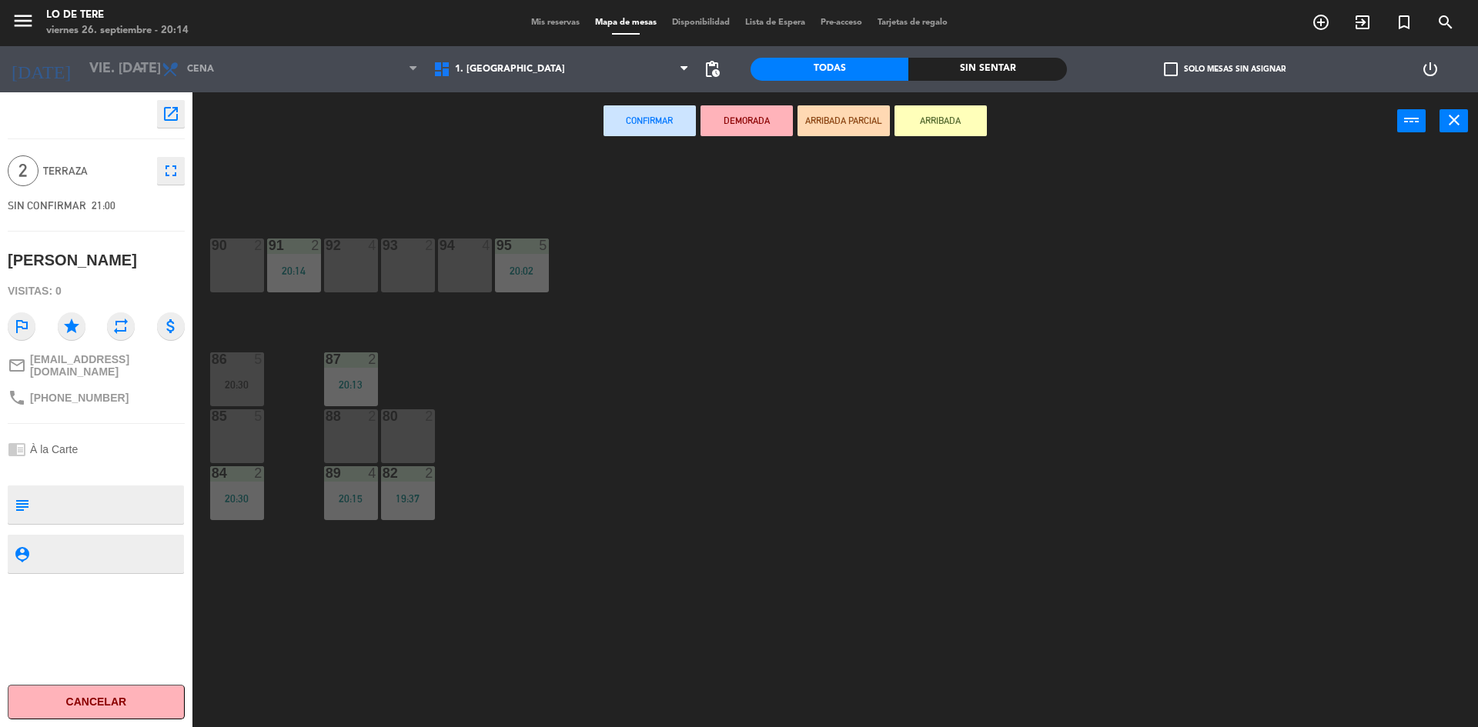
click at [212, 247] on div "90" at bounding box center [212, 246] width 1 height 14
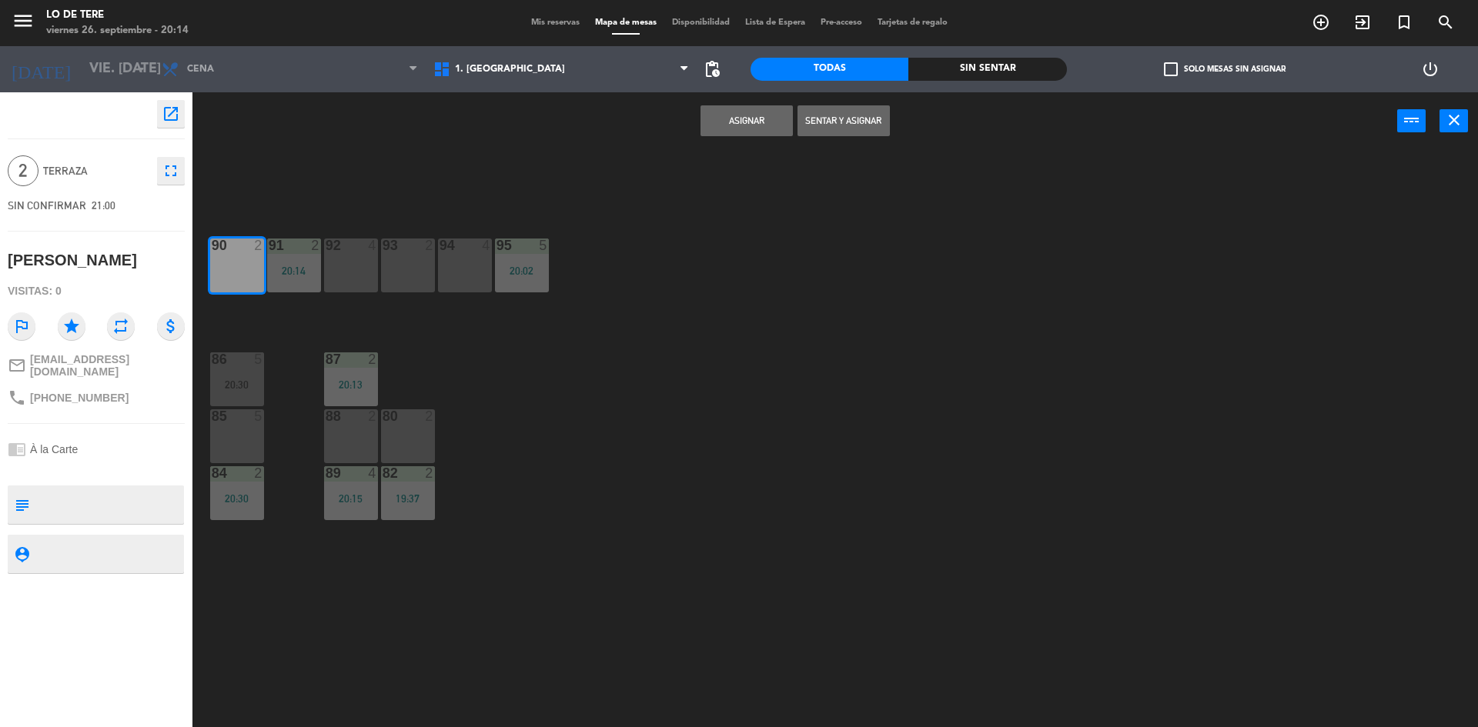
click at [836, 112] on button "Sentar y Asignar" at bounding box center [844, 120] width 92 height 31
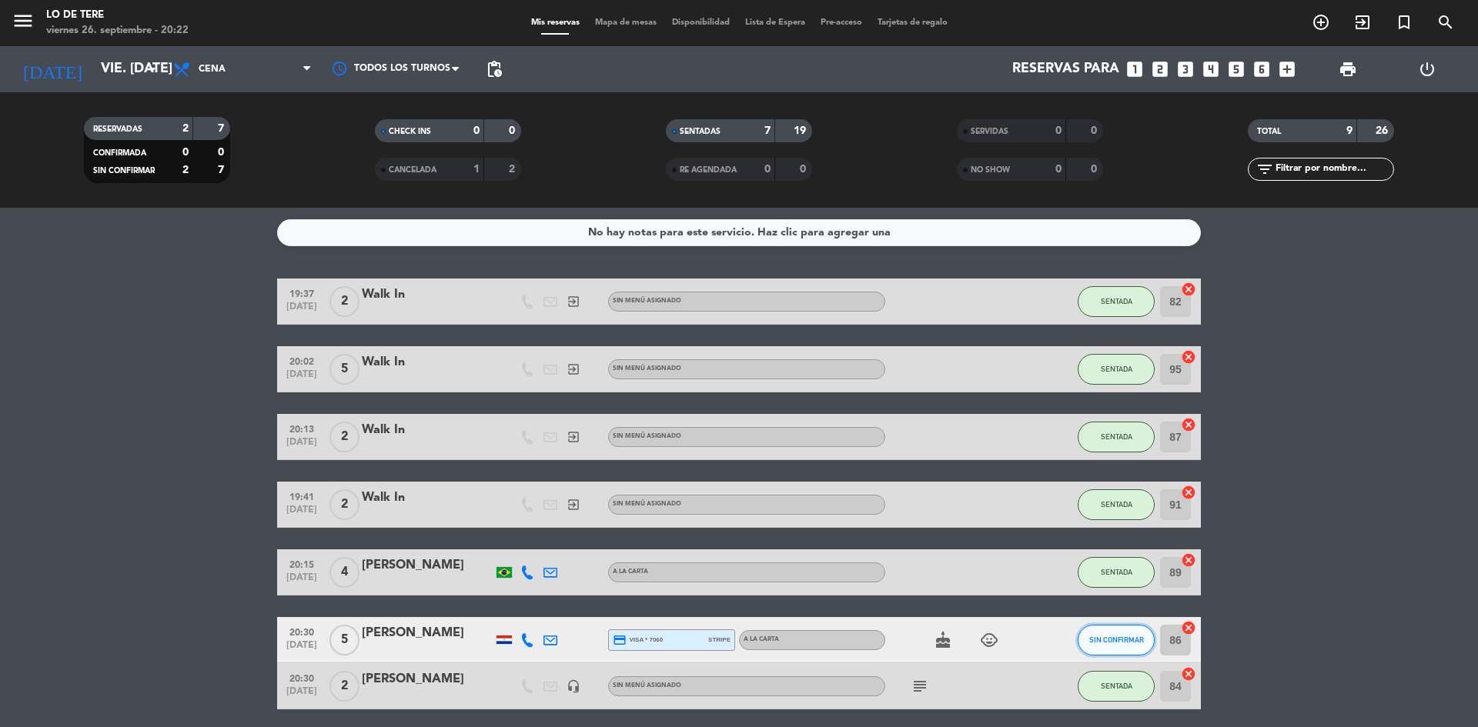
click at [1130, 637] on span "SIN CONFIRMAR" at bounding box center [1116, 640] width 55 height 8
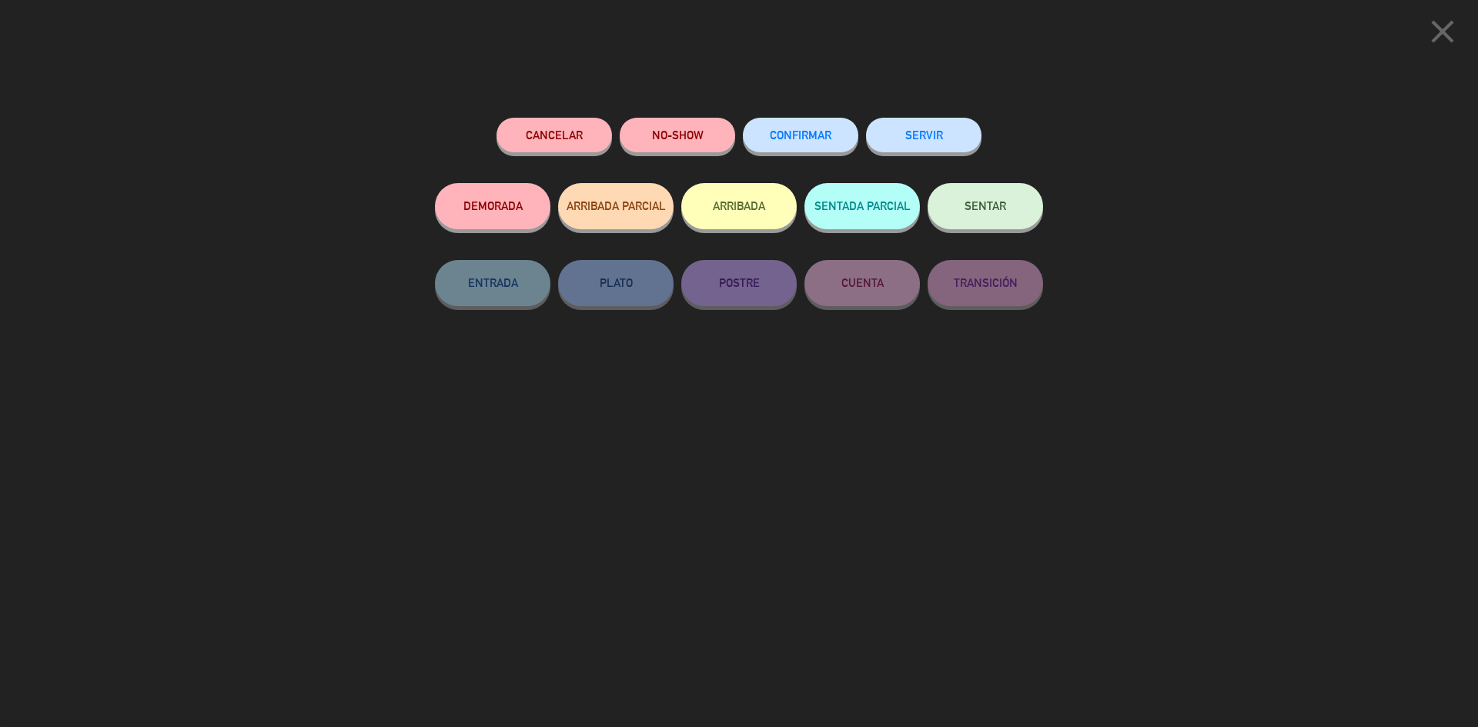
click at [968, 196] on button "SENTAR" at bounding box center [985, 206] width 115 height 46
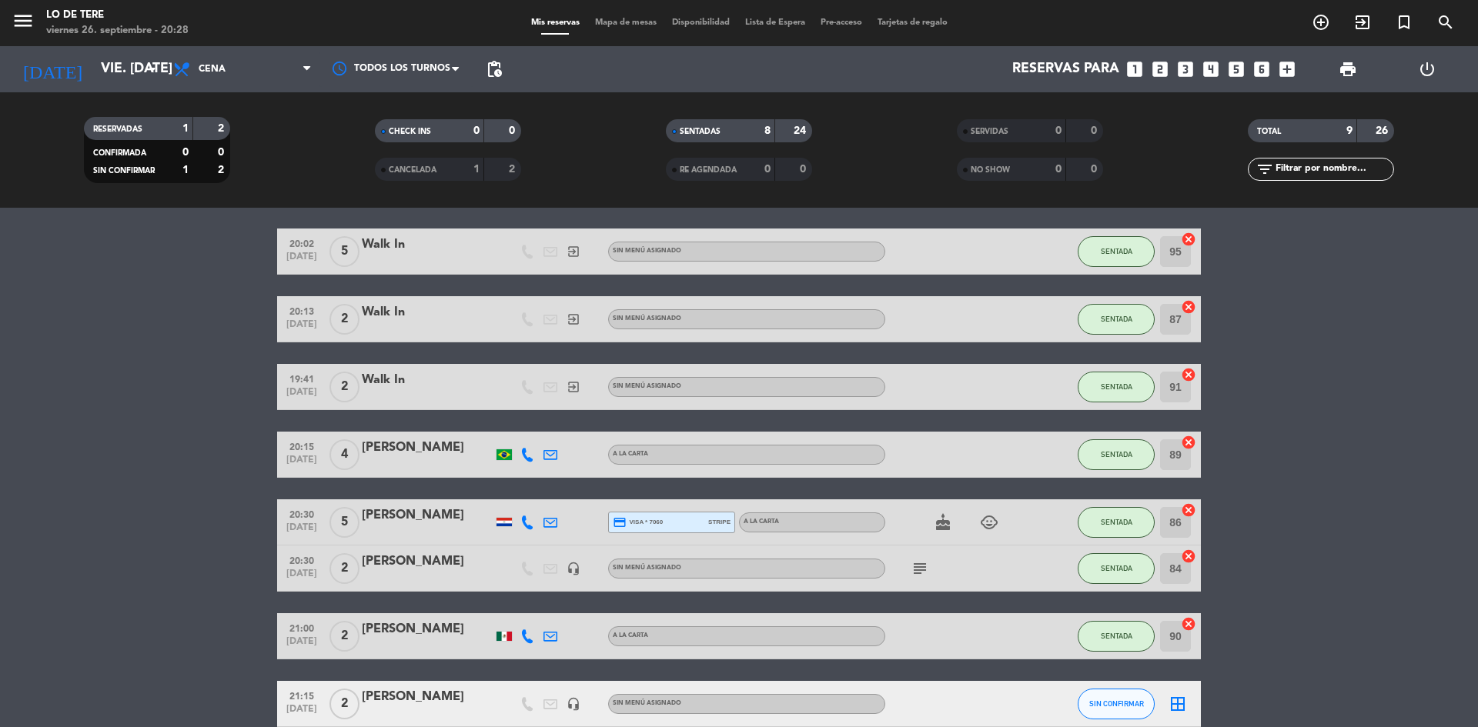
scroll to position [195, 0]
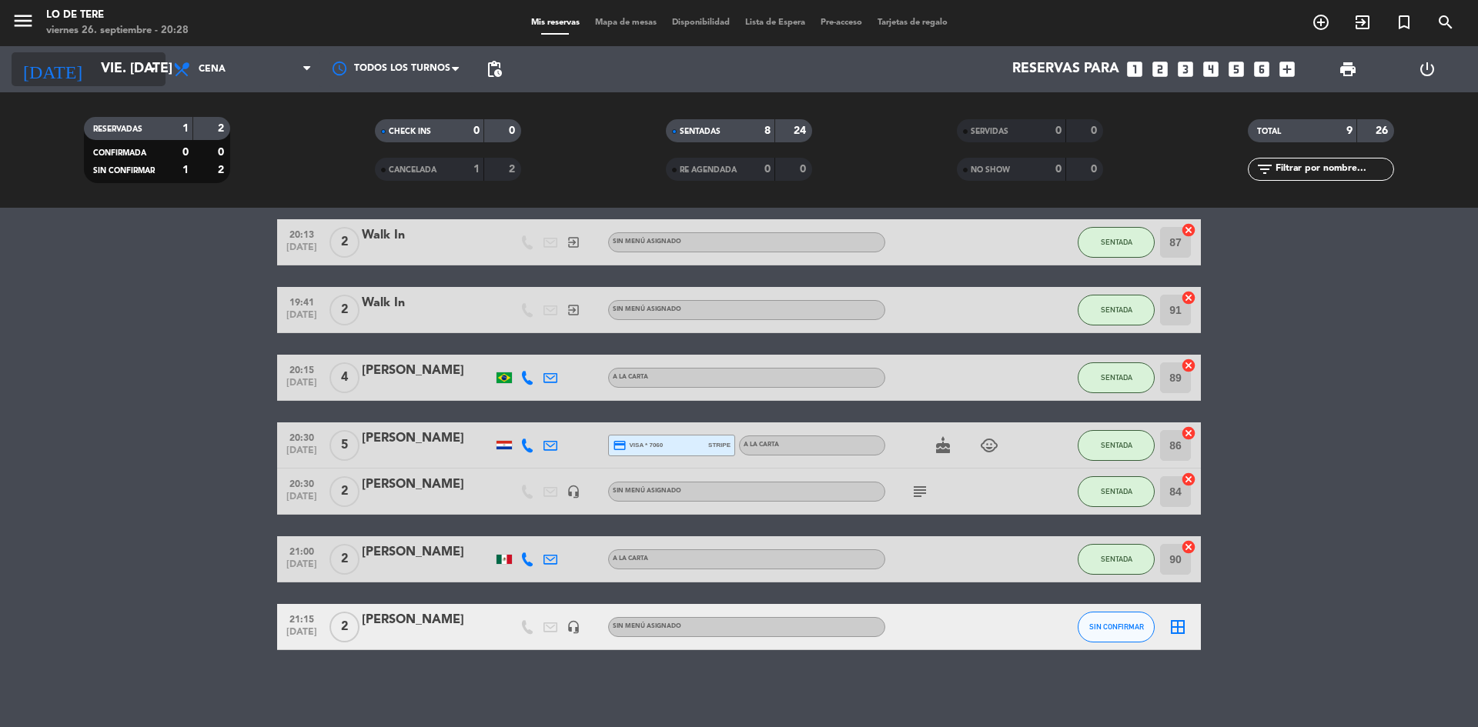
click at [111, 67] on input "vie. [DATE]" at bounding box center [182, 69] width 179 height 31
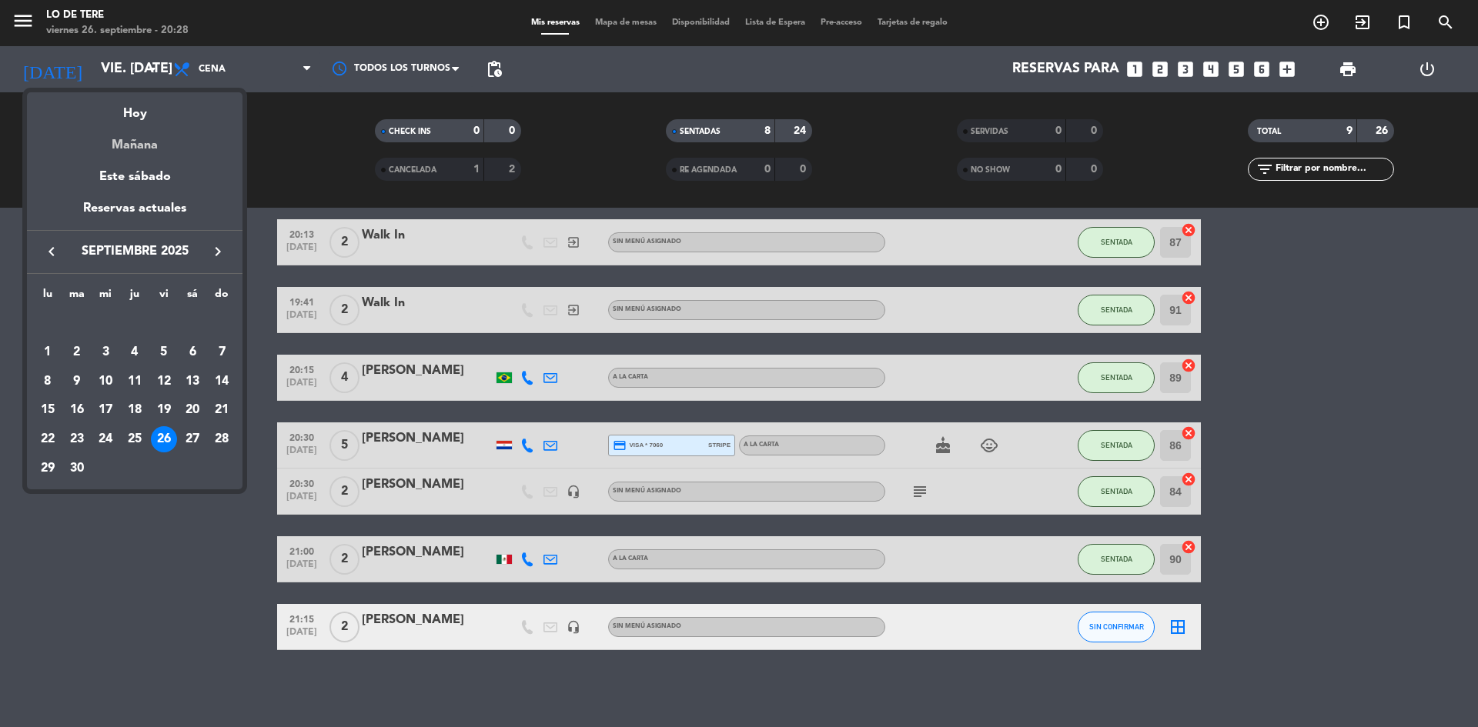
click at [149, 135] on div "Mañana" at bounding box center [135, 140] width 216 height 32
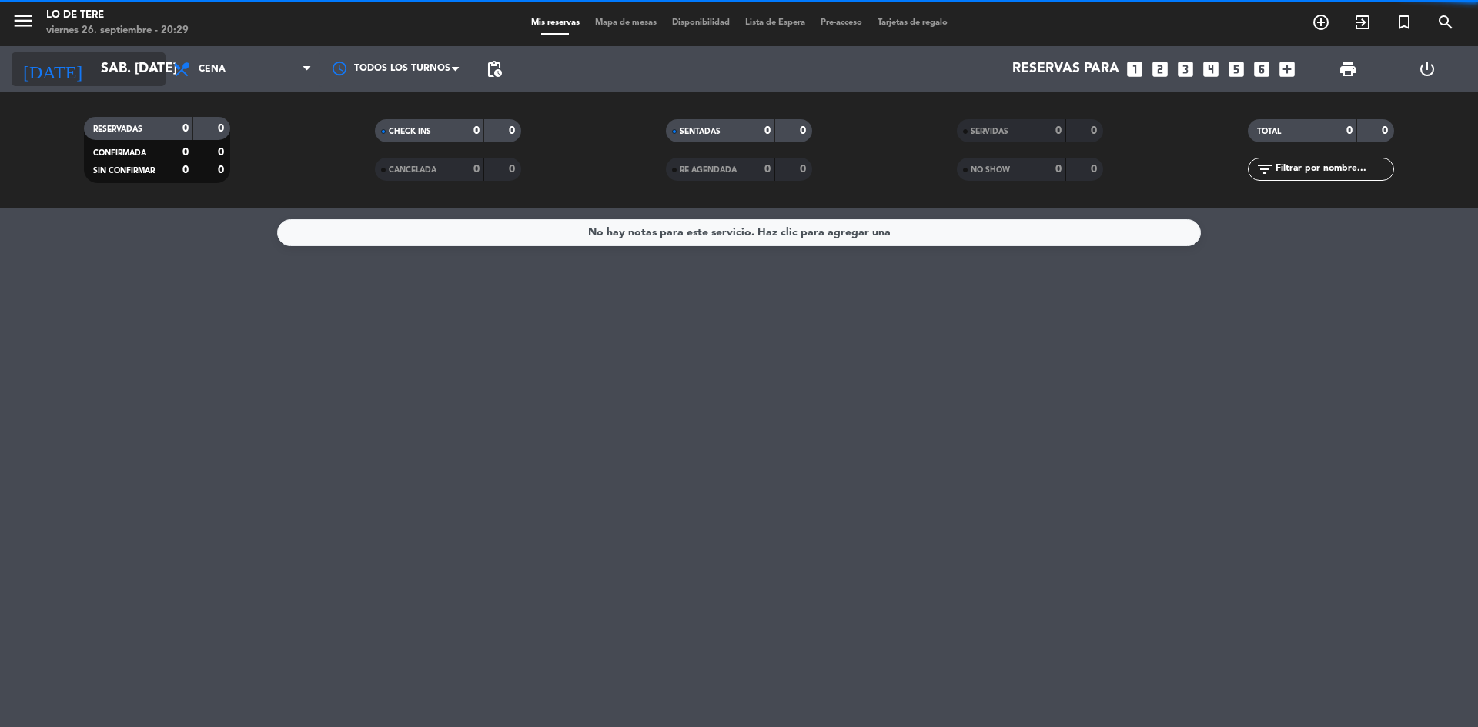
scroll to position [0, 0]
click at [109, 70] on input "sáb. [DATE]" at bounding box center [182, 69] width 179 height 31
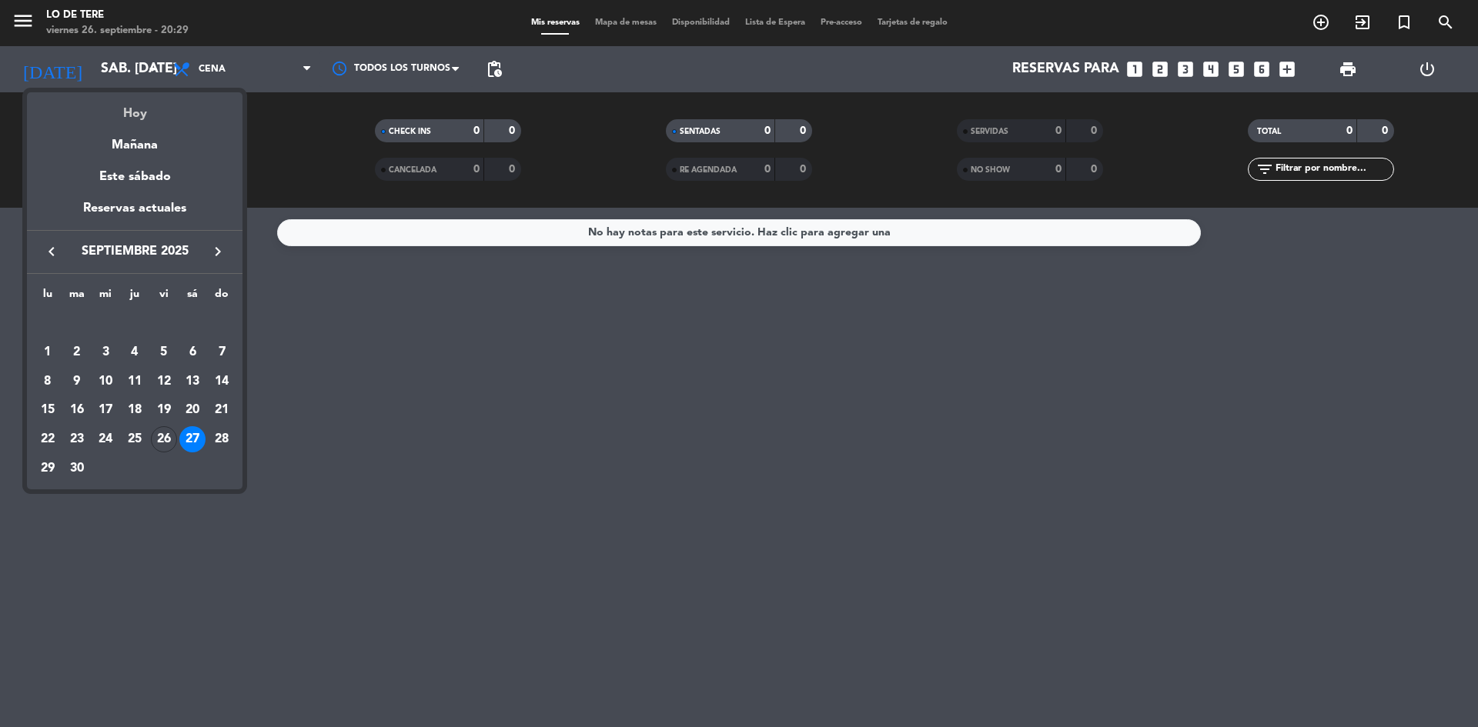
click at [123, 111] on div "Hoy" at bounding box center [135, 108] width 216 height 32
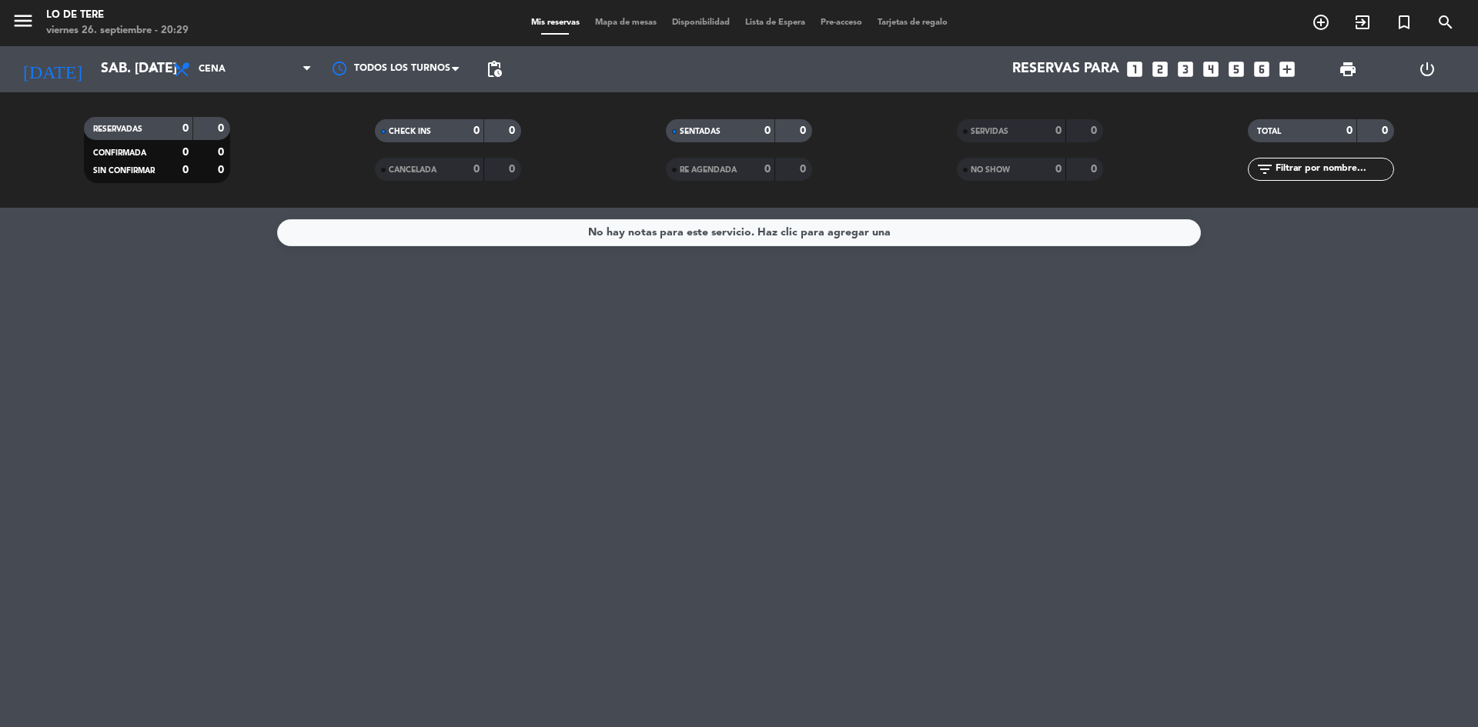
type input "vie. [DATE]"
